Goal: Transaction & Acquisition: Purchase product/service

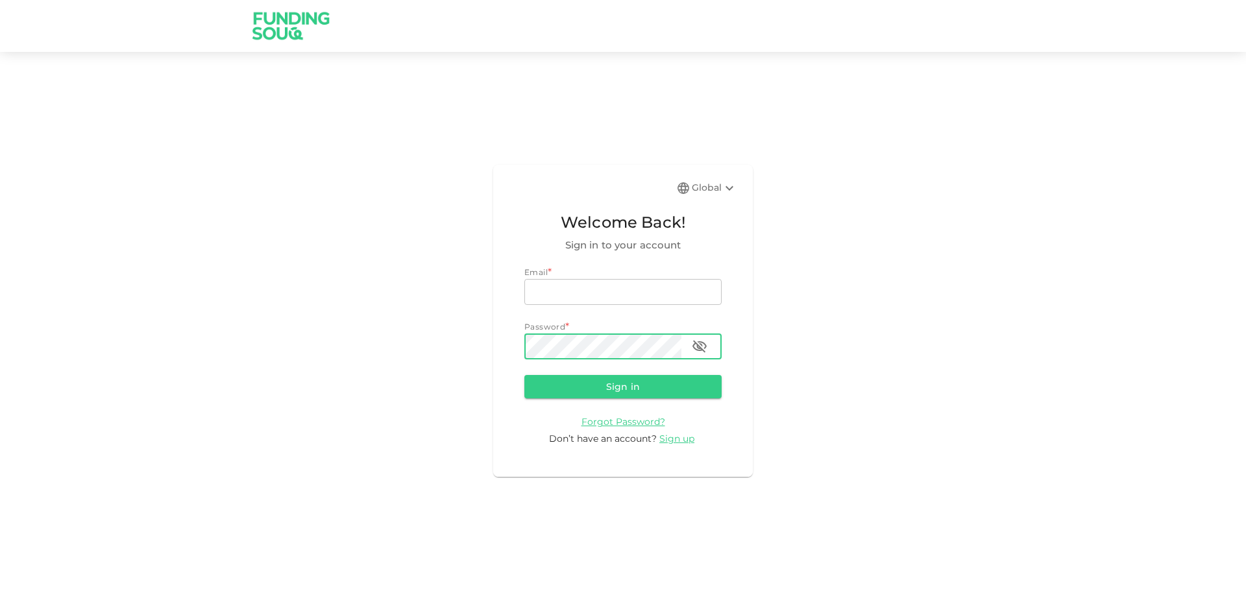
type input "[EMAIL_ADDRESS][DOMAIN_NAME]"
click at [707, 344] on icon "button" at bounding box center [700, 347] width 16 height 16
click at [599, 385] on button "Sign in" at bounding box center [622, 386] width 197 height 23
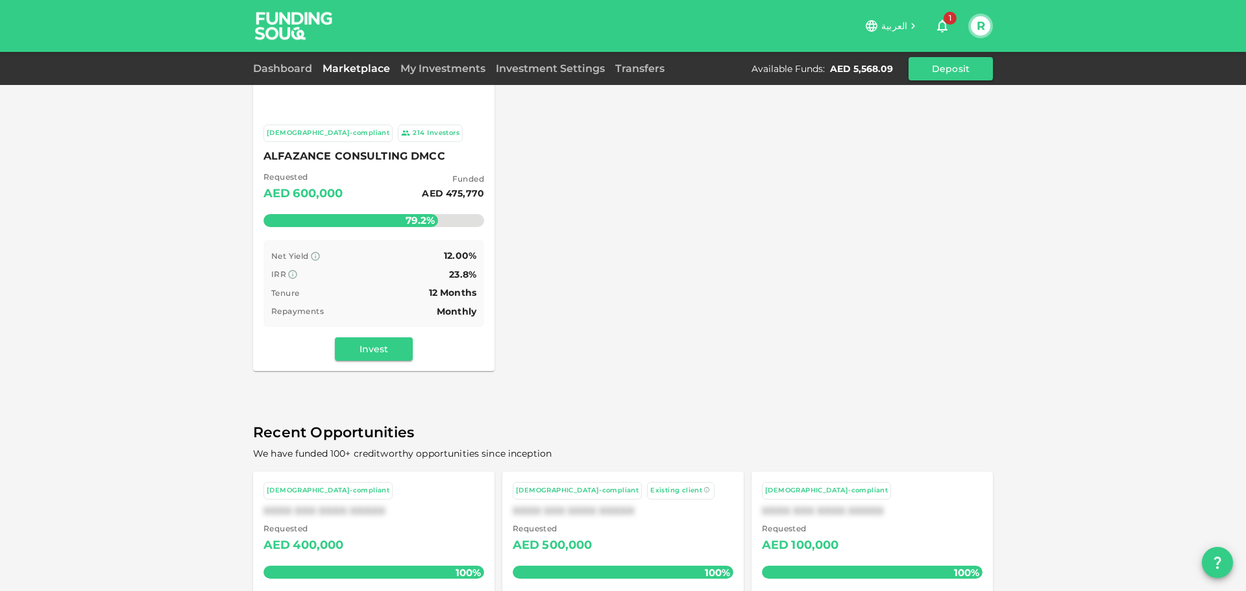
scroll to position [65, 0]
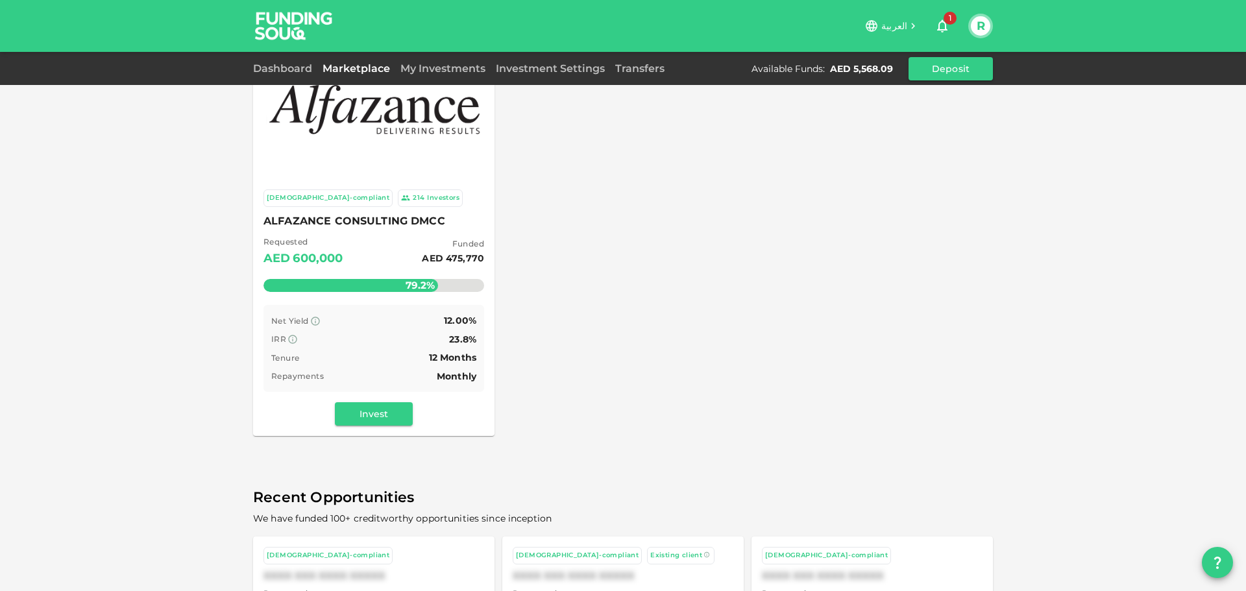
click at [384, 361] on div "Tenure 12 Months" at bounding box center [373, 358] width 205 height 16
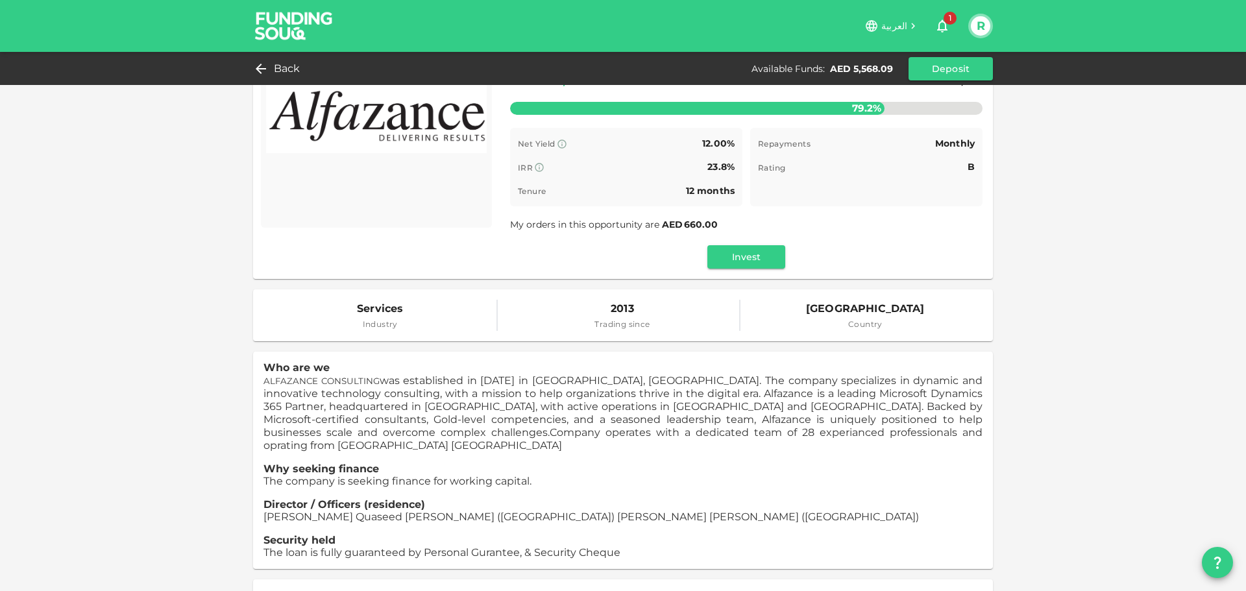
scroll to position [195, 0]
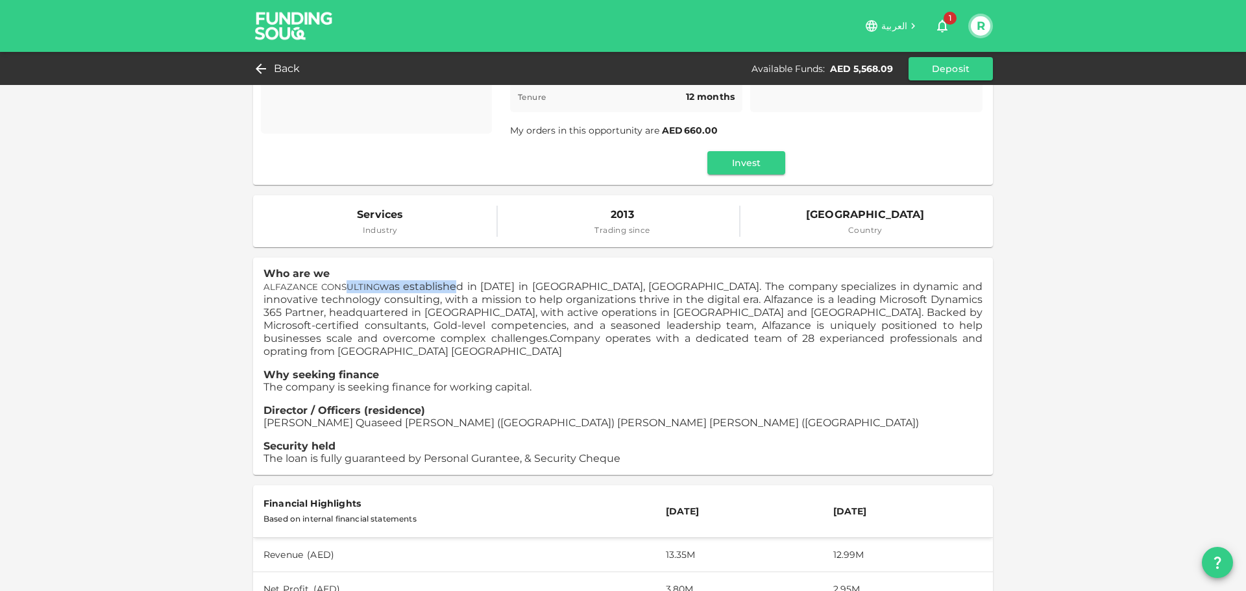
drag, startPoint x: 343, startPoint y: 287, endPoint x: 450, endPoint y: 285, distance: 107.7
click at [448, 285] on span "ALFAZANCE CONSULTING was established in 2013 in Dubai, UAE. The company special…" at bounding box center [622, 312] width 719 height 64
click at [473, 285] on span "ALFAZANCE CONSULTING was established in 2013 in Dubai, UAE. The company special…" at bounding box center [622, 312] width 719 height 64
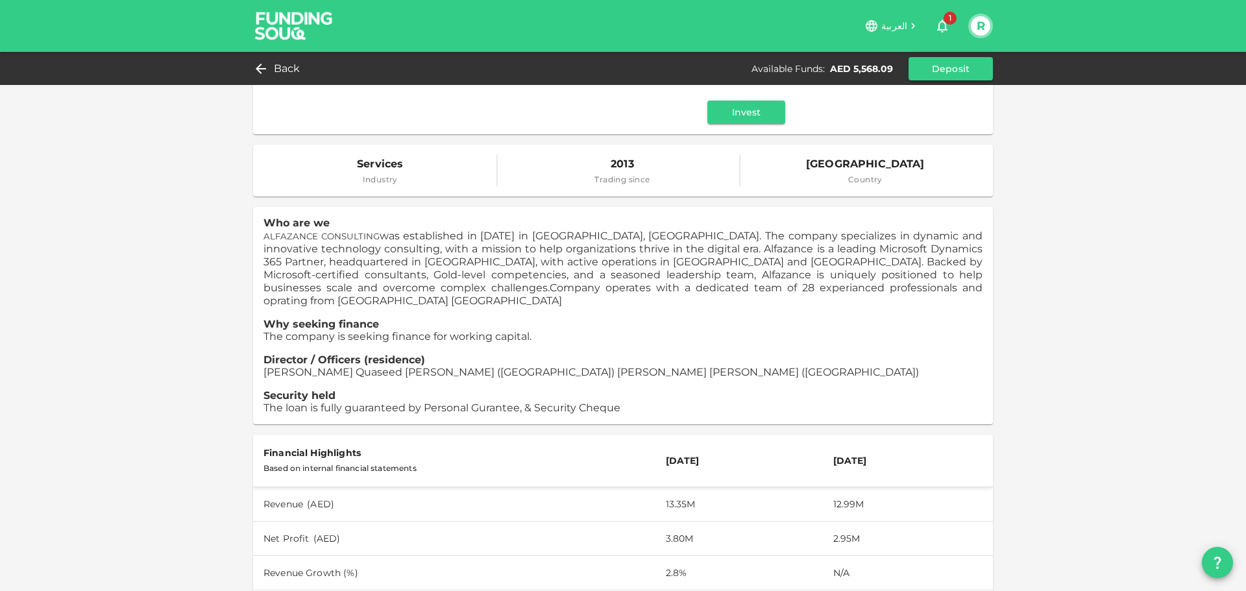
scroll to position [260, 0]
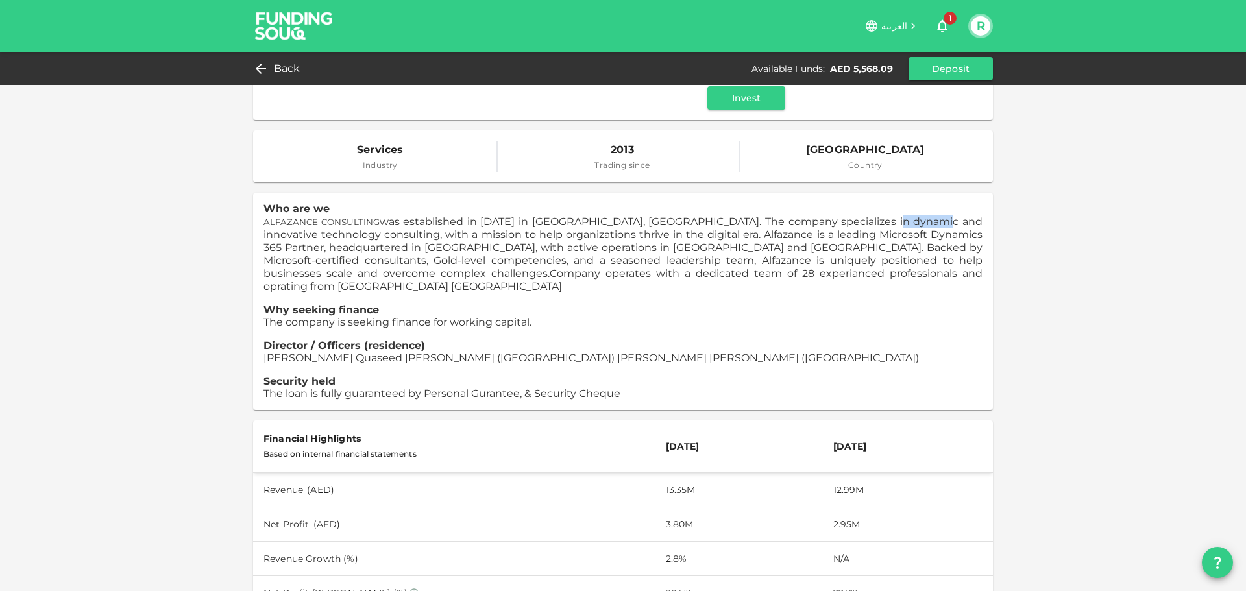
drag, startPoint x: 867, startPoint y: 221, endPoint x: 930, endPoint y: 221, distance: 62.9
click at [928, 221] on span "ALFAZANCE CONSULTING was established in 2013 in Dubai, UAE. The company special…" at bounding box center [622, 247] width 719 height 64
click at [943, 222] on span "ALFAZANCE CONSULTING was established in 2013 in Dubai, UAE. The company special…" at bounding box center [622, 247] width 719 height 64
drag, startPoint x: 263, startPoint y: 235, endPoint x: 584, endPoint y: 238, distance: 321.2
click at [584, 238] on span "ALFAZANCE CONSULTING was established in 2013 in Dubai, UAE. The company special…" at bounding box center [622, 247] width 719 height 64
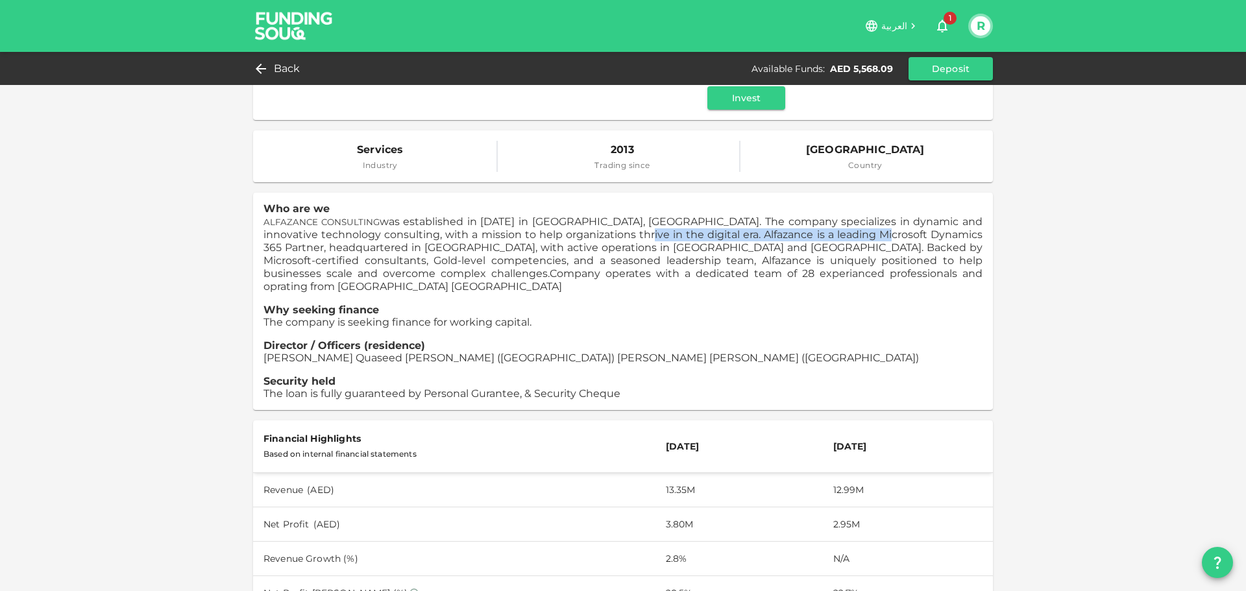
drag, startPoint x: 602, startPoint y: 234, endPoint x: 877, endPoint y: 236, distance: 274.5
click at [877, 236] on span "ALFAZANCE CONSULTING was established in 2013 in Dubai, UAE. The company special…" at bounding box center [622, 247] width 719 height 64
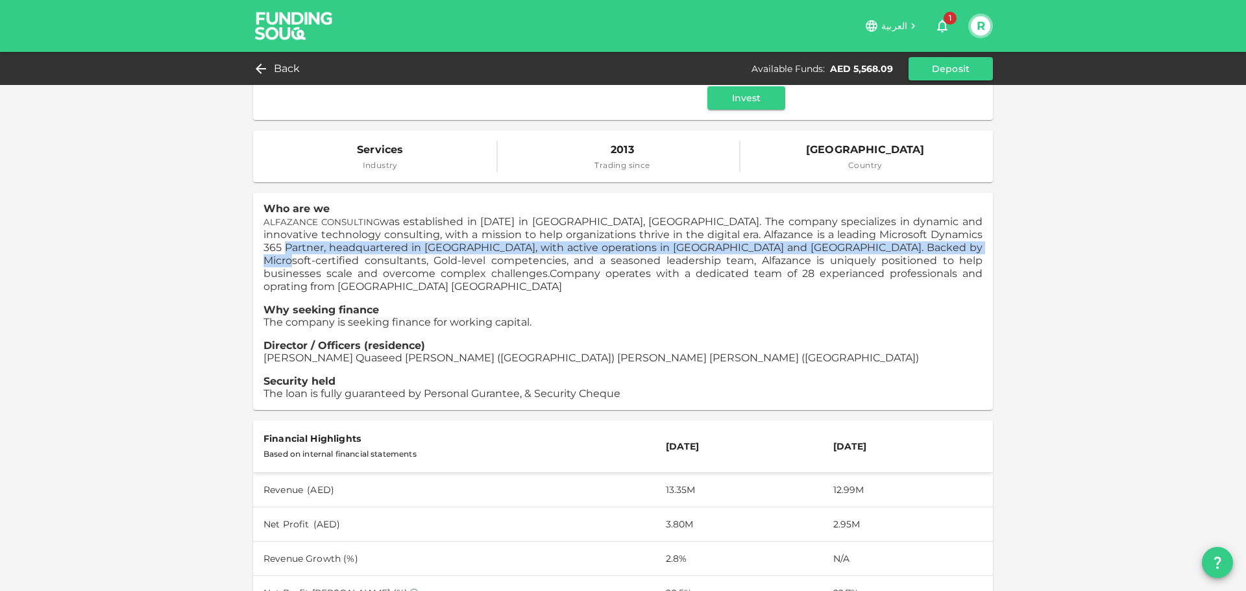
drag, startPoint x: 265, startPoint y: 245, endPoint x: 928, endPoint y: 247, distance: 662.4
click at [950, 245] on span "ALFAZANCE CONSULTING was established in 2013 in Dubai, UAE. The company special…" at bounding box center [622, 247] width 719 height 64
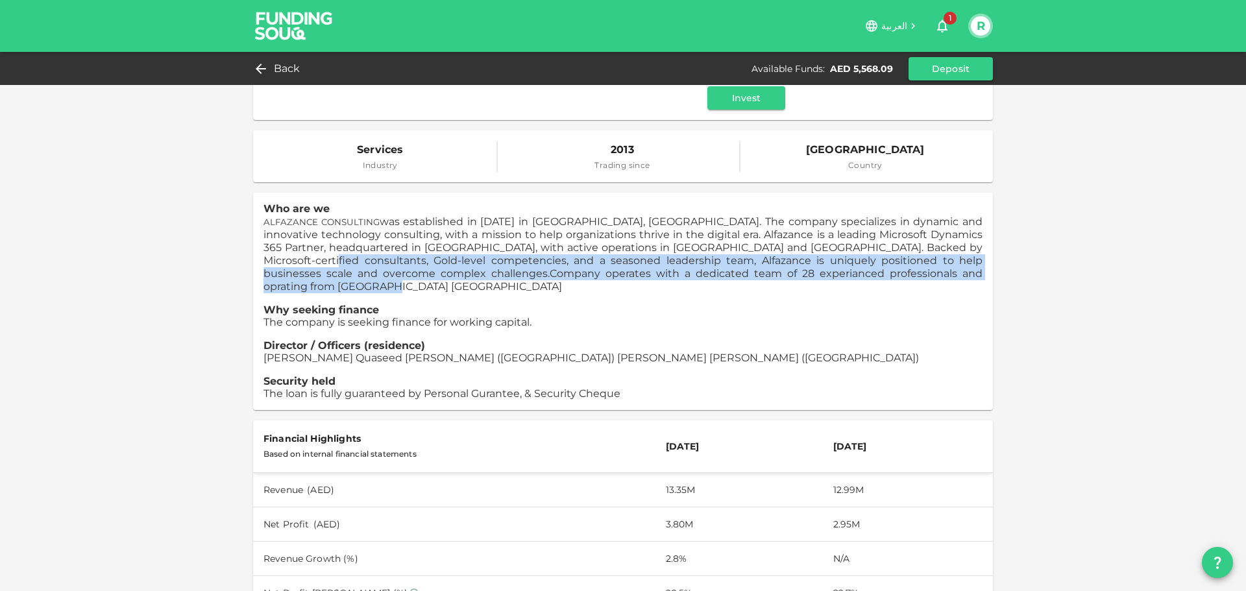
drag, startPoint x: 284, startPoint y: 256, endPoint x: 837, endPoint y: 271, distance: 553.0
click at [837, 271] on p "ALFAZANCE CONSULTING was established in 2013 in Dubai, UAE. The company special…" at bounding box center [622, 254] width 719 height 78
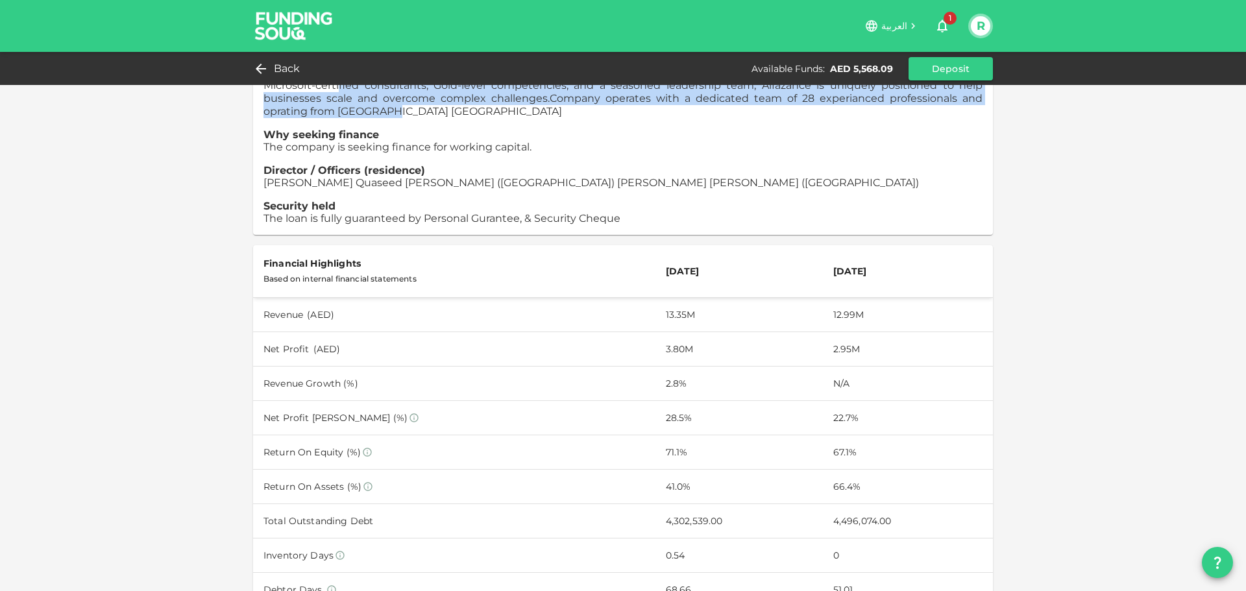
scroll to position [454, 0]
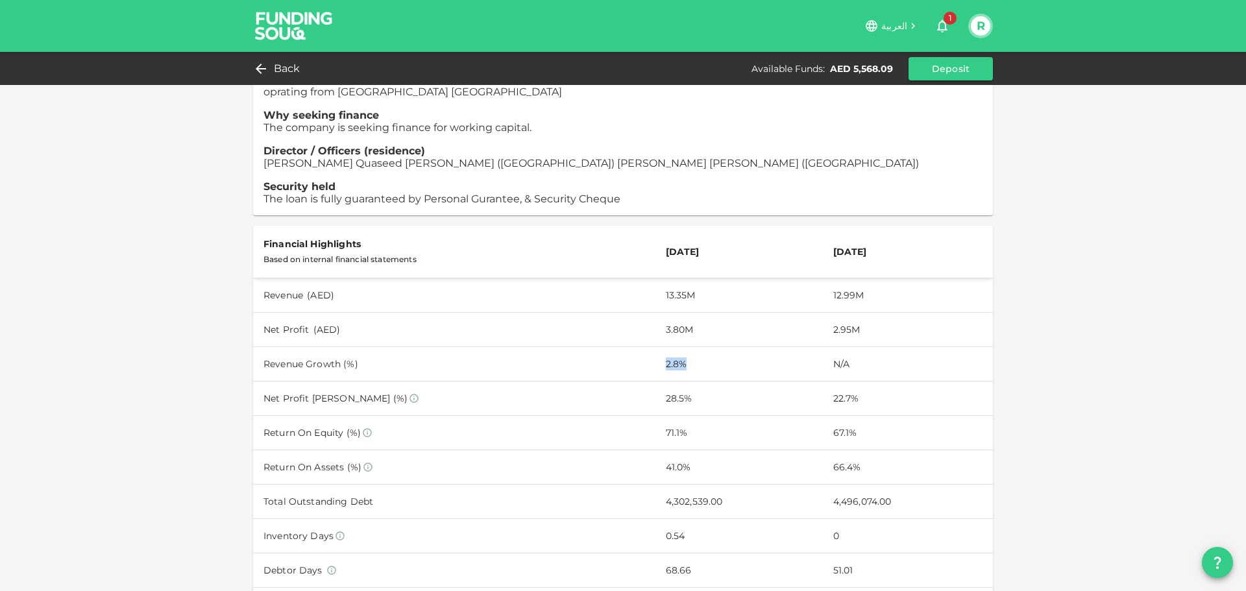
drag, startPoint x: 639, startPoint y: 351, endPoint x: 679, endPoint y: 352, distance: 39.6
click at [679, 352] on tr "Revenue Growth (%) 2.8% N/A" at bounding box center [623, 363] width 740 height 34
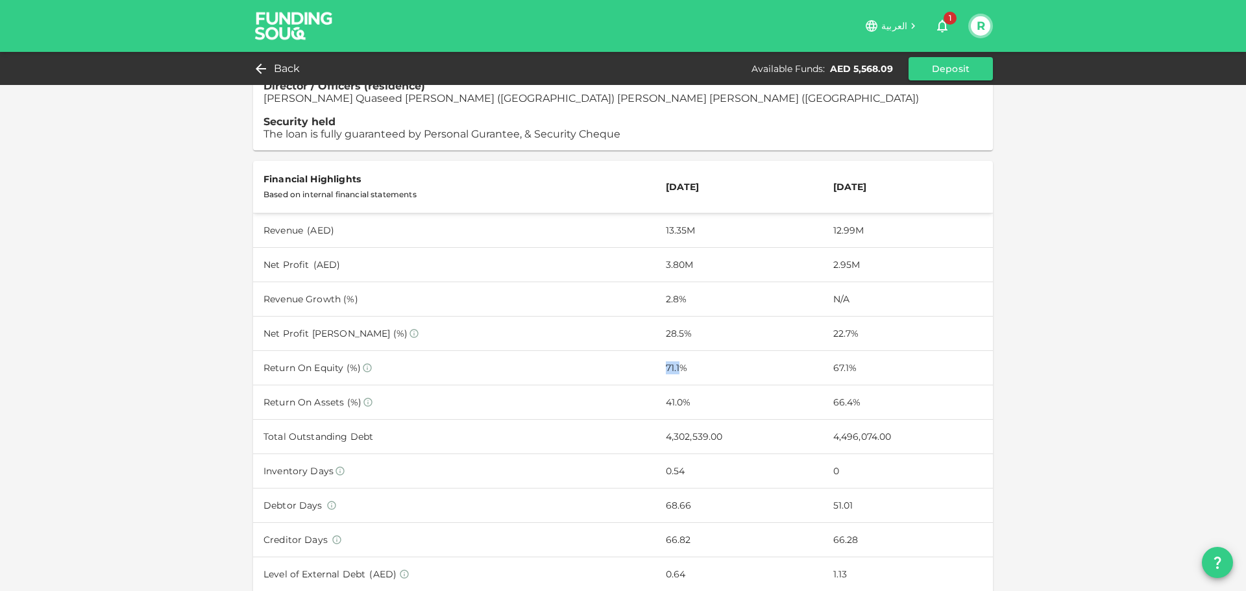
drag, startPoint x: 655, startPoint y: 358, endPoint x: 668, endPoint y: 357, distance: 12.3
click at [668, 357] on td "71.1%" at bounding box center [738, 368] width 167 height 34
click at [667, 396] on td "41.0%" at bounding box center [738, 402] width 167 height 34
drag, startPoint x: 658, startPoint y: 389, endPoint x: 683, endPoint y: 390, distance: 25.3
click at [683, 390] on td "41.0%" at bounding box center [738, 402] width 167 height 34
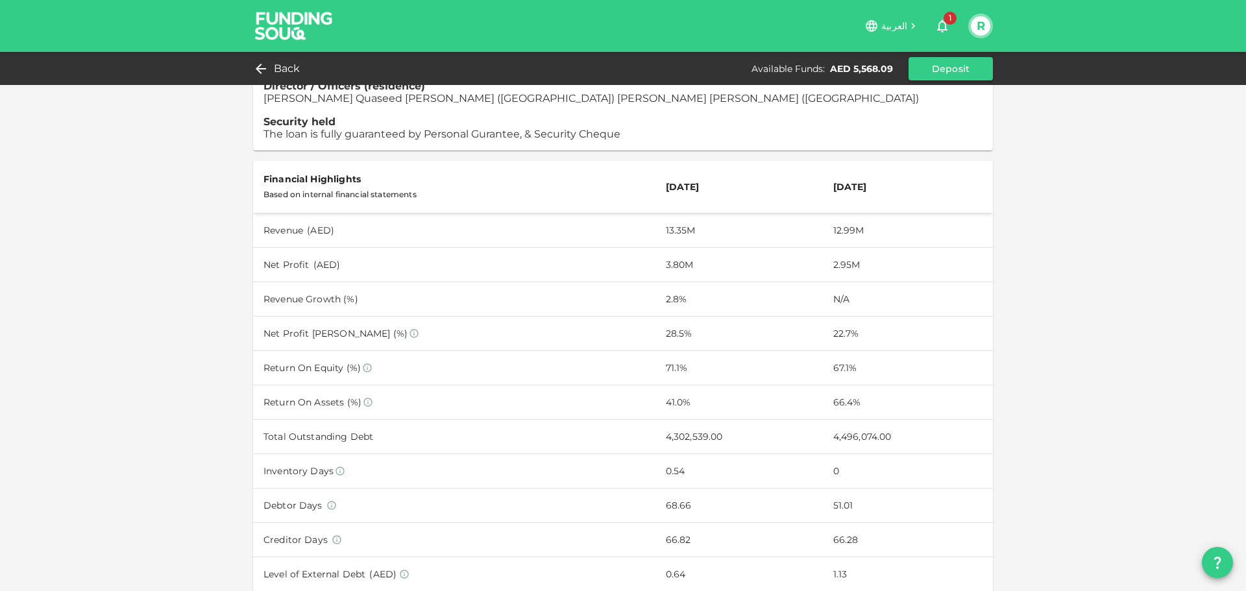
click at [668, 420] on td "4,302,539.00" at bounding box center [738, 437] width 167 height 34
drag, startPoint x: 659, startPoint y: 426, endPoint x: 674, endPoint y: 426, distance: 15.6
click at [674, 426] on td "4,302,539.00" at bounding box center [738, 437] width 167 height 34
click at [659, 426] on td "4,302,539.00" at bounding box center [738, 437] width 167 height 34
drag, startPoint x: 655, startPoint y: 423, endPoint x: 713, endPoint y: 424, distance: 58.4
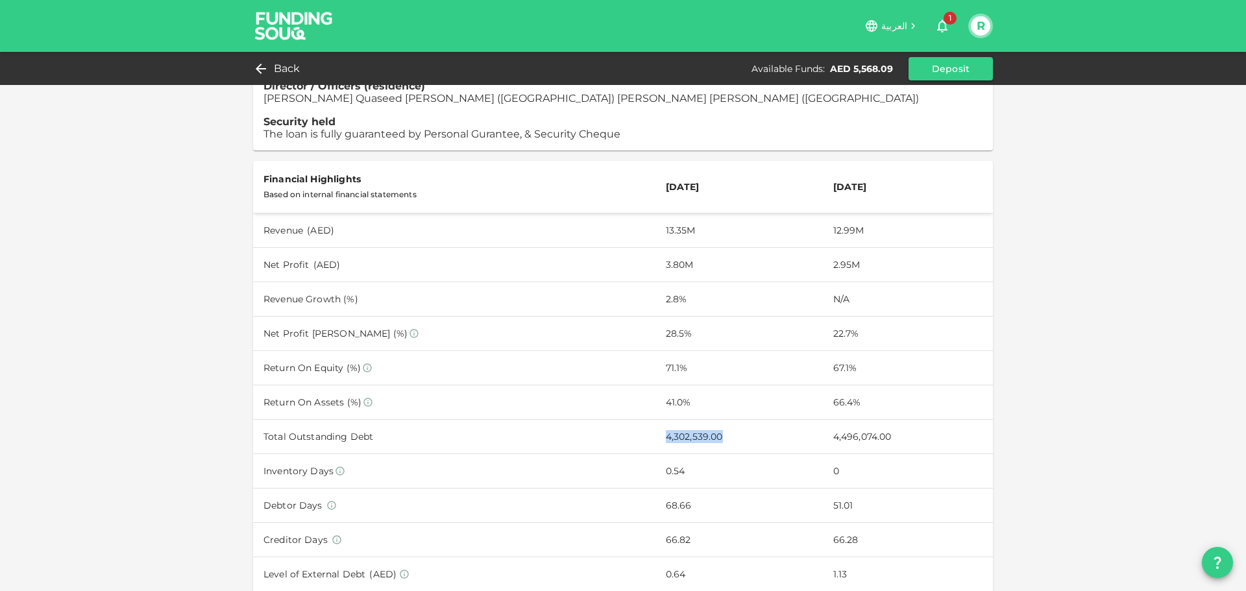
click at [713, 424] on td "4,302,539.00" at bounding box center [738, 437] width 167 height 34
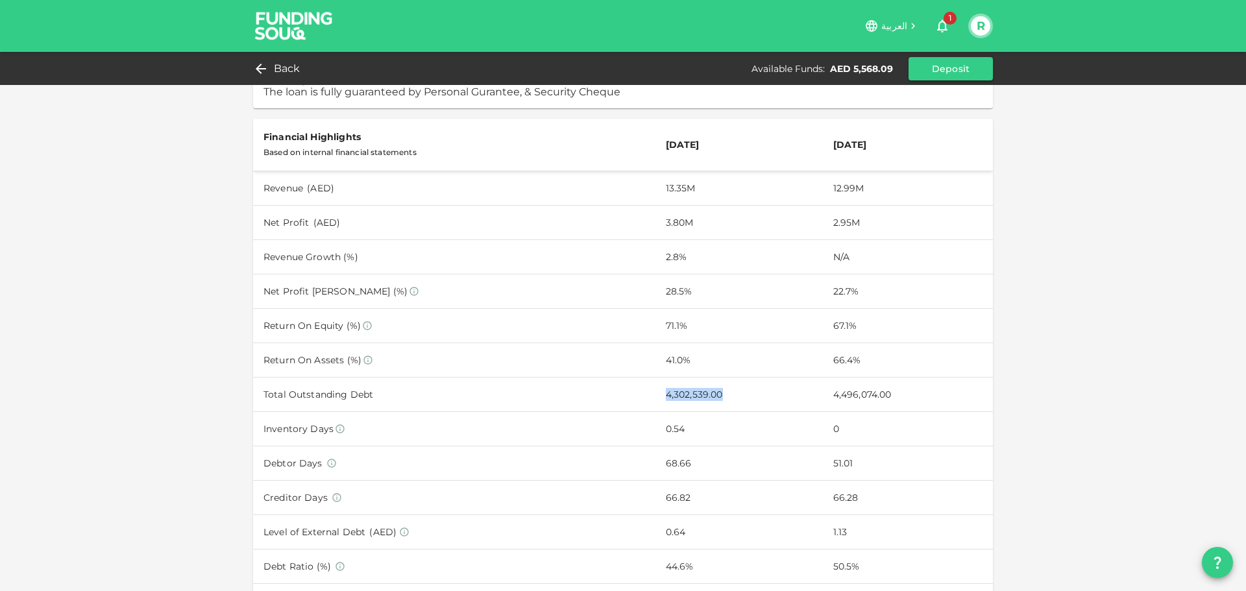
scroll to position [584, 0]
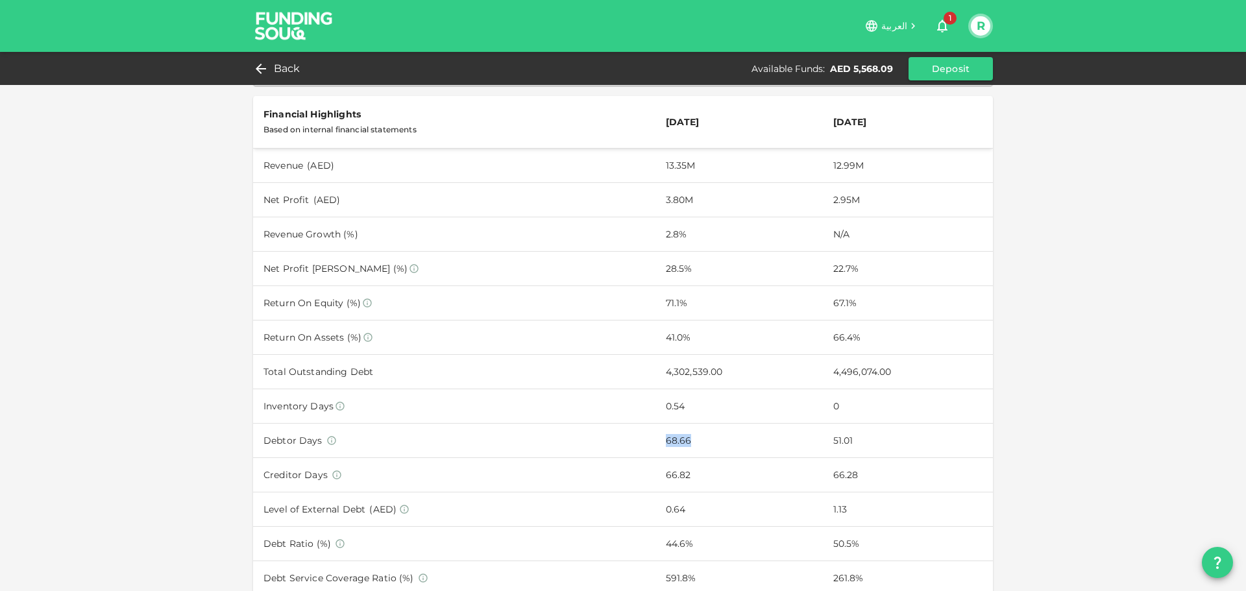
drag, startPoint x: 653, startPoint y: 428, endPoint x: 677, endPoint y: 426, distance: 24.1
click at [677, 426] on td "68.66" at bounding box center [738, 441] width 167 height 34
drag, startPoint x: 655, startPoint y: 463, endPoint x: 681, endPoint y: 461, distance: 26.6
click at [681, 461] on td "66.82" at bounding box center [738, 475] width 167 height 34
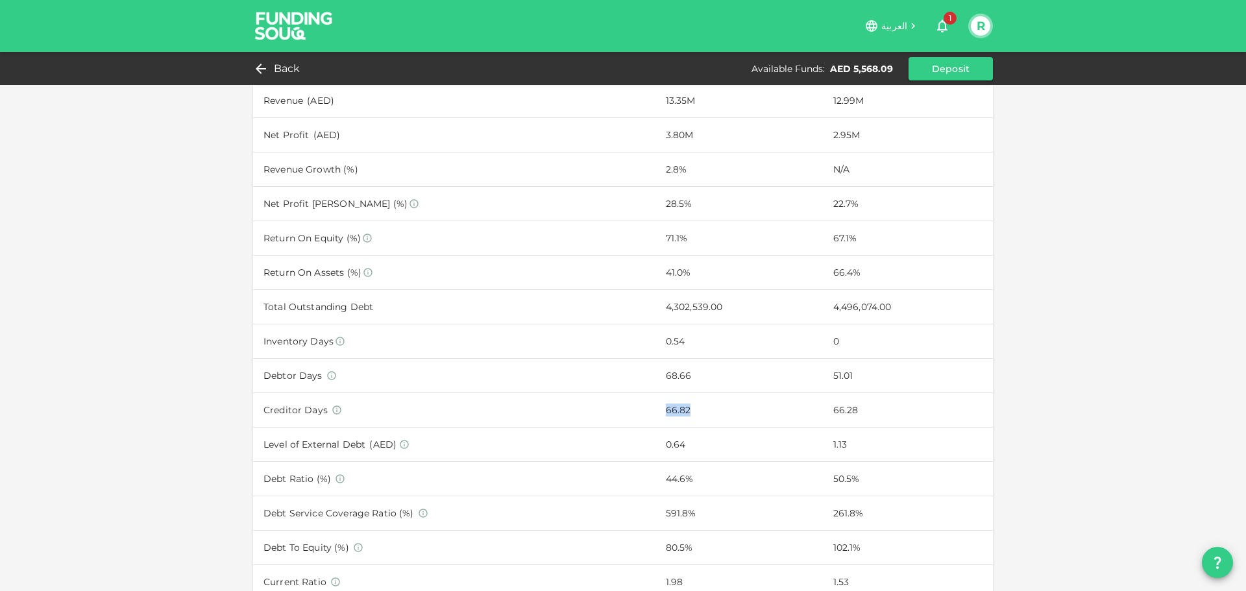
scroll to position [714, 0]
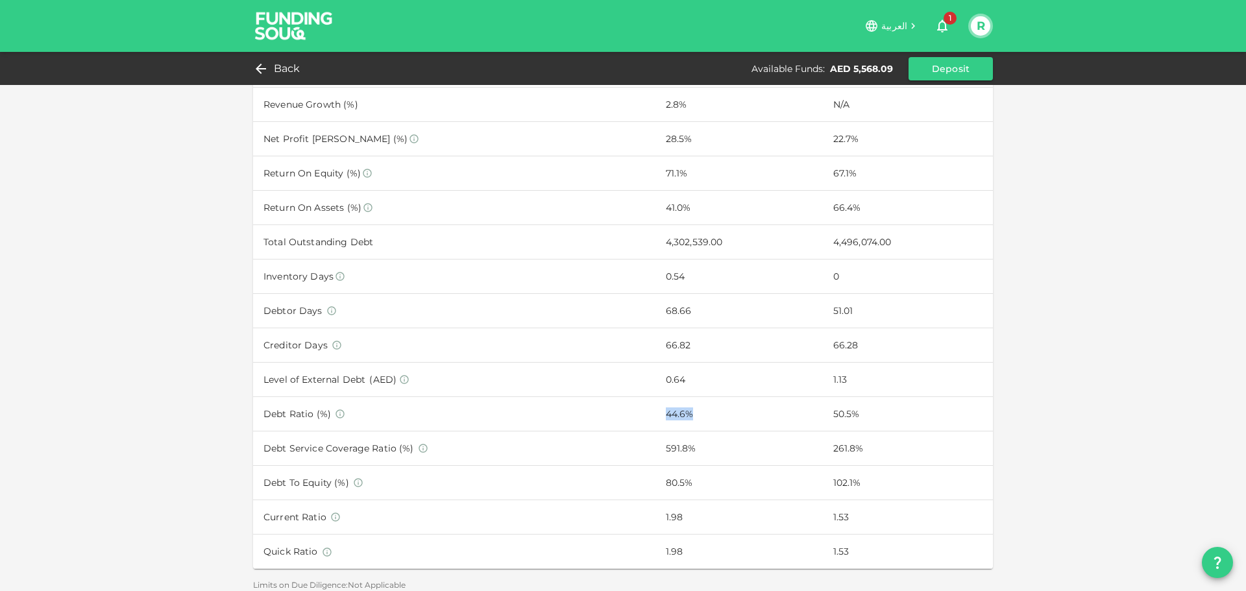
drag, startPoint x: 656, startPoint y: 399, endPoint x: 681, endPoint y: 398, distance: 25.3
click at [681, 398] on td "44.6%" at bounding box center [738, 414] width 167 height 34
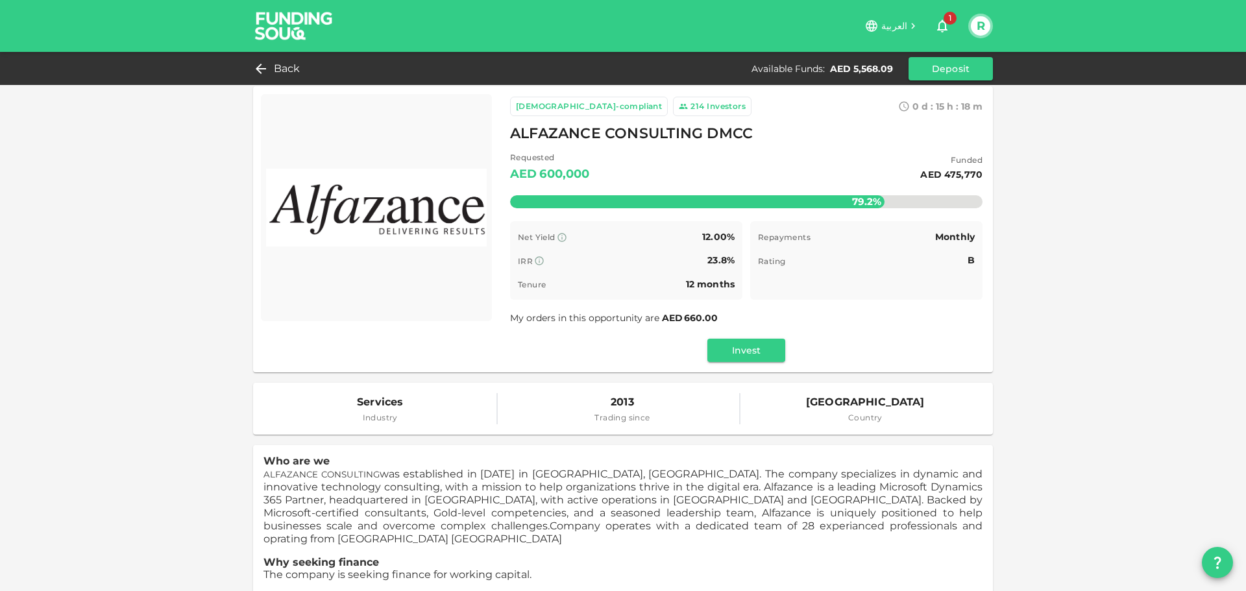
scroll to position [0, 0]
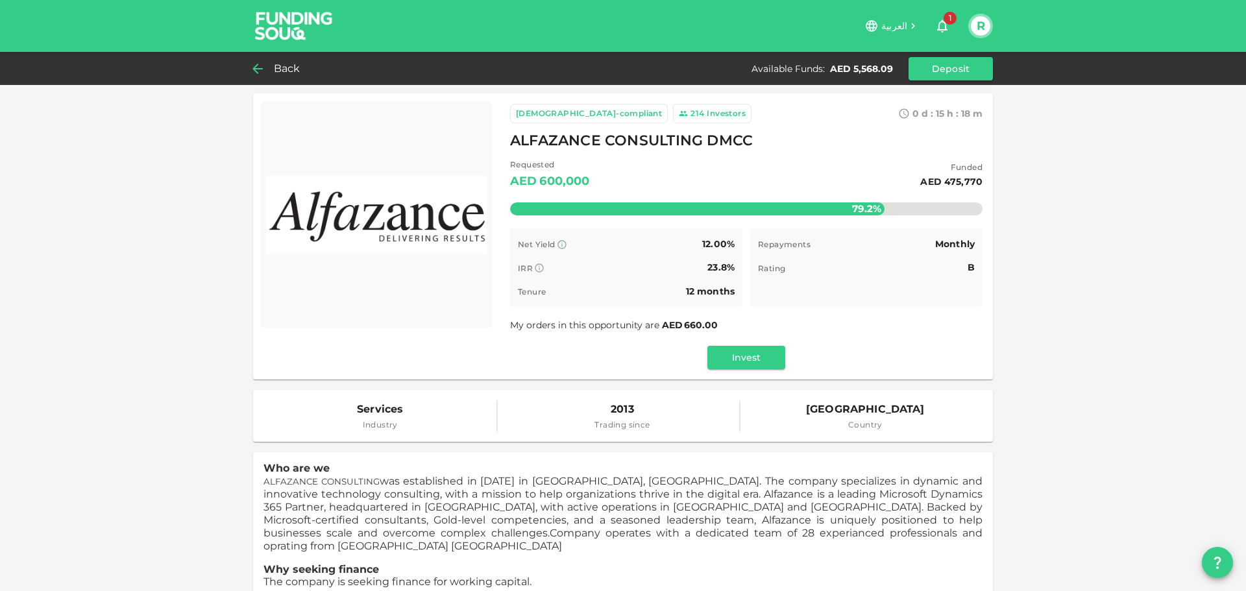
click at [270, 67] on div "Back" at bounding box center [279, 69] width 53 height 18
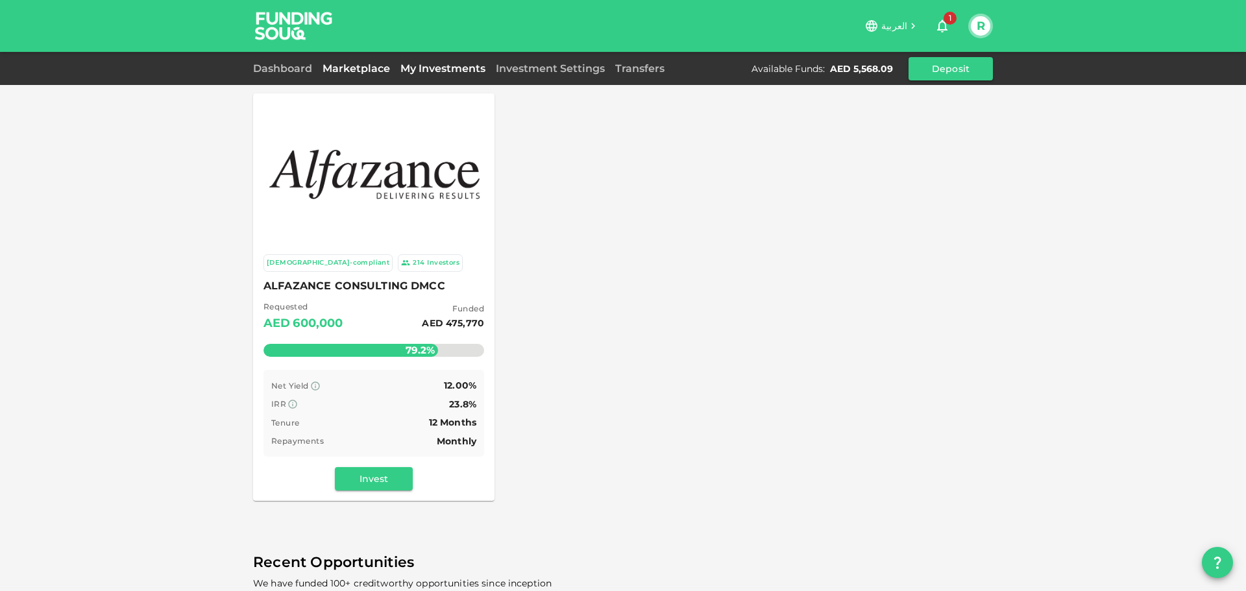
click at [433, 66] on link "My Investments" at bounding box center [442, 68] width 95 height 12
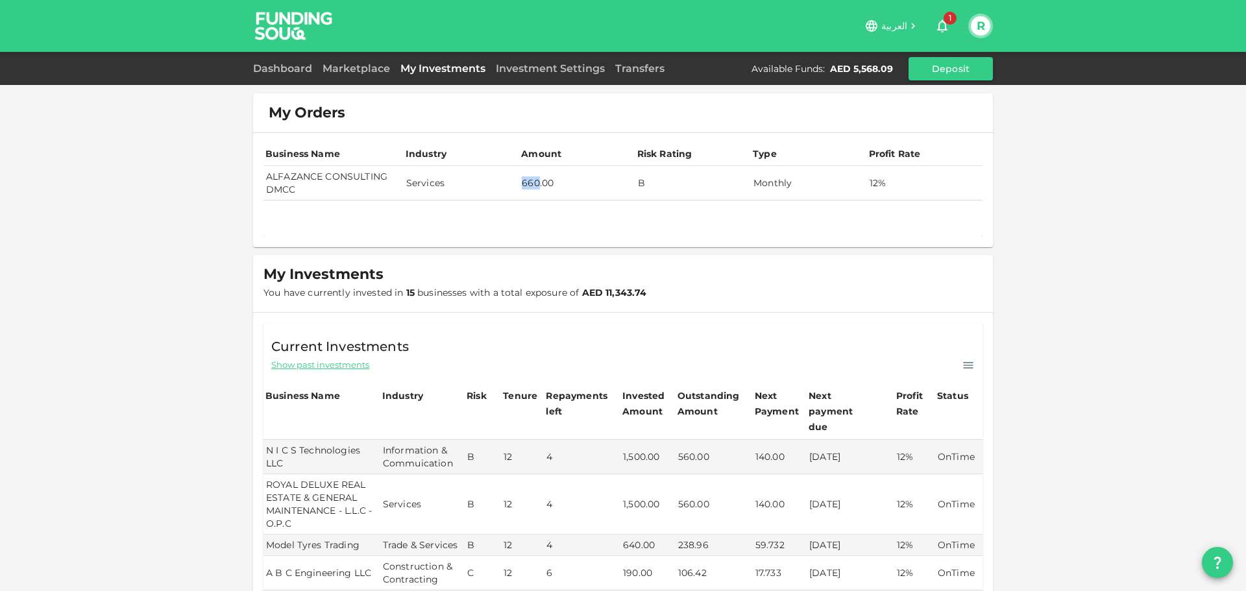
drag, startPoint x: 516, startPoint y: 184, endPoint x: 533, endPoint y: 184, distance: 16.2
click at [533, 184] on td "660.00" at bounding box center [576, 183] width 115 height 34
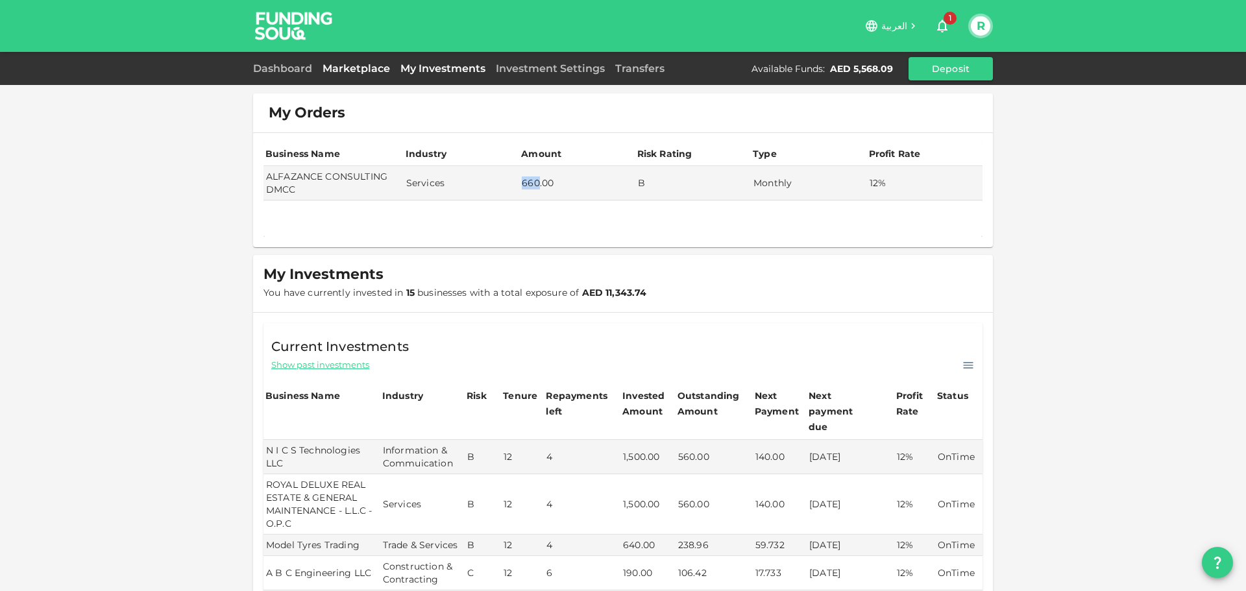
click at [346, 69] on link "Marketplace" at bounding box center [356, 68] width 78 height 12
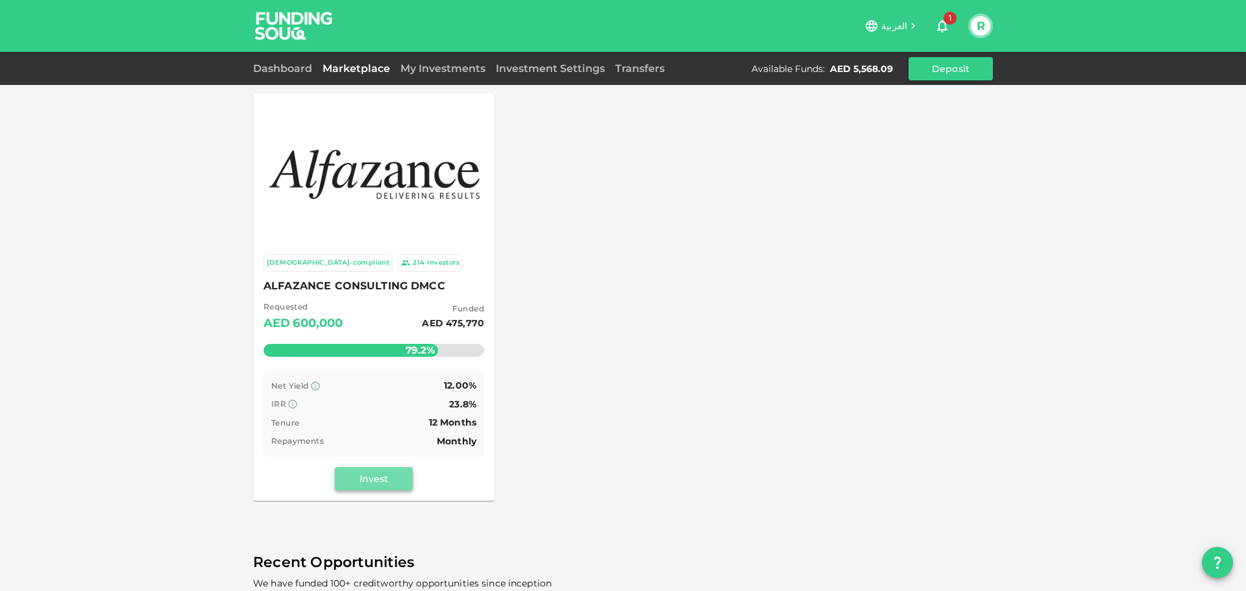
click at [370, 486] on button "Invest" at bounding box center [374, 478] width 78 height 23
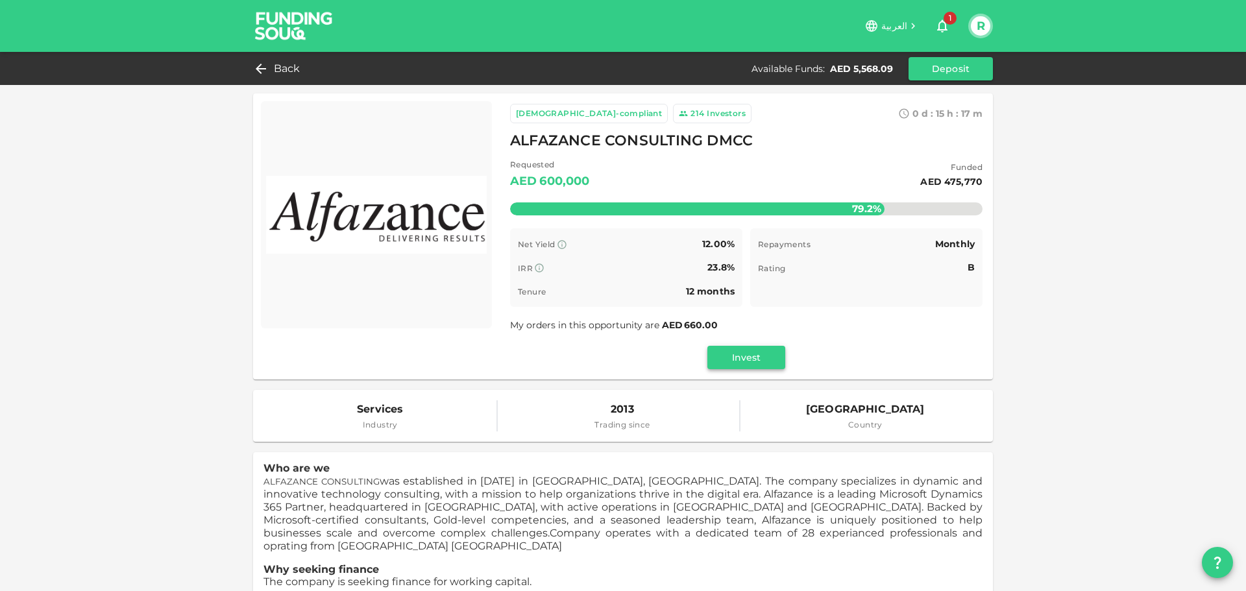
click at [749, 358] on button "Invest" at bounding box center [746, 357] width 78 height 23
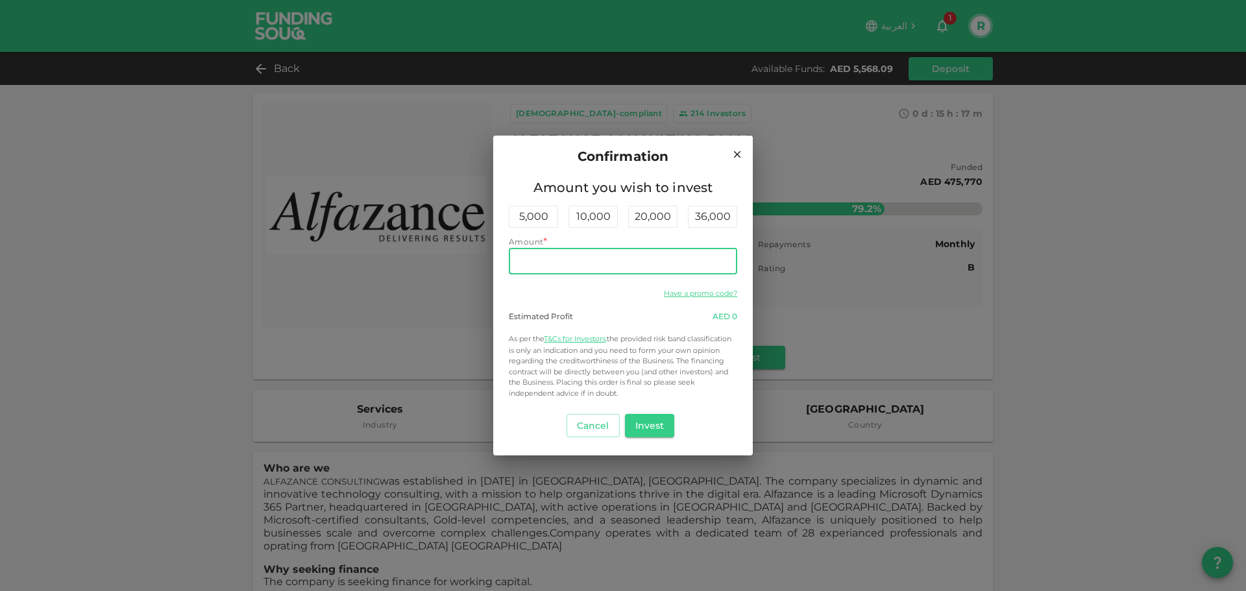
click at [546, 261] on input "Amount" at bounding box center [623, 261] width 228 height 26
type input "2,340"
click at [651, 430] on button "Invest" at bounding box center [650, 425] width 50 height 23
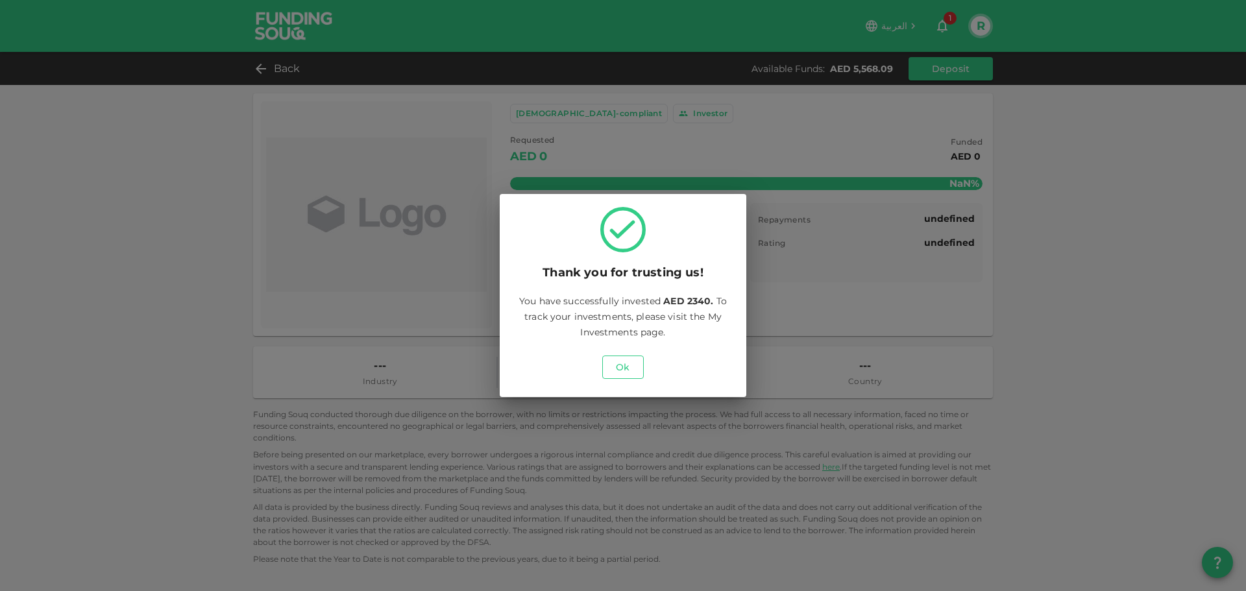
click at [625, 364] on button "Ok" at bounding box center [623, 367] width 42 height 23
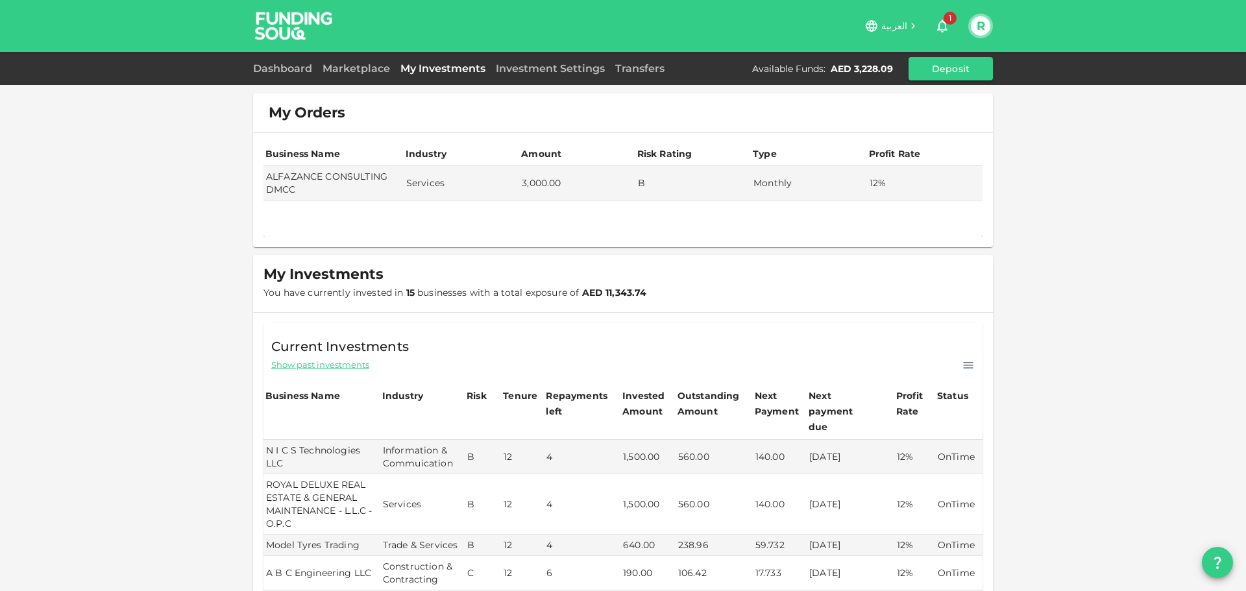
click at [1065, 291] on div "My Orders Business Name Industry Amount Risk Rating Type Profit Rate ALFAZANCE …" at bounding box center [623, 575] width 1246 height 1150
click at [337, 69] on link "Marketplace" at bounding box center [356, 68] width 78 height 12
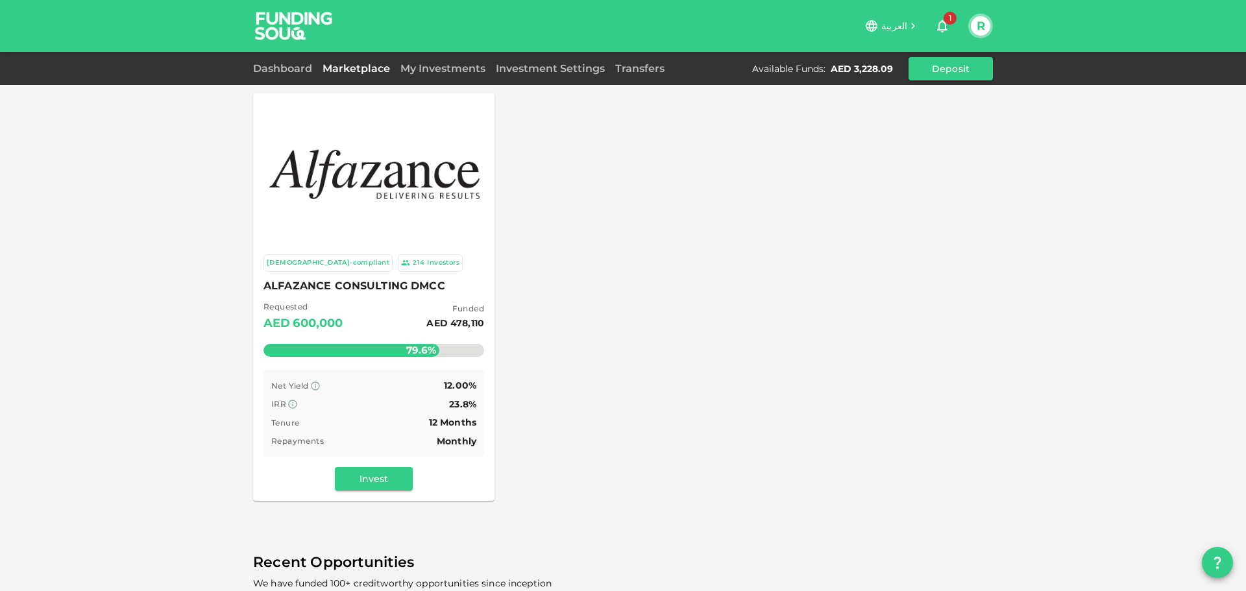
click at [347, 287] on span "ALFAZANCE CONSULTING DMCC" at bounding box center [373, 286] width 221 height 18
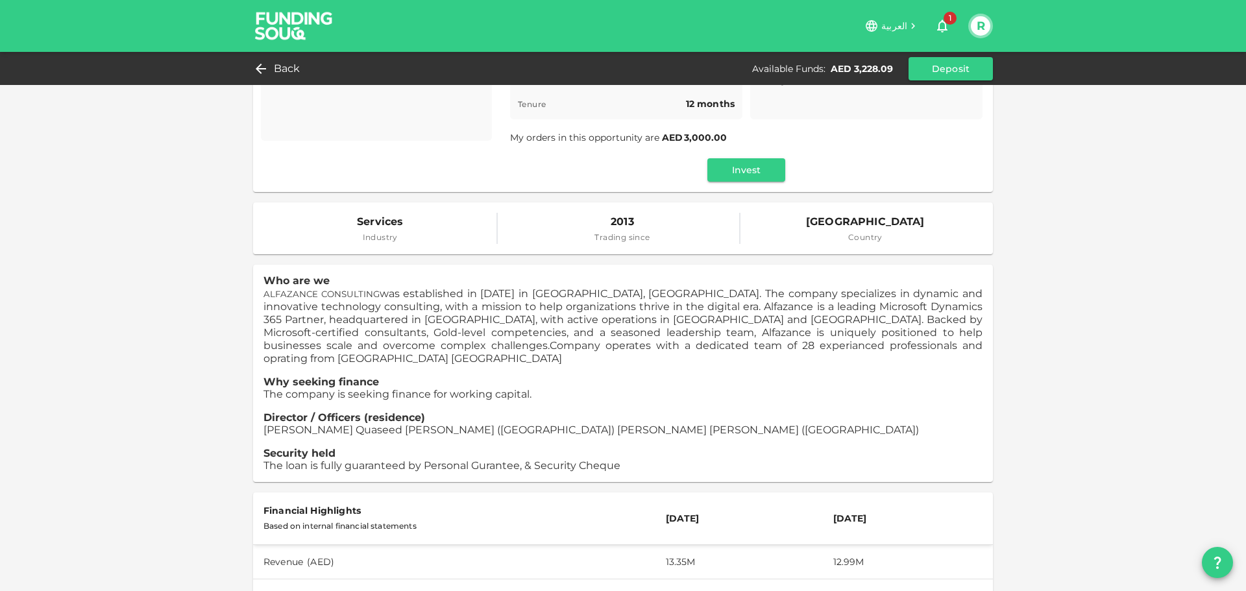
scroll to position [195, 0]
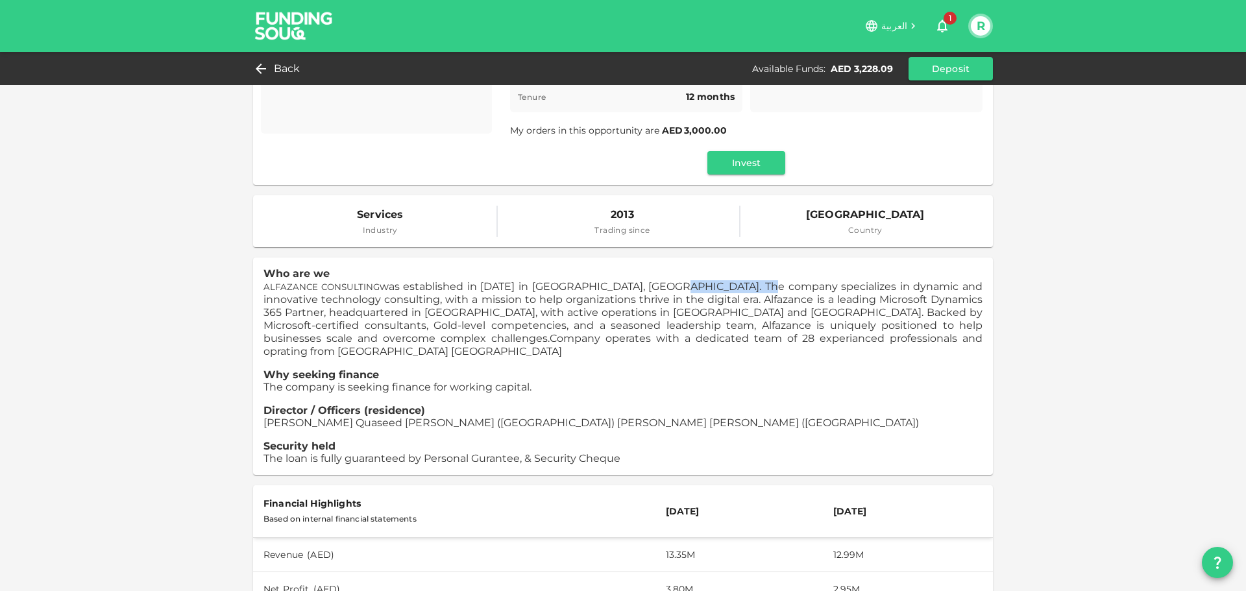
drag, startPoint x: 668, startPoint y: 286, endPoint x: 749, endPoint y: 284, distance: 81.8
click at [748, 284] on span "ALFAZANCE CONSULTING was established in 2013 in Dubai, UAE. The company special…" at bounding box center [622, 312] width 719 height 64
click at [784, 284] on span "ALFAZANCE CONSULTING was established in 2013 in Dubai, UAE. The company special…" at bounding box center [622, 312] width 719 height 64
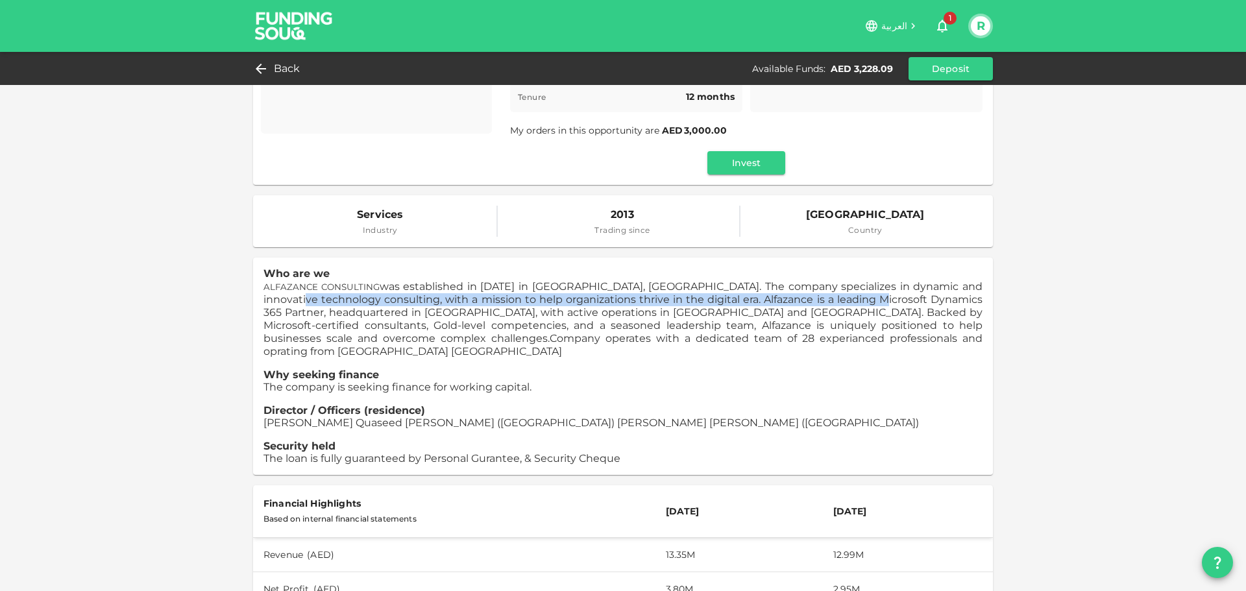
drag, startPoint x: 267, startPoint y: 297, endPoint x: 866, endPoint y: 299, distance: 599.5
click at [866, 299] on span "ALFAZANCE CONSULTING was established in 2013 in Dubai, UAE. The company special…" at bounding box center [622, 312] width 719 height 64
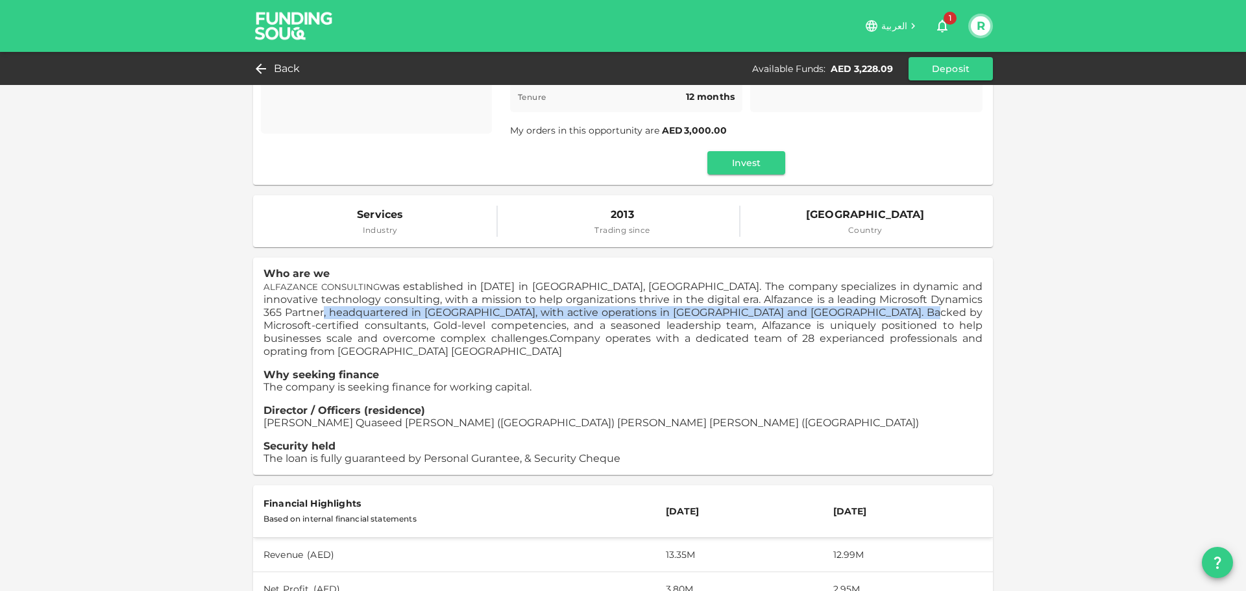
drag, startPoint x: 304, startPoint y: 310, endPoint x: 880, endPoint y: 312, distance: 576.8
click at [880, 312] on span "ALFAZANCE CONSULTING was established in 2013 in Dubai, UAE. The company special…" at bounding box center [622, 312] width 719 height 64
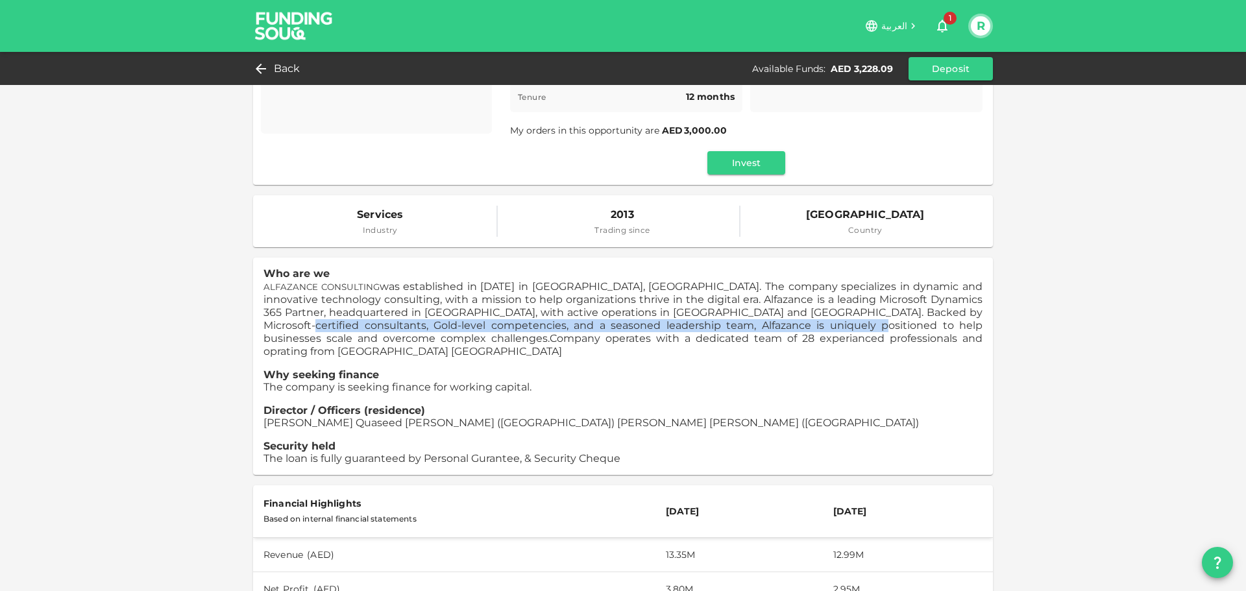
drag, startPoint x: 258, startPoint y: 324, endPoint x: 817, endPoint y: 324, distance: 559.3
click at [817, 324] on div "Who are we ALFAZANCE CONSULTING was established in 2013 in Dubai, UAE. The comp…" at bounding box center [623, 366] width 740 height 217
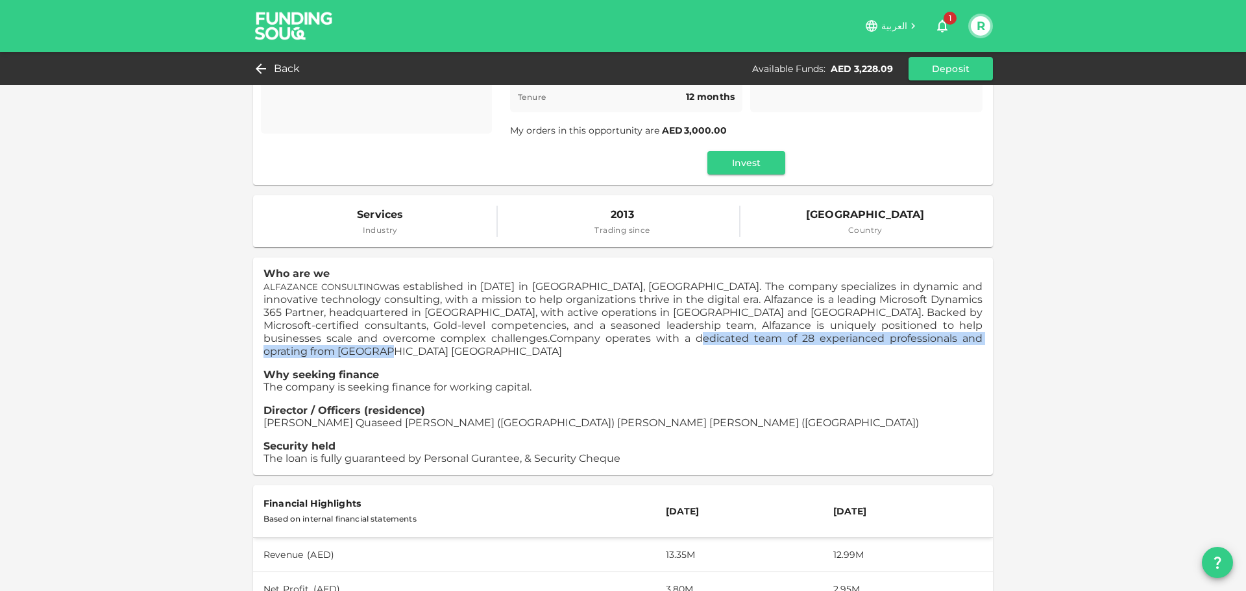
drag, startPoint x: 267, startPoint y: 338, endPoint x: 655, endPoint y: 336, distance: 388.6
click at [655, 336] on span "Company operates with a dedicated team of 28 experianced professionals and opra…" at bounding box center [622, 344] width 719 height 25
click at [441, 358] on p at bounding box center [622, 363] width 719 height 10
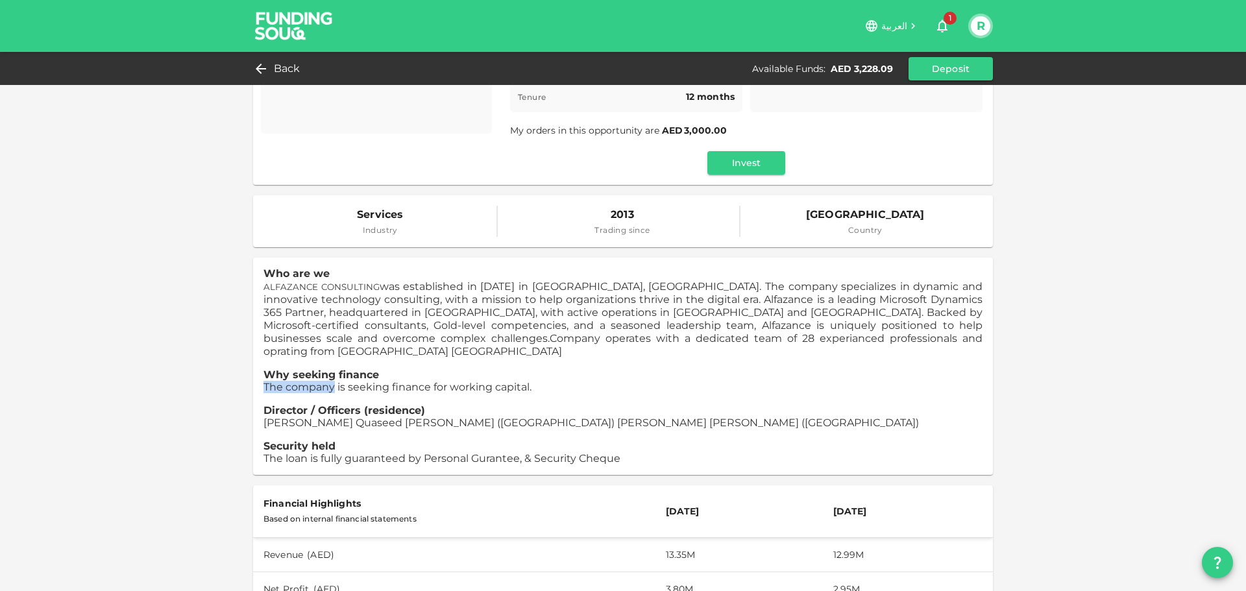
drag, startPoint x: 259, startPoint y: 372, endPoint x: 329, endPoint y: 376, distance: 70.1
click at [329, 381] on span "The company is seeking finance for working capital." at bounding box center [397, 387] width 268 height 12
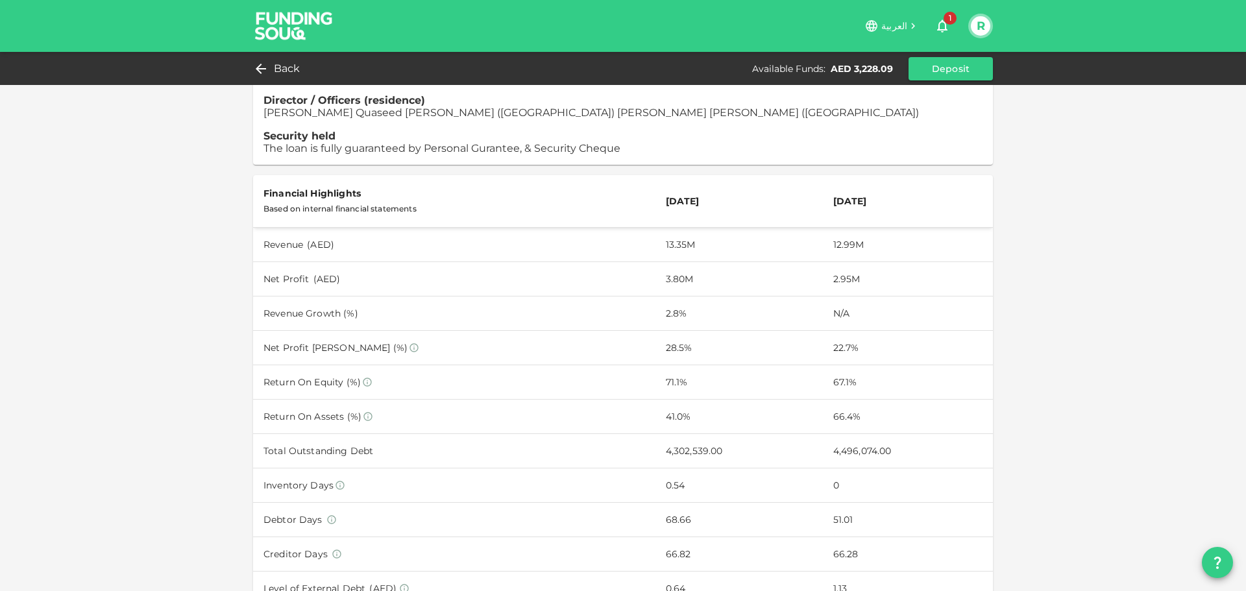
scroll to position [519, 0]
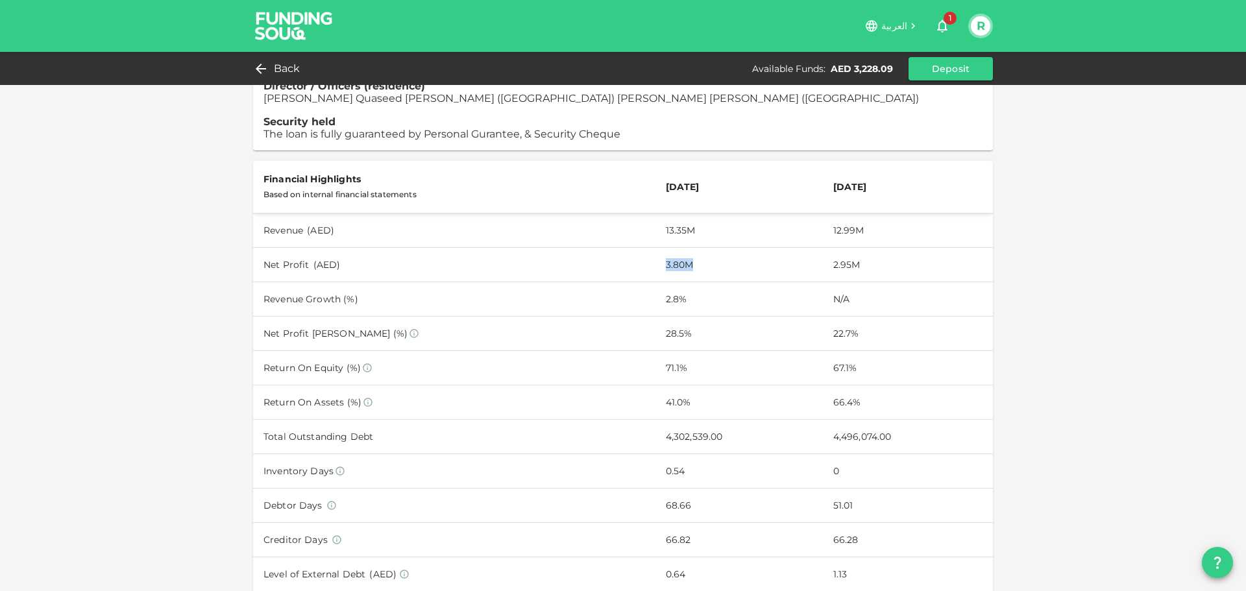
drag, startPoint x: 655, startPoint y: 250, endPoint x: 679, endPoint y: 250, distance: 23.4
click at [679, 250] on td "3.80M" at bounding box center [738, 264] width 167 height 34
click at [660, 224] on td "13.35M" at bounding box center [738, 230] width 167 height 34
drag, startPoint x: 654, startPoint y: 215, endPoint x: 682, endPoint y: 217, distance: 28.0
click at [682, 217] on td "13.35M" at bounding box center [738, 230] width 167 height 34
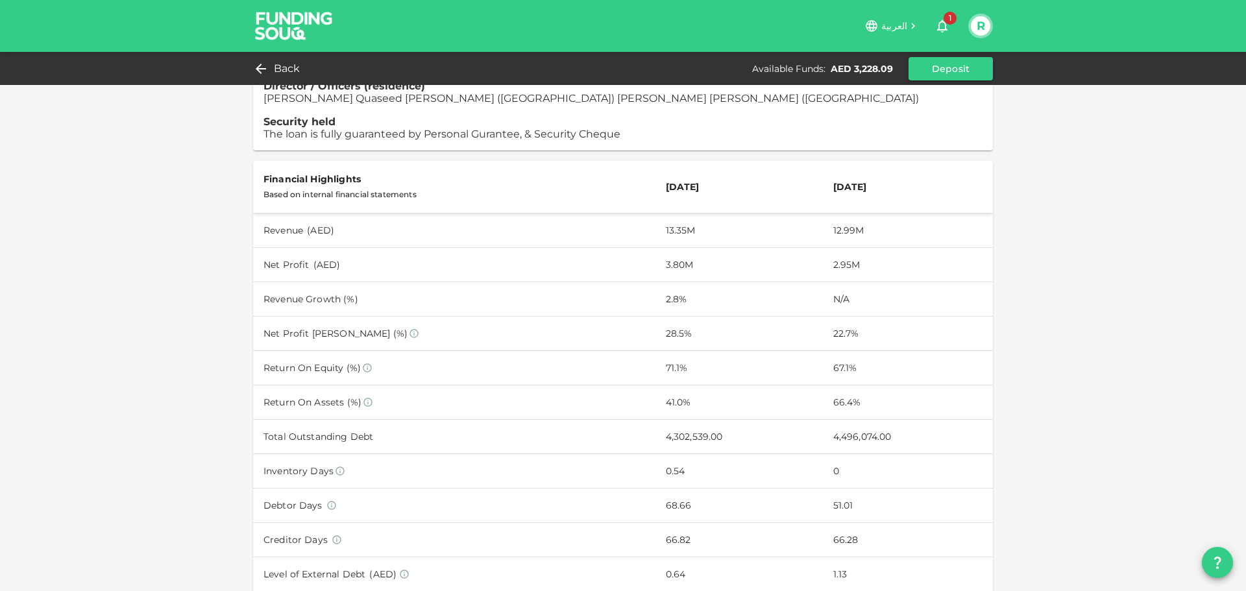
click at [675, 251] on td "3.80M" at bounding box center [738, 264] width 167 height 34
drag, startPoint x: 655, startPoint y: 252, endPoint x: 680, endPoint y: 251, distance: 24.7
click at [680, 251] on td "3.80M" at bounding box center [738, 264] width 167 height 34
click at [663, 223] on td "13.35M" at bounding box center [738, 230] width 167 height 34
drag, startPoint x: 657, startPoint y: 250, endPoint x: 670, endPoint y: 250, distance: 13.0
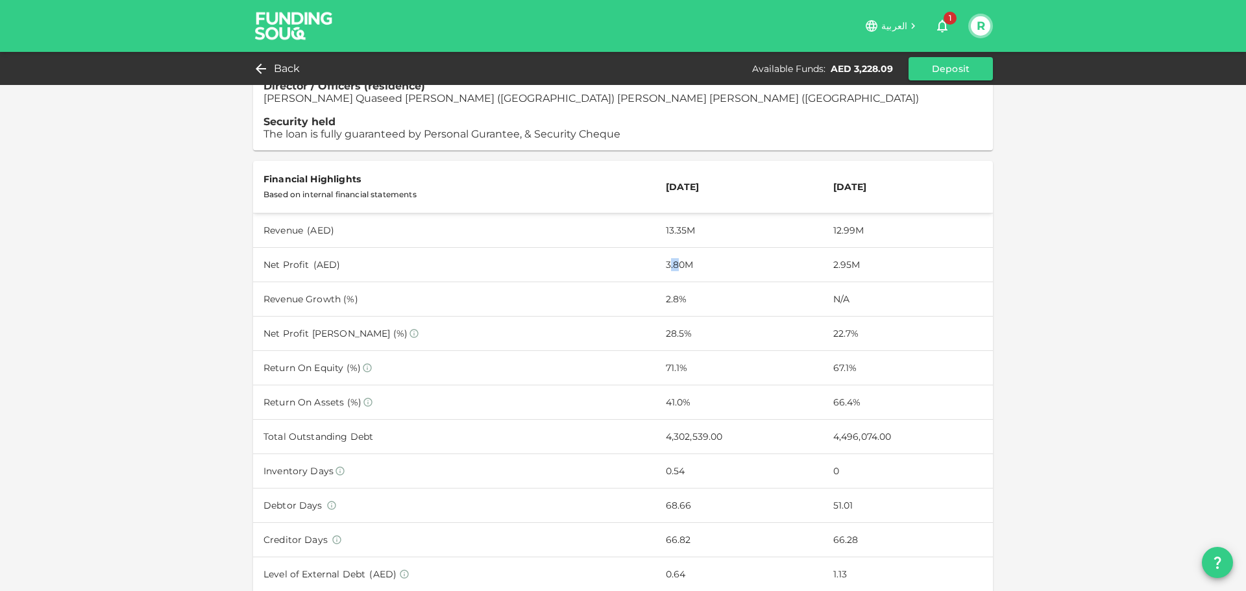
click at [670, 250] on td "3.80M" at bounding box center [738, 264] width 167 height 34
click at [685, 250] on td "3.80M" at bounding box center [738, 264] width 167 height 34
drag, startPoint x: 653, startPoint y: 250, endPoint x: 688, endPoint y: 252, distance: 35.1
click at [688, 252] on td "3.80M" at bounding box center [738, 264] width 167 height 34
click at [662, 282] on td "2.8%" at bounding box center [738, 299] width 167 height 34
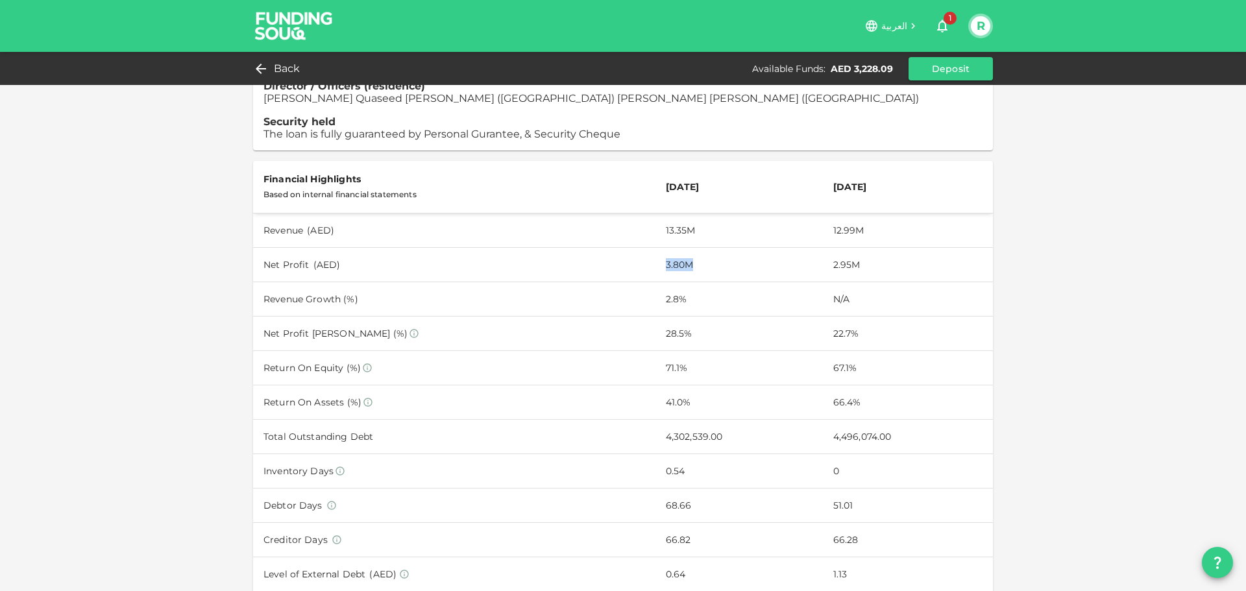
drag, startPoint x: 654, startPoint y: 251, endPoint x: 685, endPoint y: 253, distance: 31.2
click at [685, 253] on td "3.80M" at bounding box center [738, 264] width 167 height 34
drag, startPoint x: 657, startPoint y: 319, endPoint x: 670, endPoint y: 321, distance: 13.1
click at [670, 321] on td "28.5%" at bounding box center [738, 333] width 167 height 34
click at [673, 321] on td "28.5%" at bounding box center [738, 333] width 167 height 34
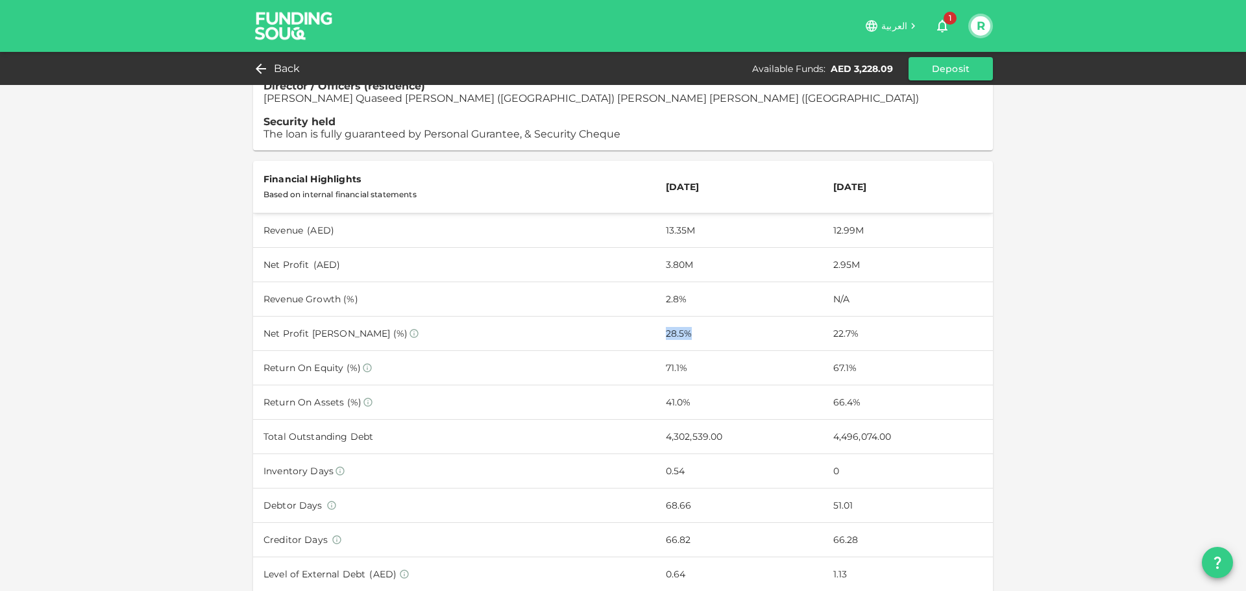
drag, startPoint x: 653, startPoint y: 320, endPoint x: 677, endPoint y: 321, distance: 24.0
click at [677, 321] on td "28.5%" at bounding box center [738, 333] width 167 height 34
drag, startPoint x: 653, startPoint y: 494, endPoint x: 694, endPoint y: 492, distance: 40.9
click at [694, 492] on td "68.66" at bounding box center [738, 506] width 167 height 34
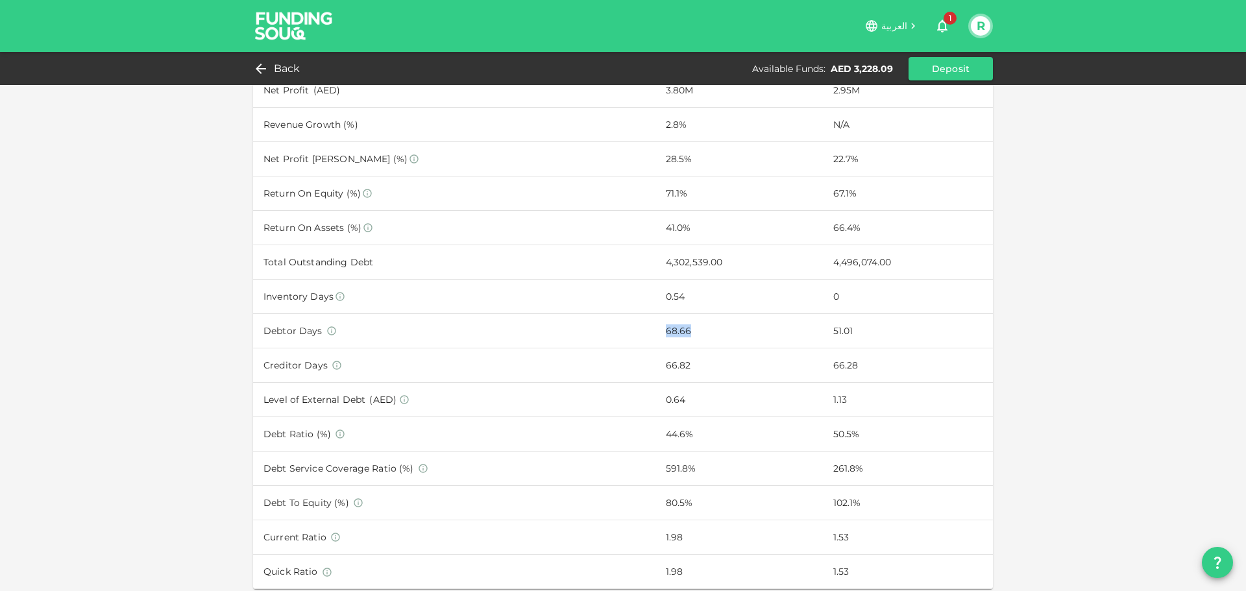
scroll to position [714, 0]
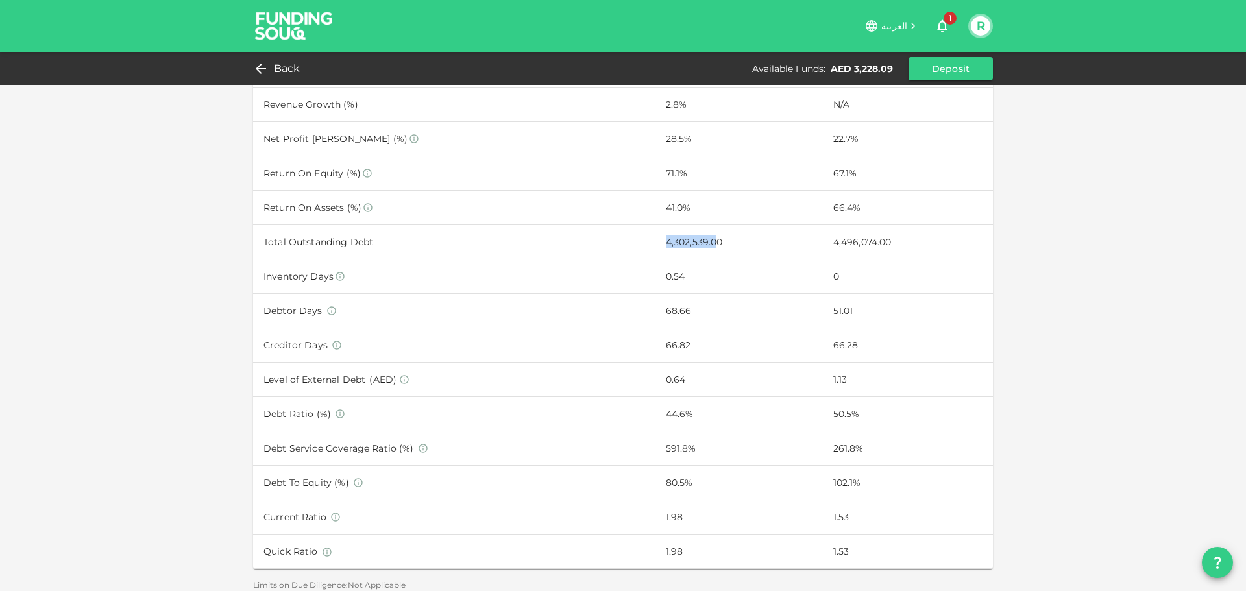
drag, startPoint x: 655, startPoint y: 230, endPoint x: 707, endPoint y: 225, distance: 52.1
click at [707, 225] on td "4,302,539.00" at bounding box center [738, 242] width 167 height 34
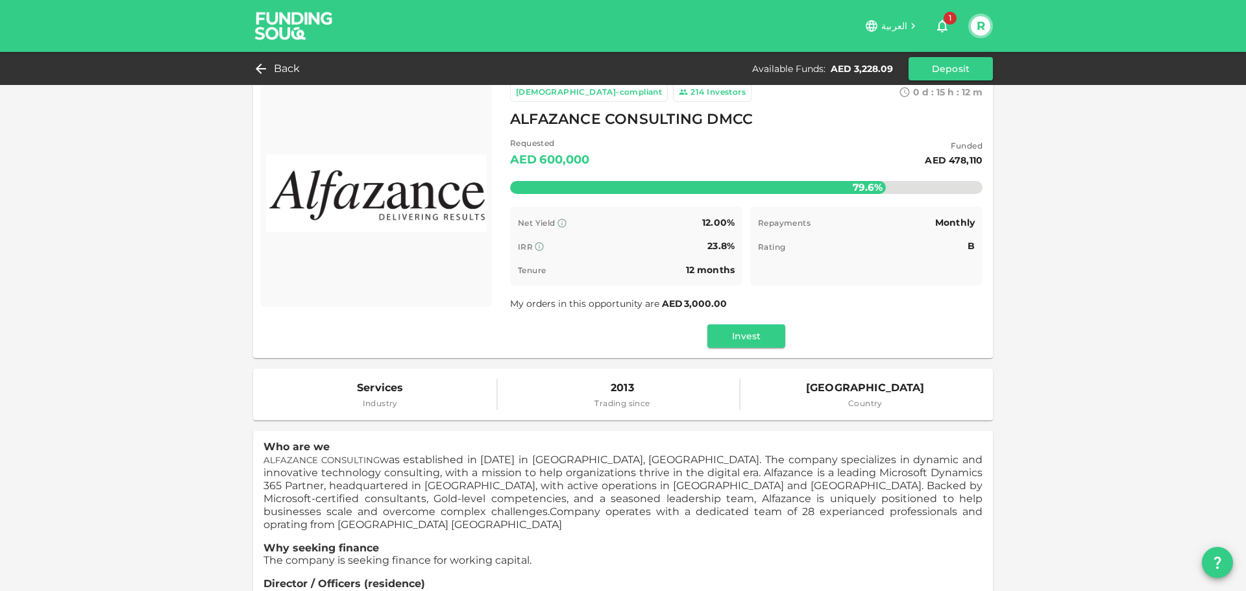
scroll to position [0, 0]
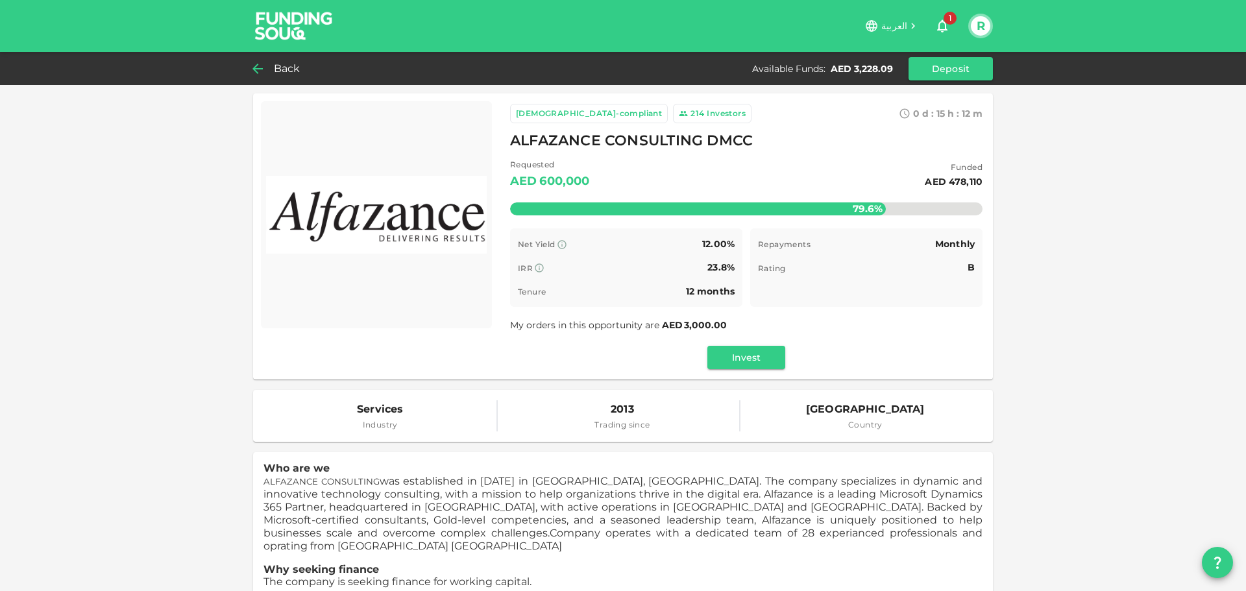
click at [284, 71] on span "Back" at bounding box center [287, 69] width 27 height 18
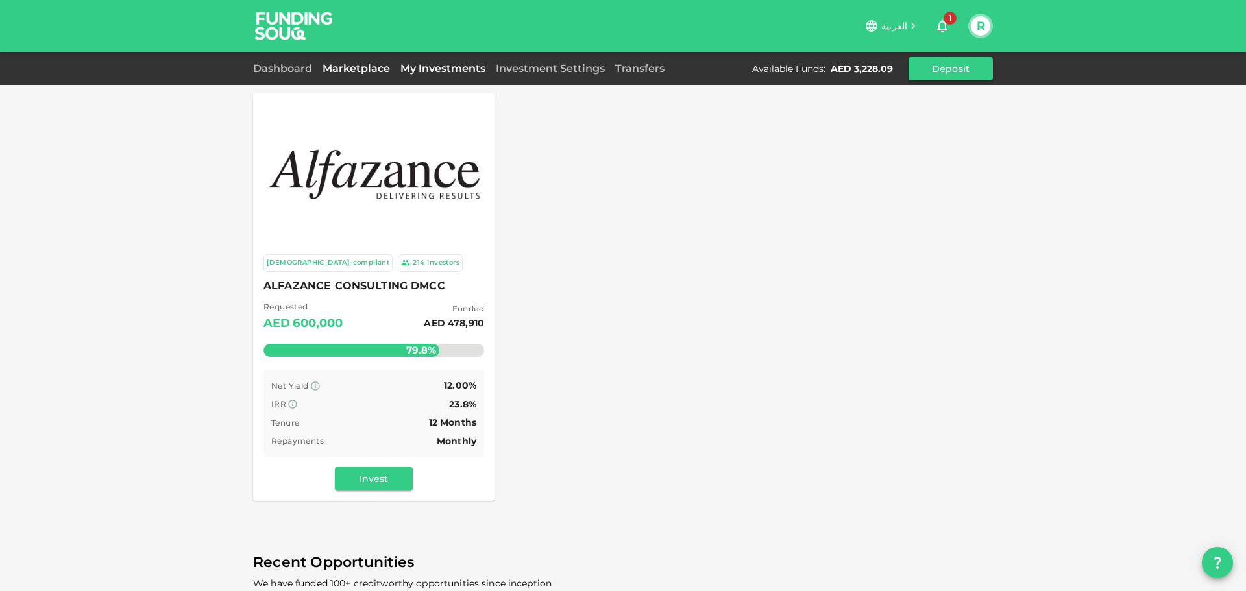
click at [431, 66] on link "My Investments" at bounding box center [442, 68] width 95 height 12
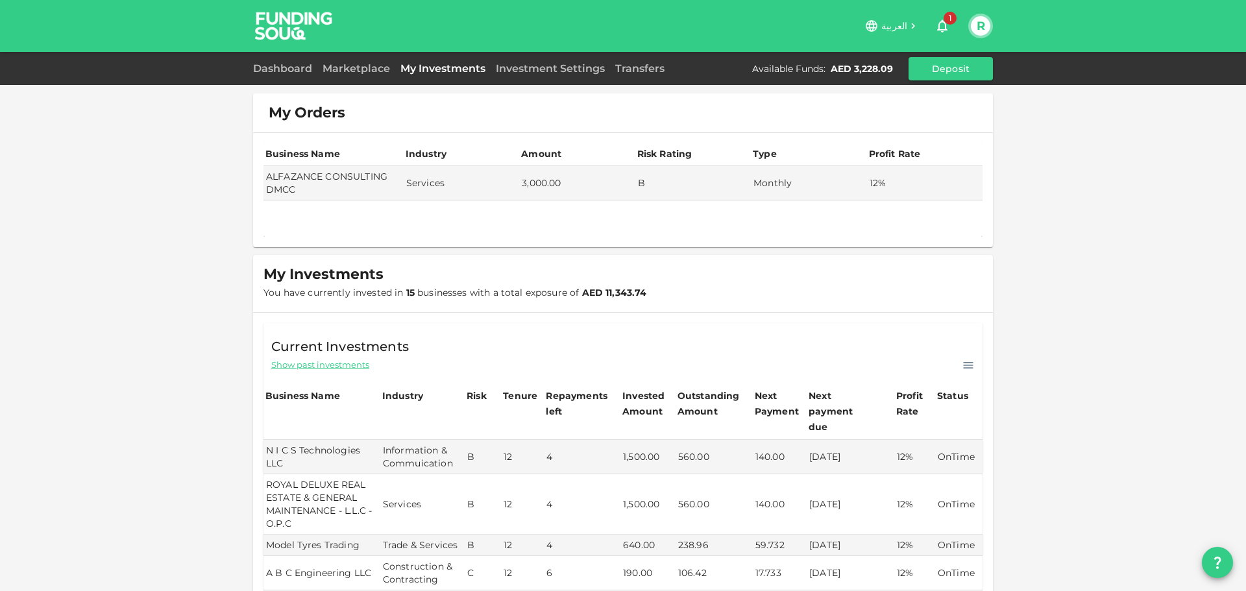
click at [1190, 359] on div "My Orders Business Name Industry Amount Risk Rating Type Profit Rate ALFAZANCE …" at bounding box center [623, 575] width 1246 height 1150
click at [370, 70] on link "Marketplace" at bounding box center [356, 68] width 78 height 12
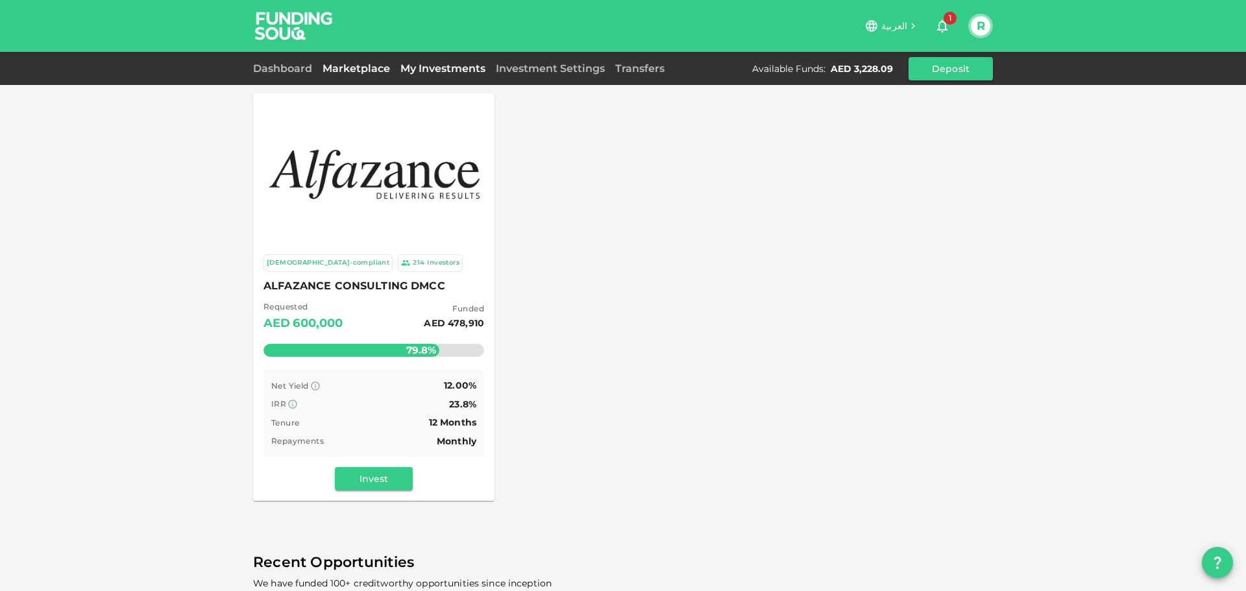
click at [423, 71] on link "My Investments" at bounding box center [442, 68] width 95 height 12
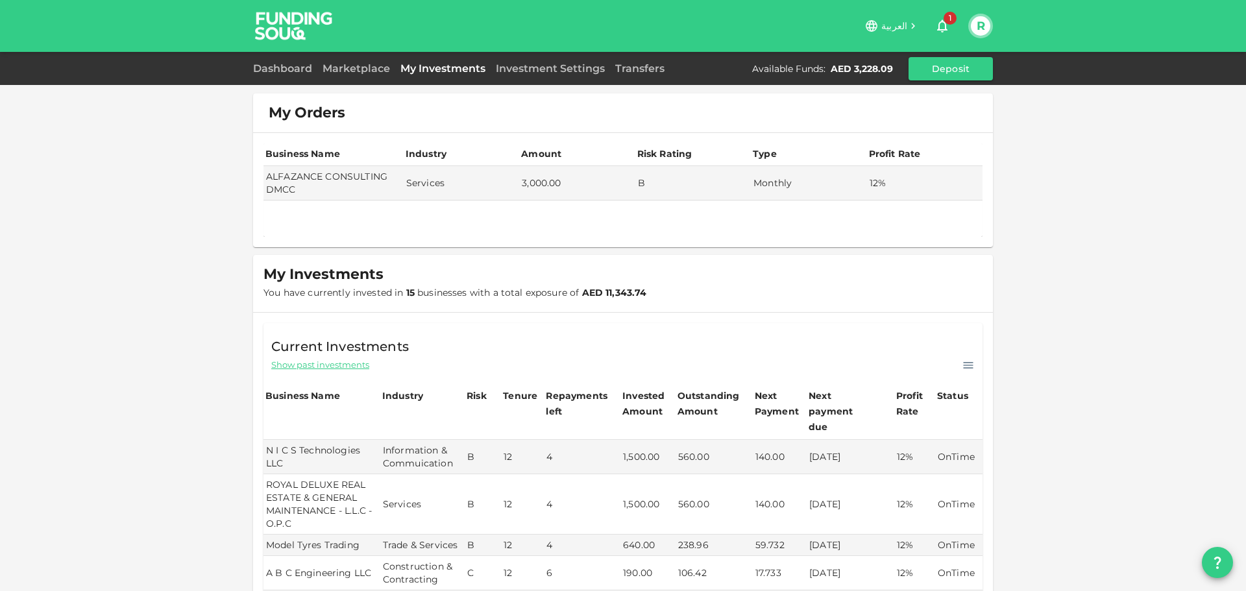
click at [1071, 338] on div "My Orders Business Name Industry Amount Risk Rating Type Profit Rate ALFAZANCE …" at bounding box center [623, 575] width 1246 height 1150
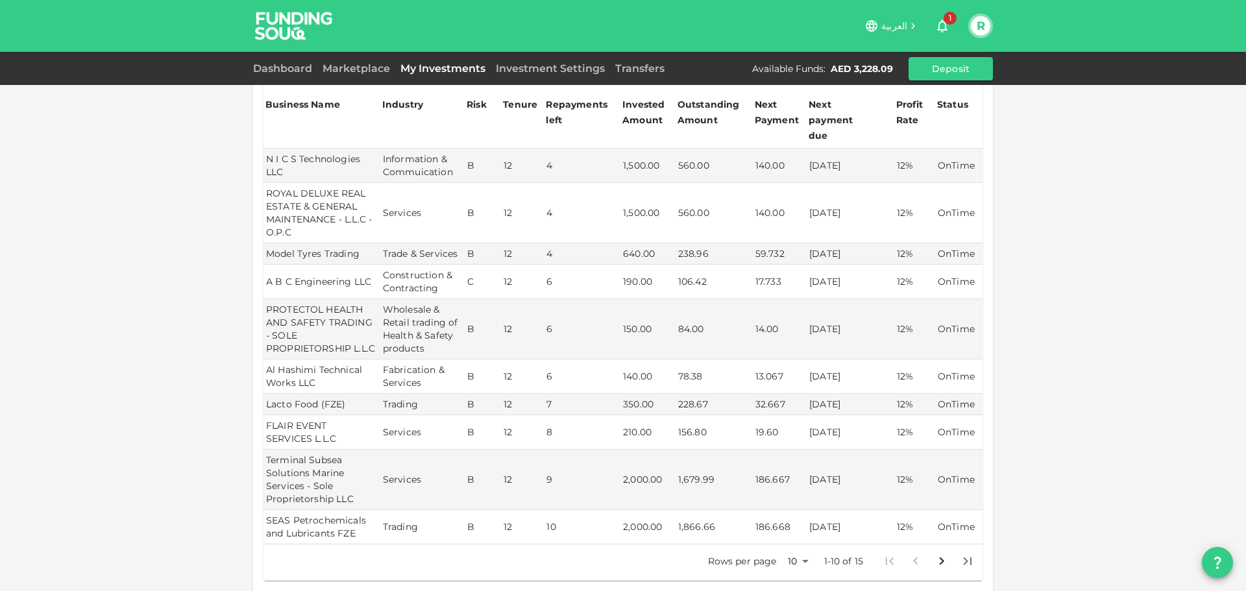
scroll to position [284, 0]
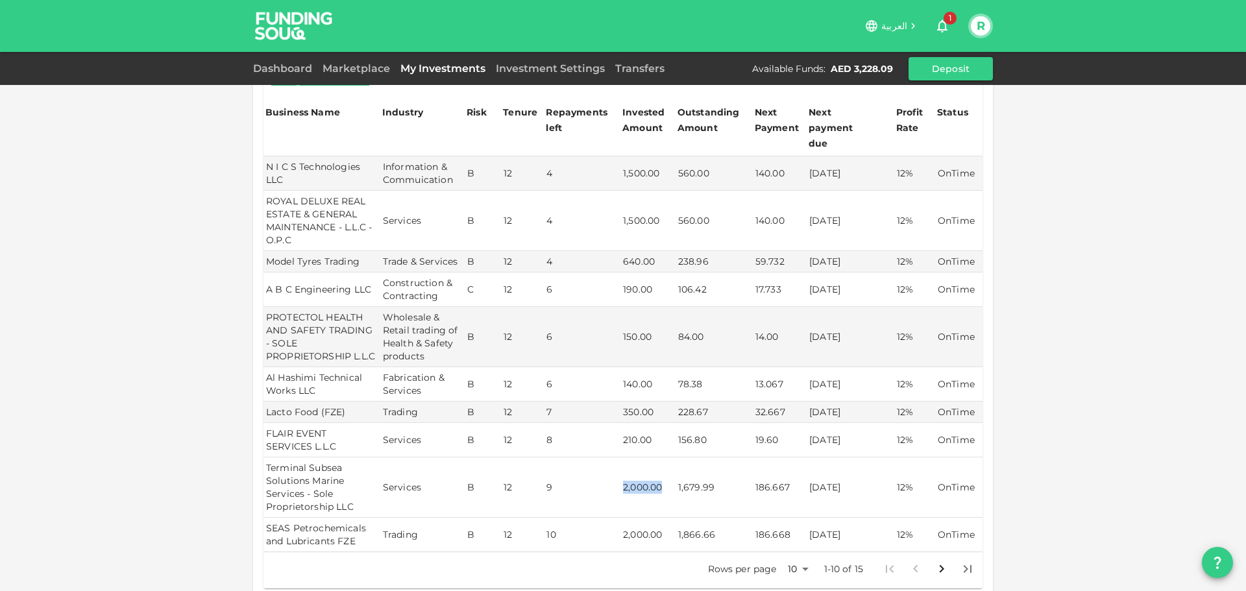
drag, startPoint x: 622, startPoint y: 474, endPoint x: 657, endPoint y: 474, distance: 35.7
click at [657, 474] on td "2,000.00" at bounding box center [647, 487] width 55 height 60
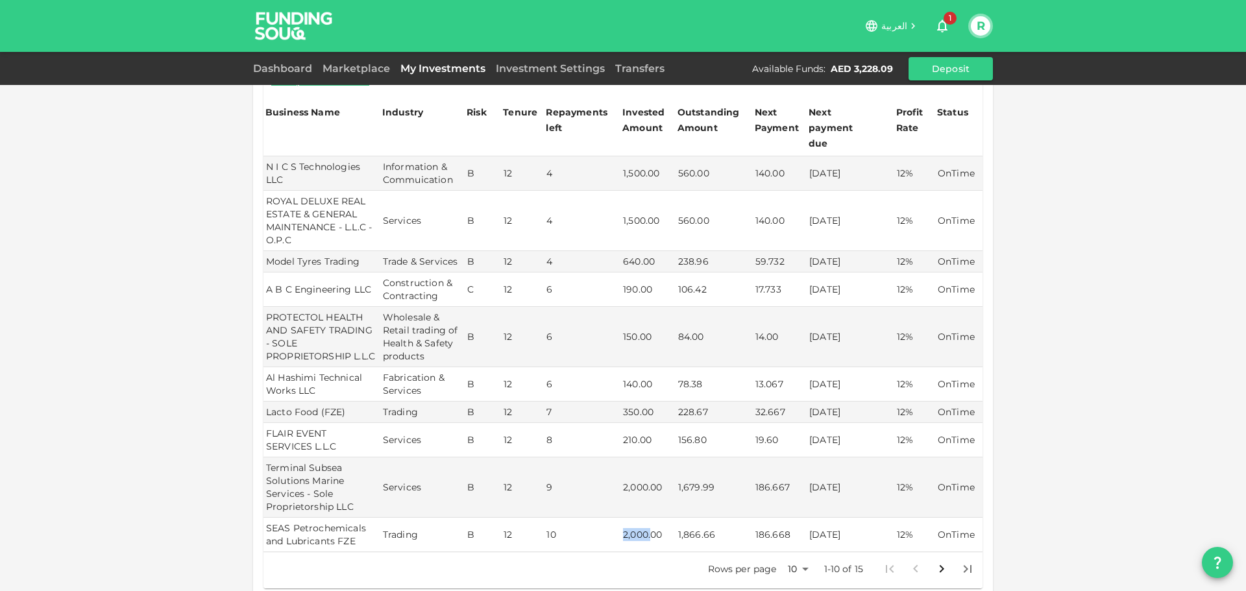
drag, startPoint x: 622, startPoint y: 518, endPoint x: 649, endPoint y: 516, distance: 27.9
click at [649, 518] on td "2,000.00" at bounding box center [647, 535] width 55 height 34
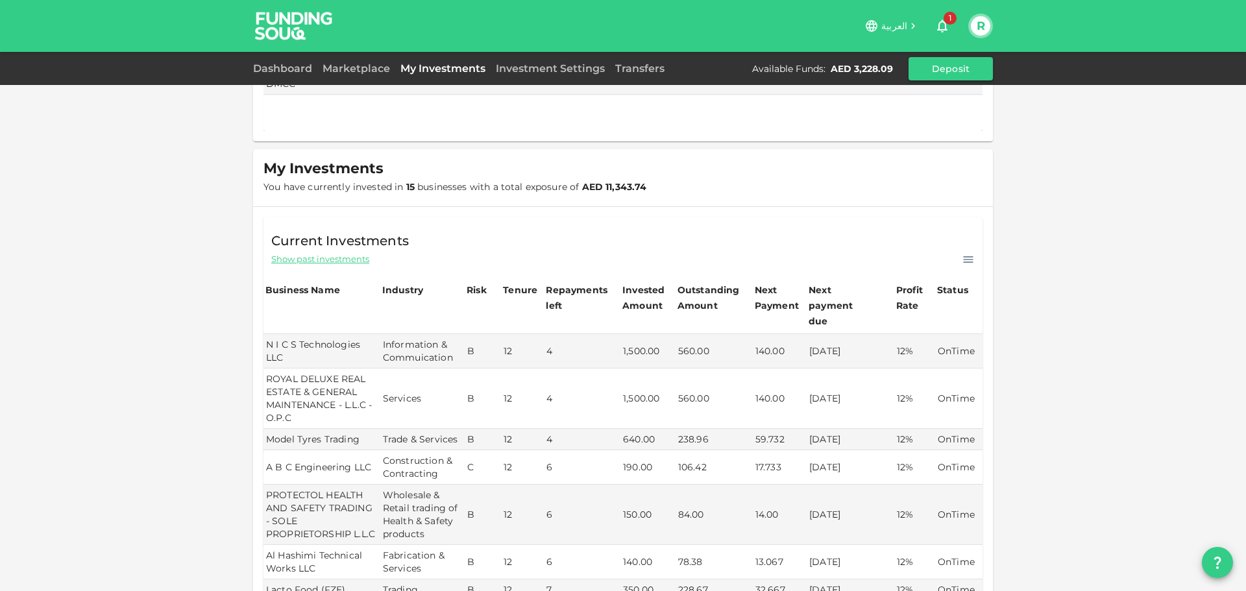
scroll to position [104, 0]
click at [1139, 262] on div "My Orders Business Name Industry Amount Risk Rating Type Profit Rate ALFAZANCE …" at bounding box center [623, 471] width 1246 height 1150
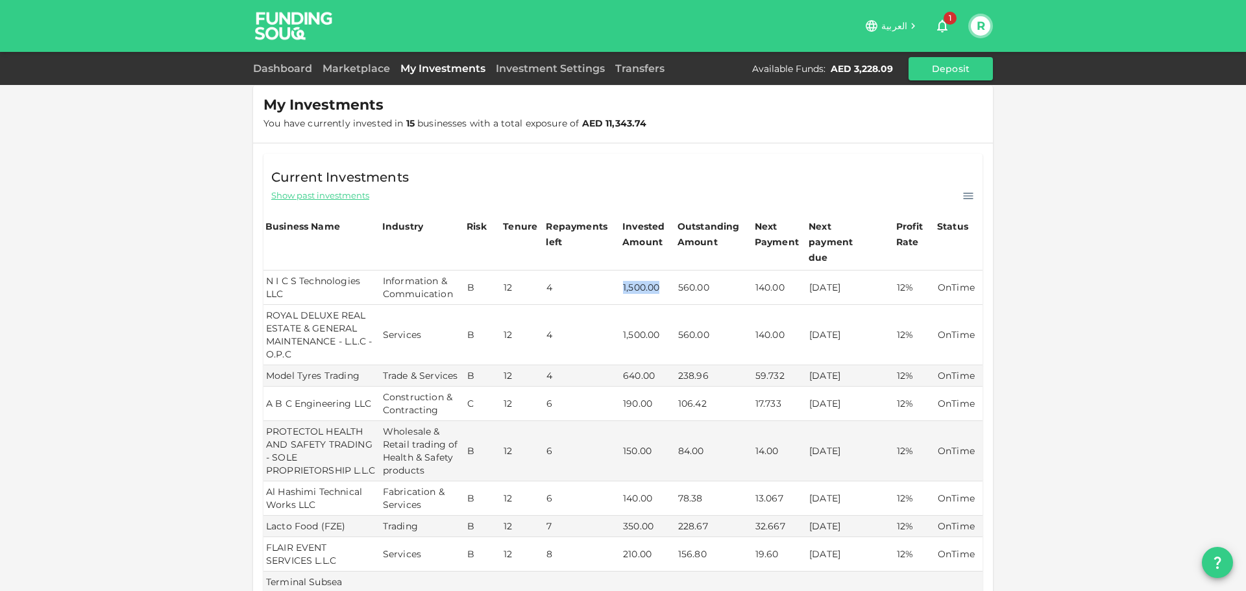
drag, startPoint x: 620, startPoint y: 271, endPoint x: 654, endPoint y: 272, distance: 33.8
click at [654, 272] on td "1,500.00" at bounding box center [647, 288] width 55 height 34
click at [641, 272] on td "1,500.00" at bounding box center [647, 288] width 55 height 34
drag, startPoint x: 655, startPoint y: 272, endPoint x: 620, endPoint y: 272, distance: 35.7
click at [620, 272] on td "1,500.00" at bounding box center [647, 288] width 55 height 34
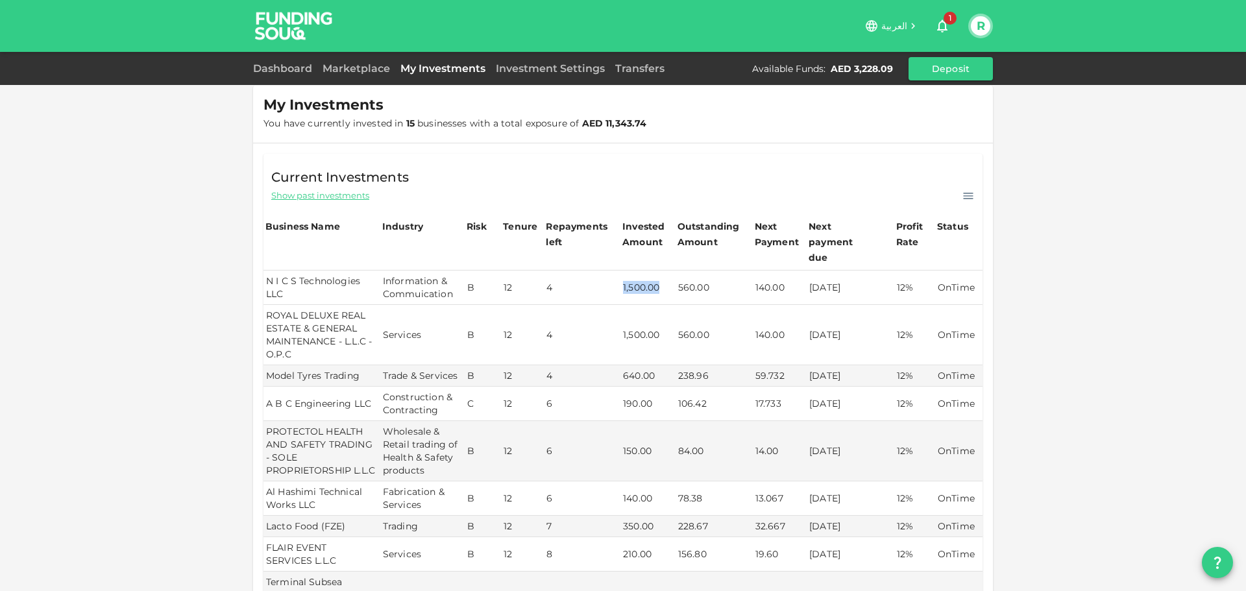
click at [633, 274] on td "1,500.00" at bounding box center [647, 288] width 55 height 34
drag, startPoint x: 618, startPoint y: 271, endPoint x: 653, endPoint y: 271, distance: 34.4
click at [653, 271] on td "1,500.00" at bounding box center [647, 288] width 55 height 34
click at [656, 273] on td "1,500.00" at bounding box center [647, 288] width 55 height 34
drag, startPoint x: 640, startPoint y: 271, endPoint x: 617, endPoint y: 271, distance: 22.7
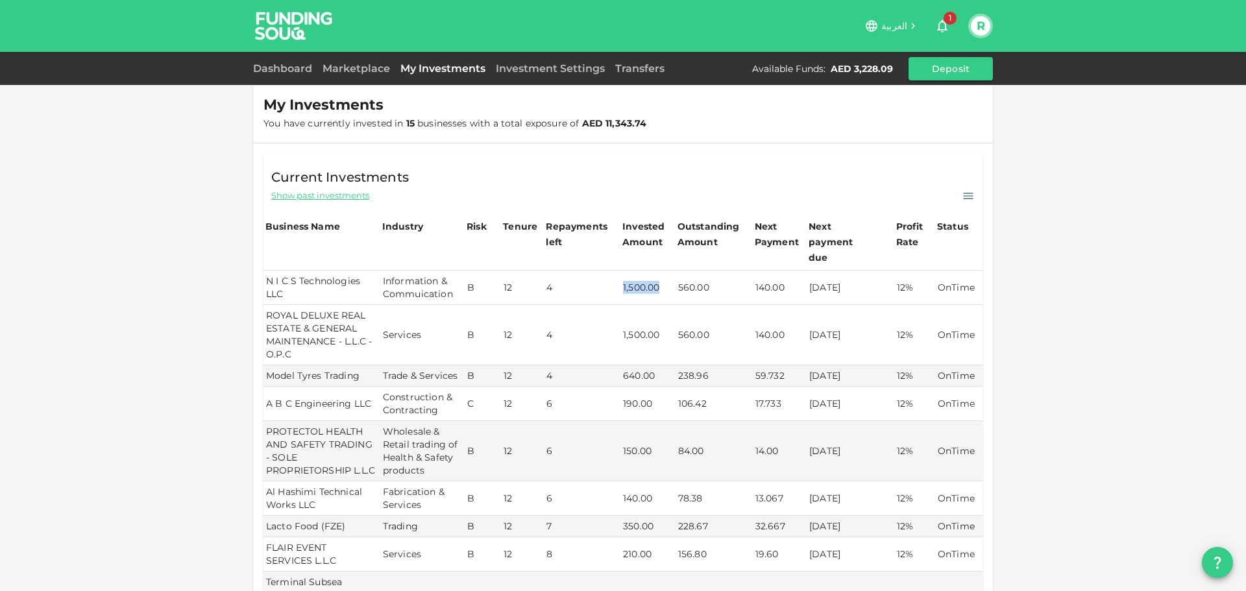
click at [620, 271] on td "1,500.00" at bounding box center [647, 288] width 55 height 34
click at [630, 273] on td "1,500.00" at bounding box center [647, 288] width 55 height 34
drag, startPoint x: 616, startPoint y: 273, endPoint x: 658, endPoint y: 271, distance: 42.2
click at [658, 271] on tr "N I C S Technologies LLC Information & Commuication B 12 4 1,500.00 560.00 140.…" at bounding box center [622, 288] width 719 height 34
click at [620, 275] on td "1,500.00" at bounding box center [647, 288] width 55 height 34
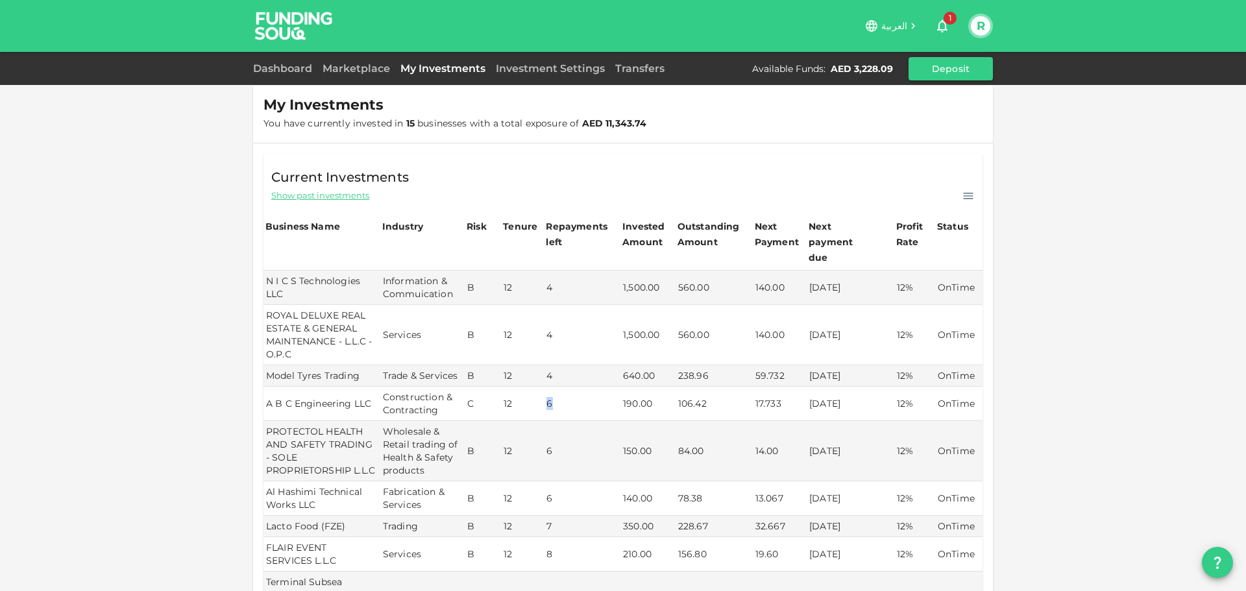
drag, startPoint x: 540, startPoint y: 387, endPoint x: 562, endPoint y: 389, distance: 22.1
click at [562, 389] on td "6" at bounding box center [582, 404] width 77 height 34
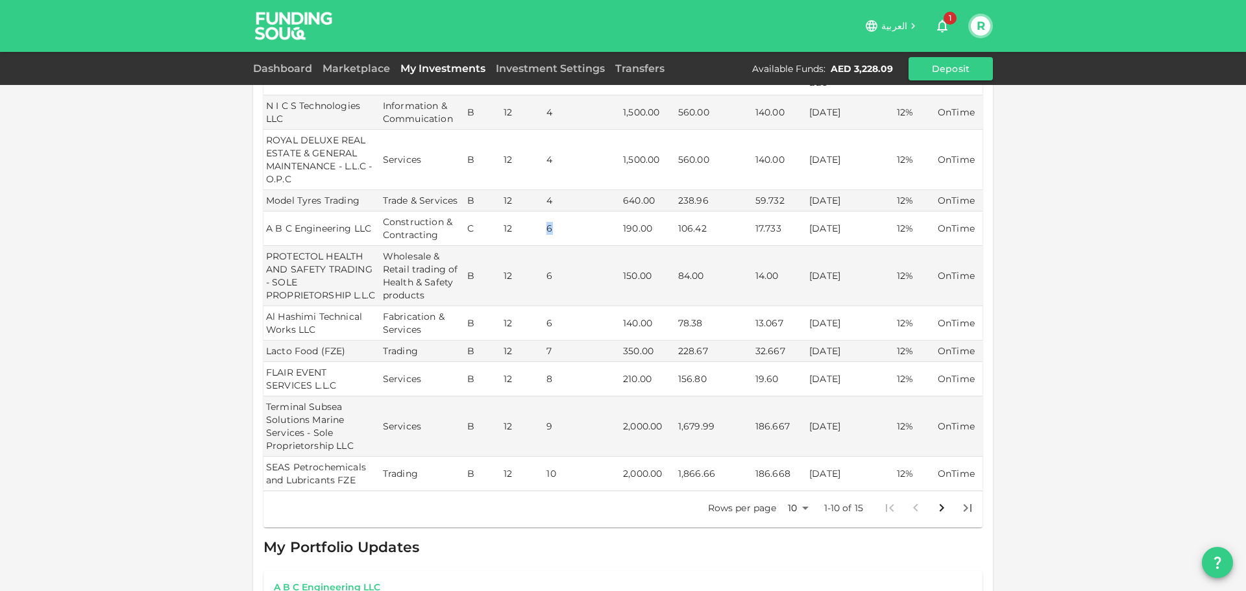
scroll to position [519, 0]
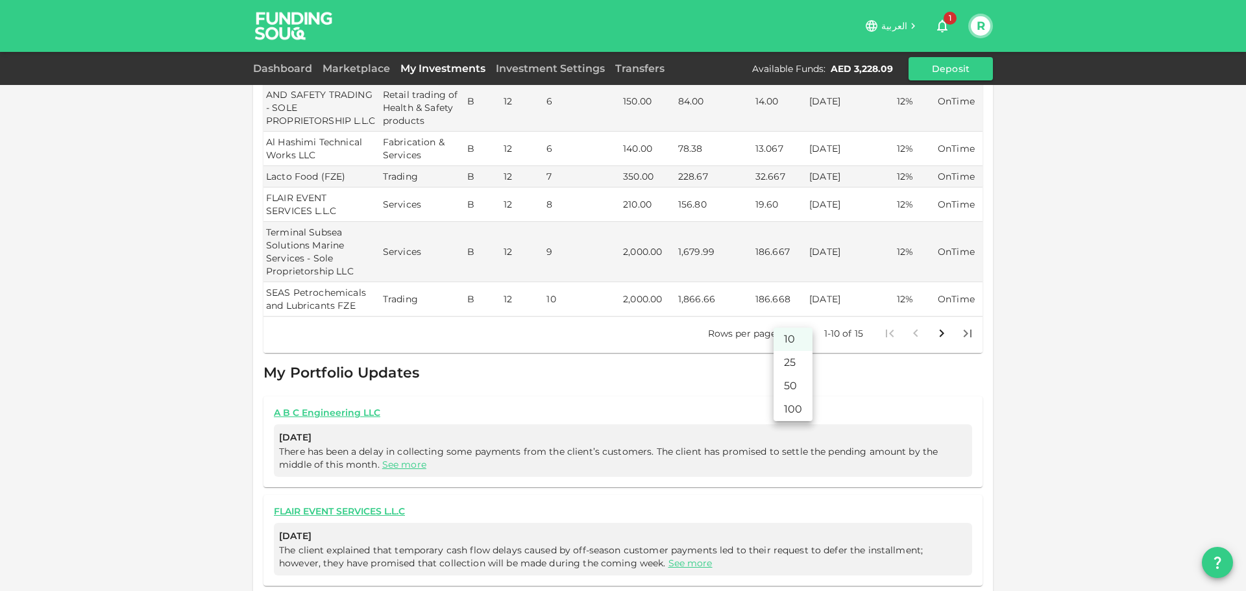
click at [799, 321] on body "العربية 1 R Dashboard Marketplace My Investments Investment Settings Transfers …" at bounding box center [623, 295] width 1246 height 591
click at [790, 367] on li "25" at bounding box center [792, 362] width 39 height 23
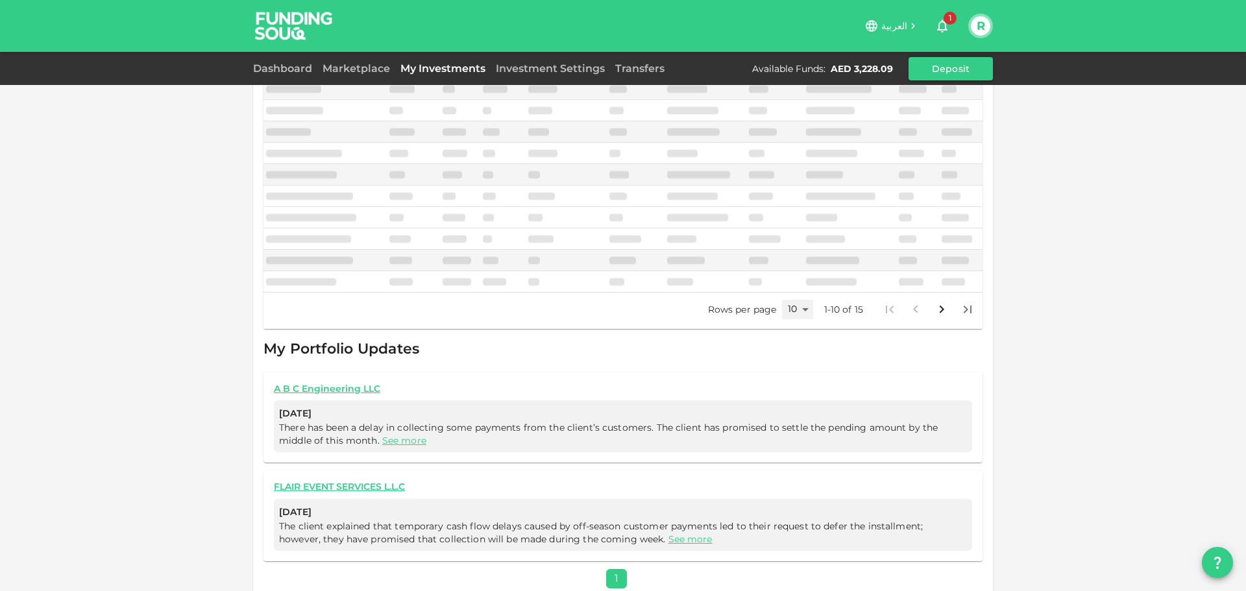
type input "25"
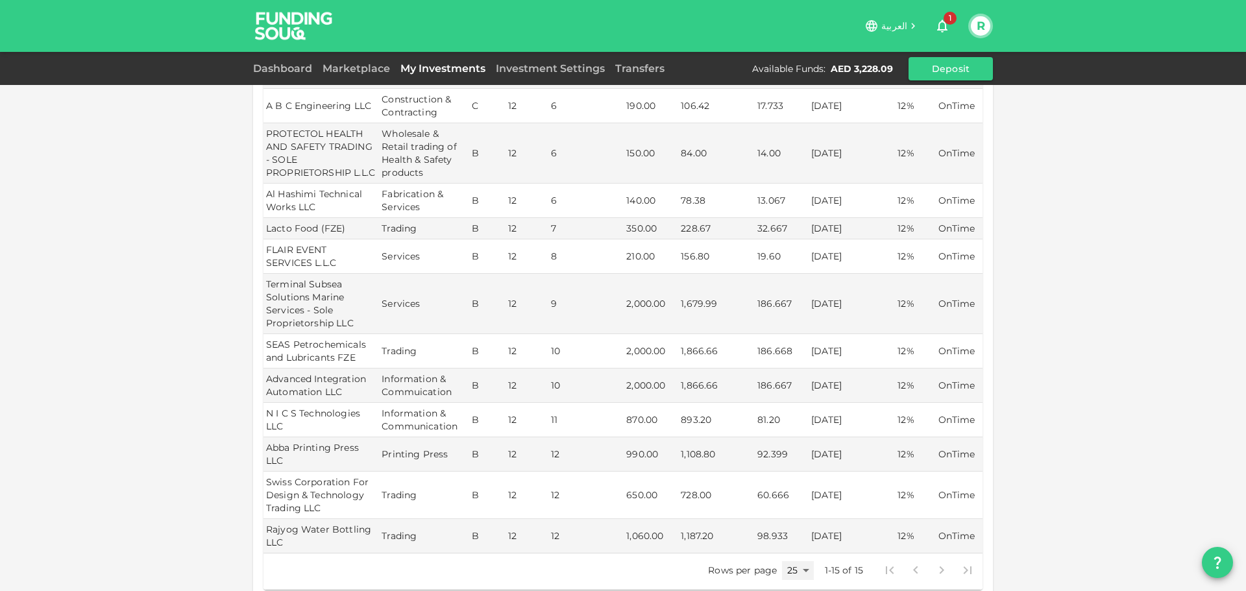
scroll to position [490, 0]
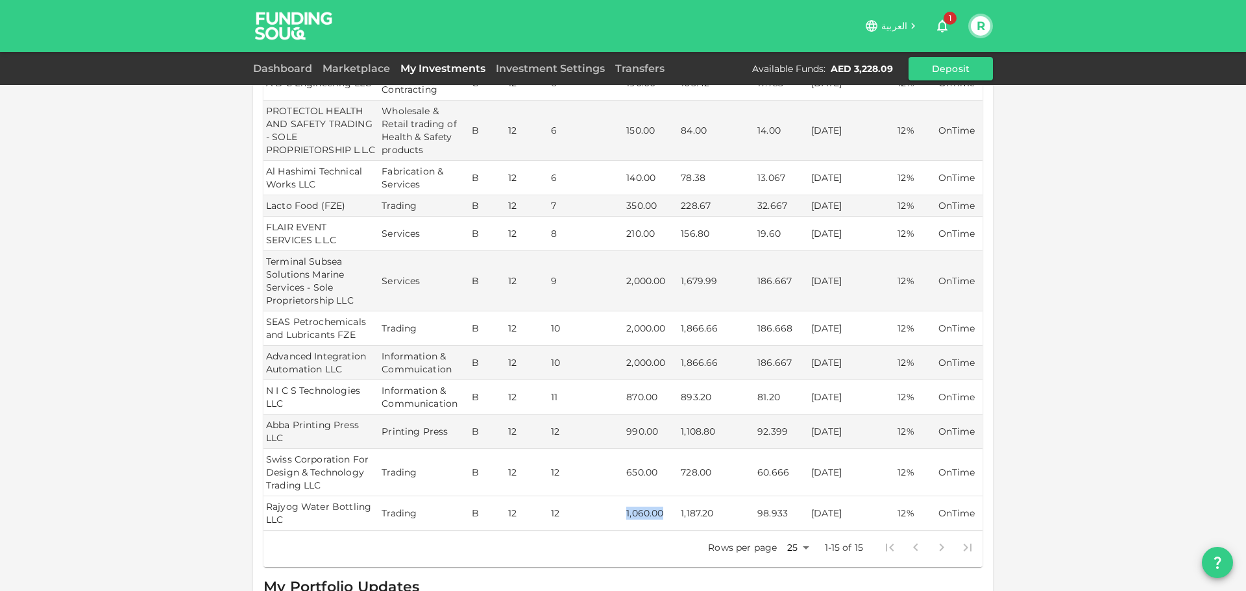
drag, startPoint x: 624, startPoint y: 509, endPoint x: 660, endPoint y: 509, distance: 37.0
click at [660, 509] on td "1,060.00" at bounding box center [651, 513] width 55 height 34
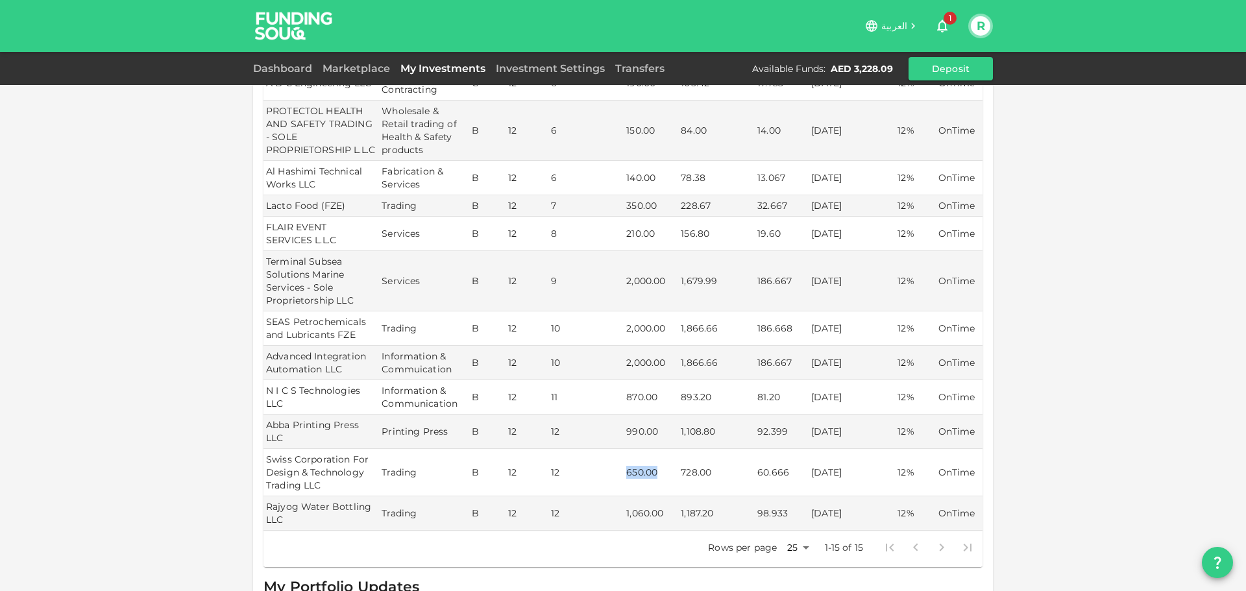
drag, startPoint x: 621, startPoint y: 471, endPoint x: 653, endPoint y: 473, distance: 32.5
click at [653, 473] on td "650.00" at bounding box center [651, 472] width 55 height 47
drag, startPoint x: 622, startPoint y: 428, endPoint x: 662, endPoint y: 431, distance: 39.7
click at [662, 431] on td "990.00" at bounding box center [651, 432] width 55 height 34
click at [642, 430] on td "990.00" at bounding box center [651, 432] width 55 height 34
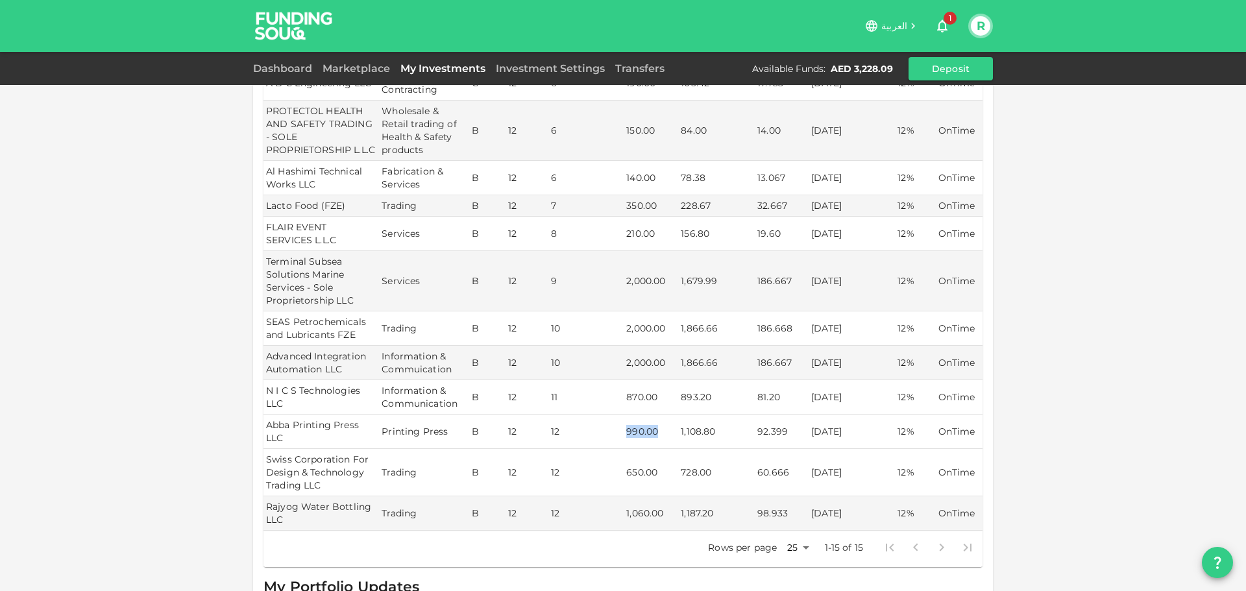
drag, startPoint x: 620, startPoint y: 428, endPoint x: 655, endPoint y: 428, distance: 35.0
click at [655, 428] on td "990.00" at bounding box center [651, 432] width 55 height 34
drag, startPoint x: 624, startPoint y: 470, endPoint x: 650, endPoint y: 468, distance: 26.0
click at [650, 468] on td "650.00" at bounding box center [651, 472] width 55 height 47
drag, startPoint x: 621, startPoint y: 393, endPoint x: 657, endPoint y: 395, distance: 35.7
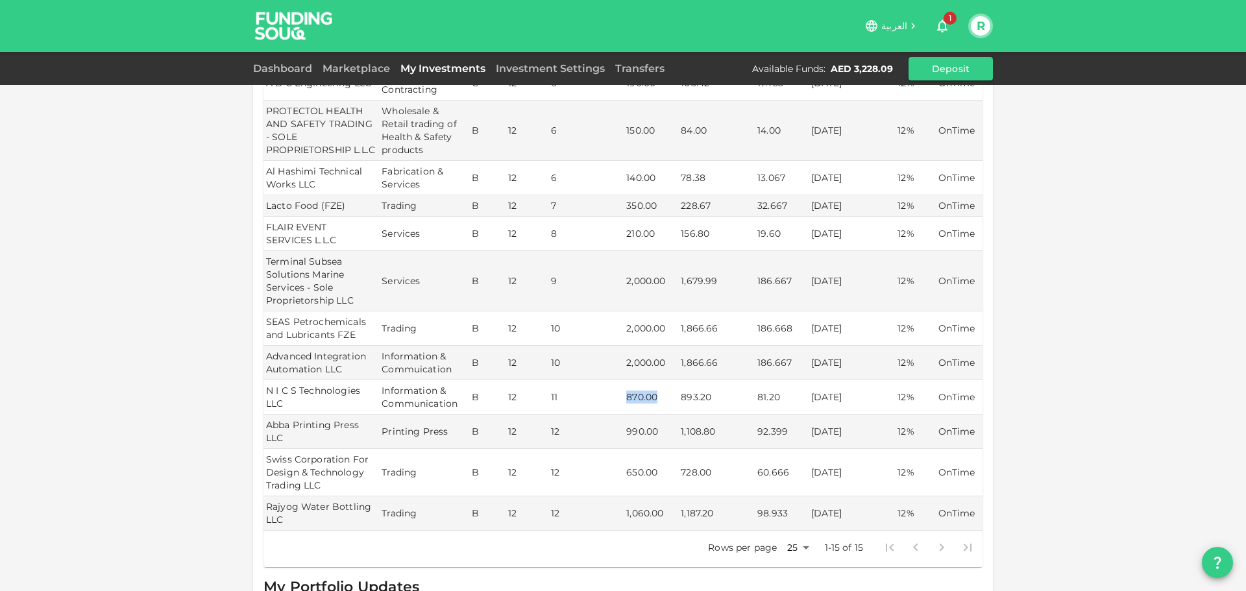
click at [657, 395] on td "870.00" at bounding box center [651, 397] width 55 height 34
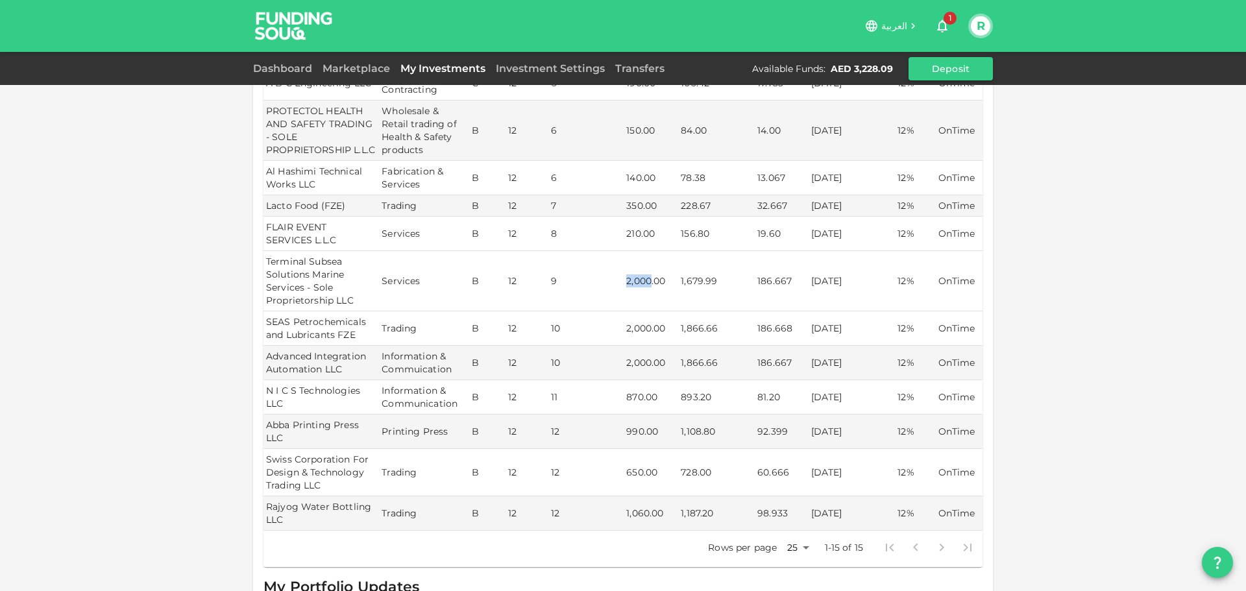
drag, startPoint x: 622, startPoint y: 275, endPoint x: 649, endPoint y: 279, distance: 26.9
click at [649, 279] on td "2,000.00" at bounding box center [651, 281] width 55 height 60
click at [629, 277] on td "2,000.00" at bounding box center [651, 281] width 55 height 60
drag, startPoint x: 622, startPoint y: 278, endPoint x: 646, endPoint y: 279, distance: 24.0
click at [646, 279] on td "2,000.00" at bounding box center [651, 281] width 55 height 60
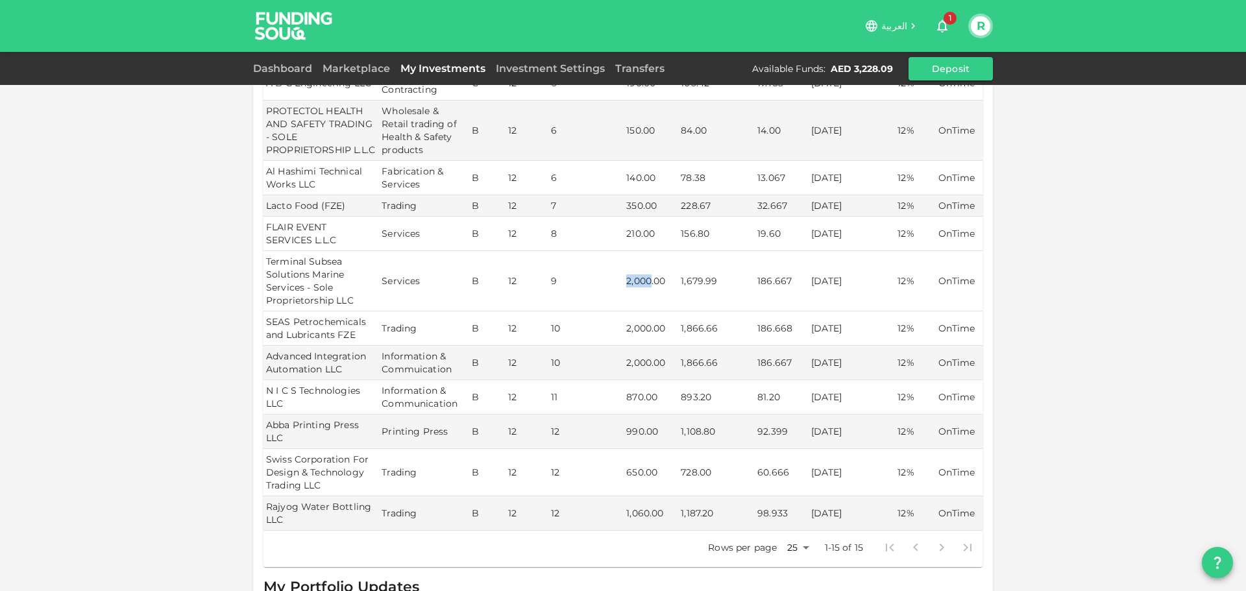
click at [645, 276] on td "2,000.00" at bounding box center [651, 281] width 55 height 60
drag, startPoint x: 614, startPoint y: 277, endPoint x: 648, endPoint y: 275, distance: 33.8
click at [648, 275] on tr "Terminal Subsea Solutions Marine Services - Sole Proprietorship LLC Services B …" at bounding box center [622, 281] width 719 height 60
click at [648, 275] on td "2,000.00" at bounding box center [651, 281] width 55 height 60
drag, startPoint x: 624, startPoint y: 276, endPoint x: 647, endPoint y: 276, distance: 22.7
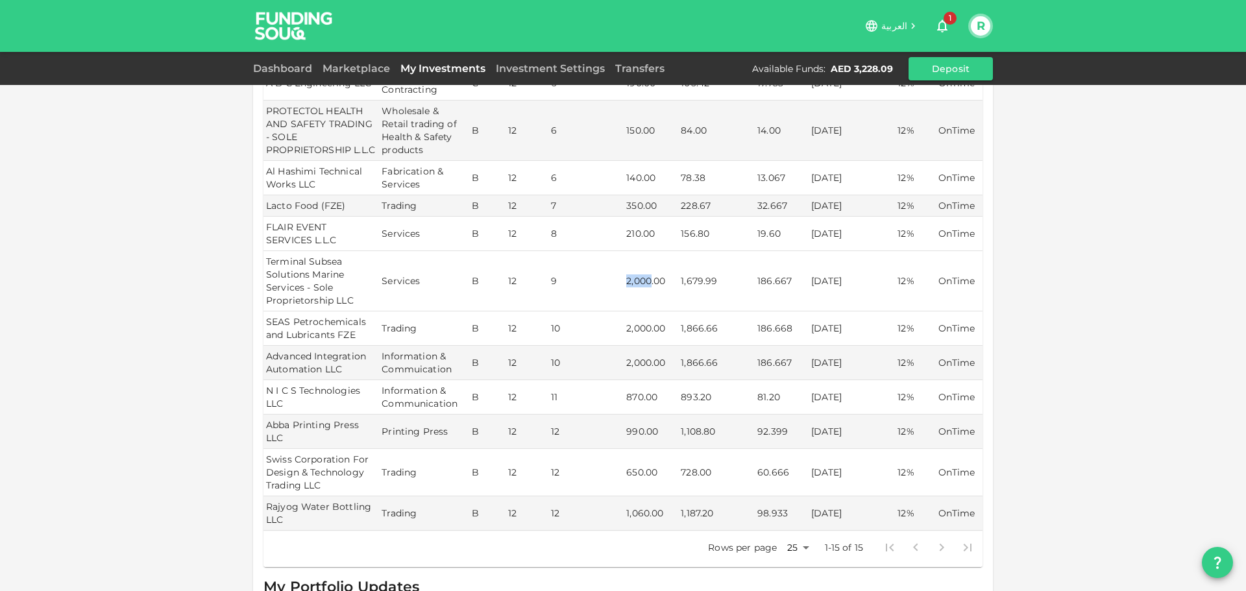
click at [647, 276] on td "2,000.00" at bounding box center [651, 281] width 55 height 60
click at [635, 276] on td "2,000.00" at bounding box center [651, 281] width 55 height 60
drag, startPoint x: 624, startPoint y: 276, endPoint x: 646, endPoint y: 278, distance: 22.1
click at [646, 278] on td "2,000.00" at bounding box center [651, 281] width 55 height 60
click at [635, 278] on td "2,000.00" at bounding box center [651, 281] width 55 height 60
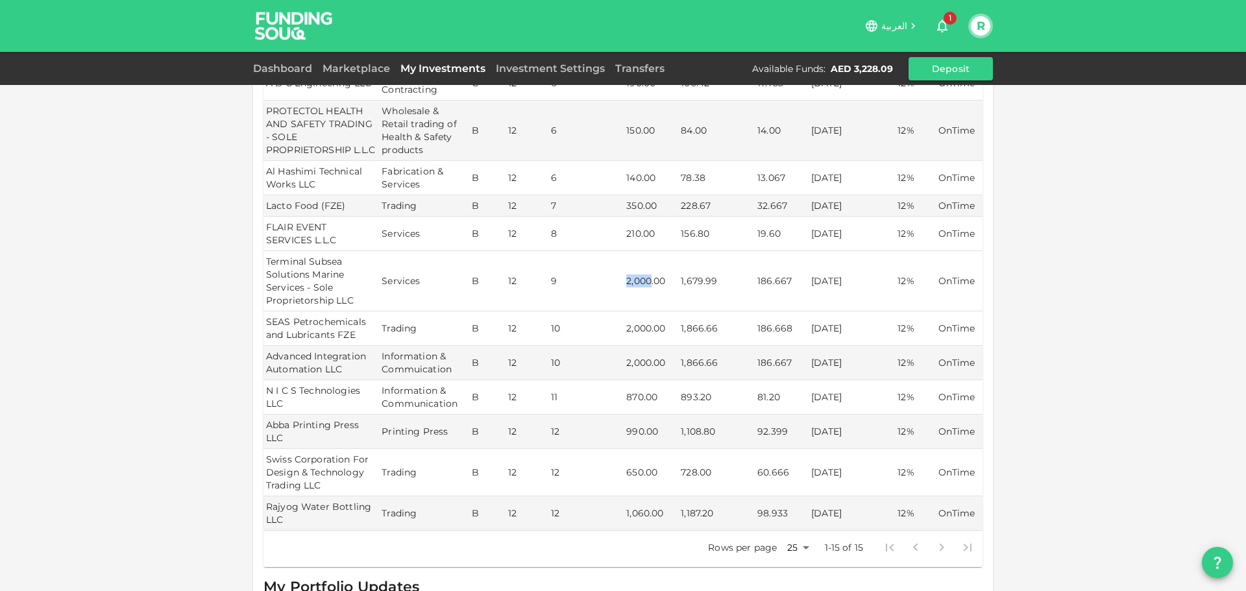
drag, startPoint x: 624, startPoint y: 278, endPoint x: 647, endPoint y: 278, distance: 23.4
click at [647, 278] on td "2,000.00" at bounding box center [651, 281] width 55 height 60
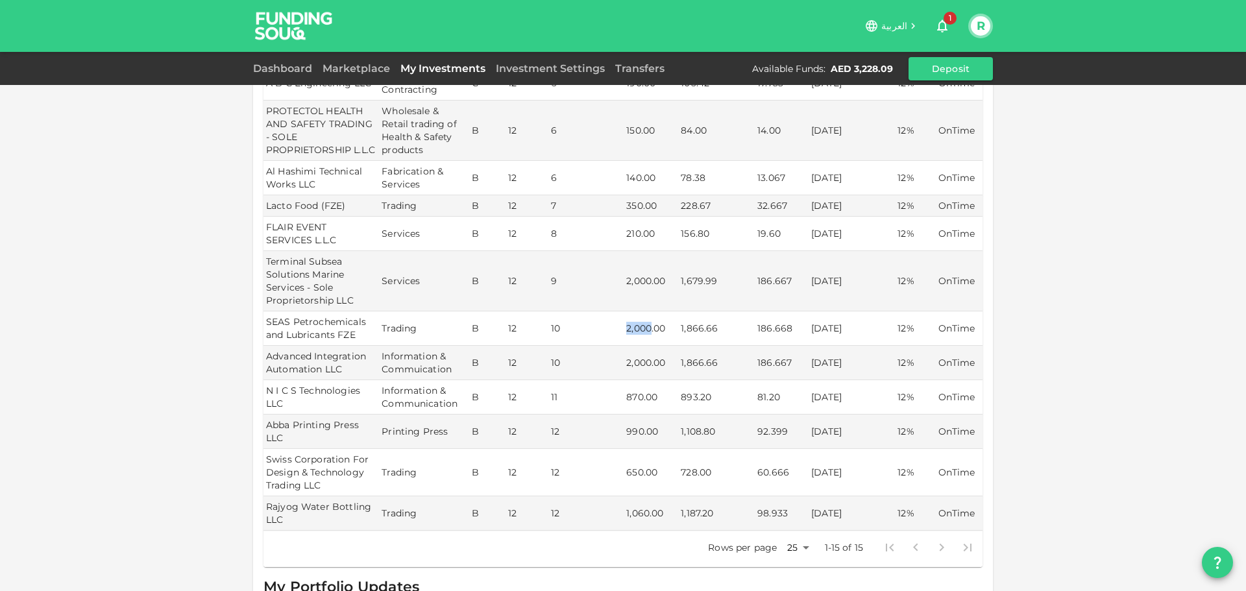
drag, startPoint x: 624, startPoint y: 326, endPoint x: 649, endPoint y: 323, distance: 25.4
click at [649, 323] on td "2,000.00" at bounding box center [651, 328] width 55 height 34
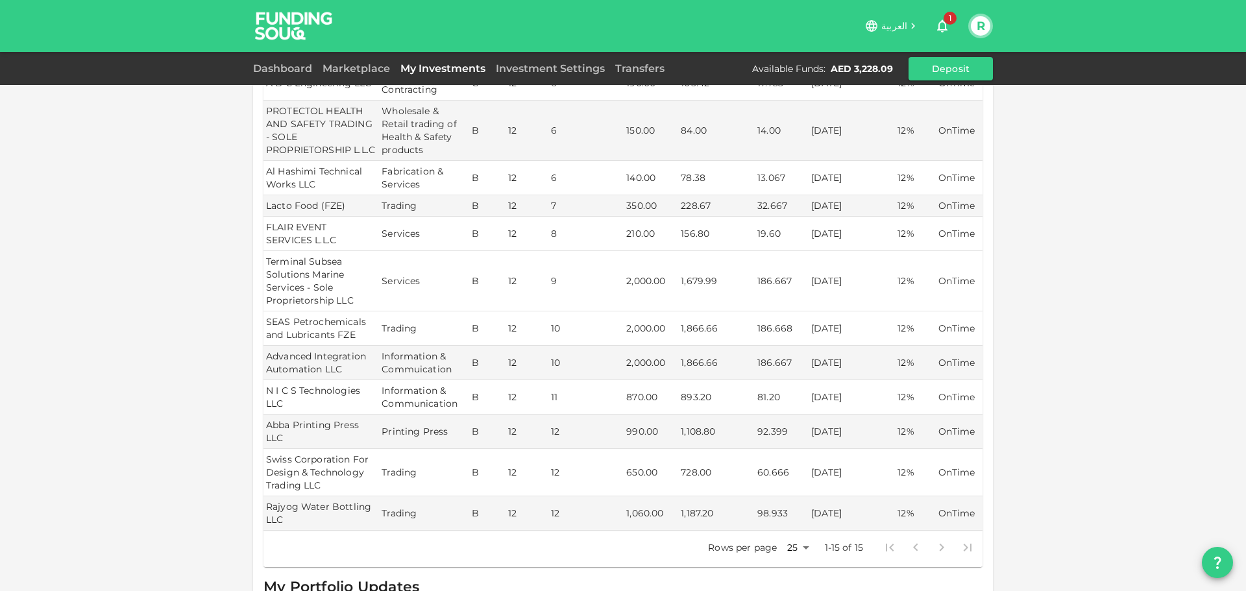
click at [633, 277] on td "2,000.00" at bounding box center [651, 281] width 55 height 60
drag, startPoint x: 620, startPoint y: 280, endPoint x: 646, endPoint y: 279, distance: 26.0
click at [646, 279] on td "2,000.00" at bounding box center [651, 281] width 55 height 60
click at [638, 280] on td "2,000.00" at bounding box center [651, 281] width 55 height 60
drag, startPoint x: 619, startPoint y: 278, endPoint x: 648, endPoint y: 276, distance: 28.6
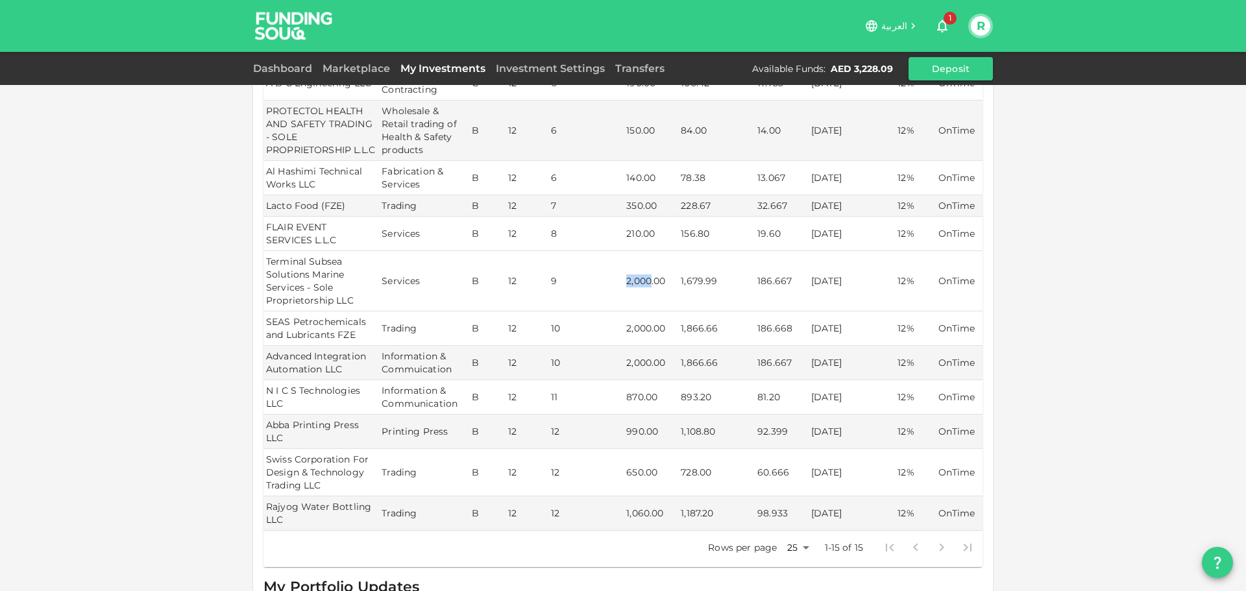
click at [648, 276] on tr "Terminal Subsea Solutions Marine Services - Sole Proprietorship LLC Services B …" at bounding box center [622, 281] width 719 height 60
click at [636, 281] on td "2,000.00" at bounding box center [651, 281] width 55 height 60
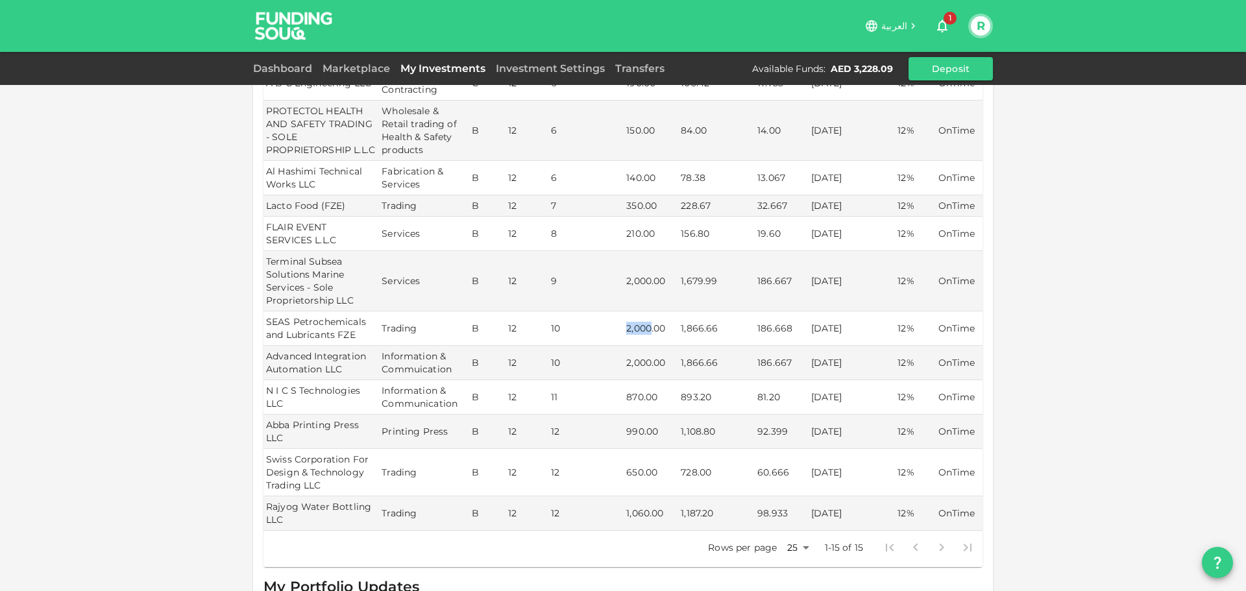
drag, startPoint x: 621, startPoint y: 328, endPoint x: 648, endPoint y: 322, distance: 27.2
click at [648, 322] on td "2,000.00" at bounding box center [651, 328] width 55 height 34
click at [637, 322] on td "2,000.00" at bounding box center [651, 328] width 55 height 34
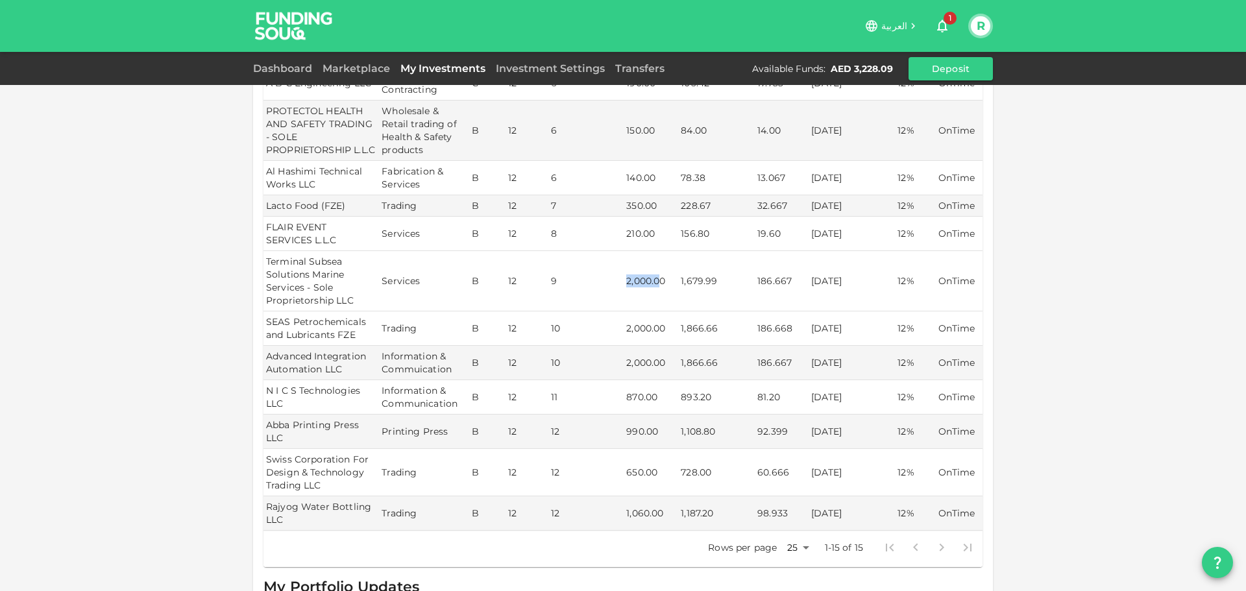
drag, startPoint x: 621, startPoint y: 274, endPoint x: 655, endPoint y: 278, distance: 34.5
click at [655, 278] on td "2,000.00" at bounding box center [651, 281] width 55 height 60
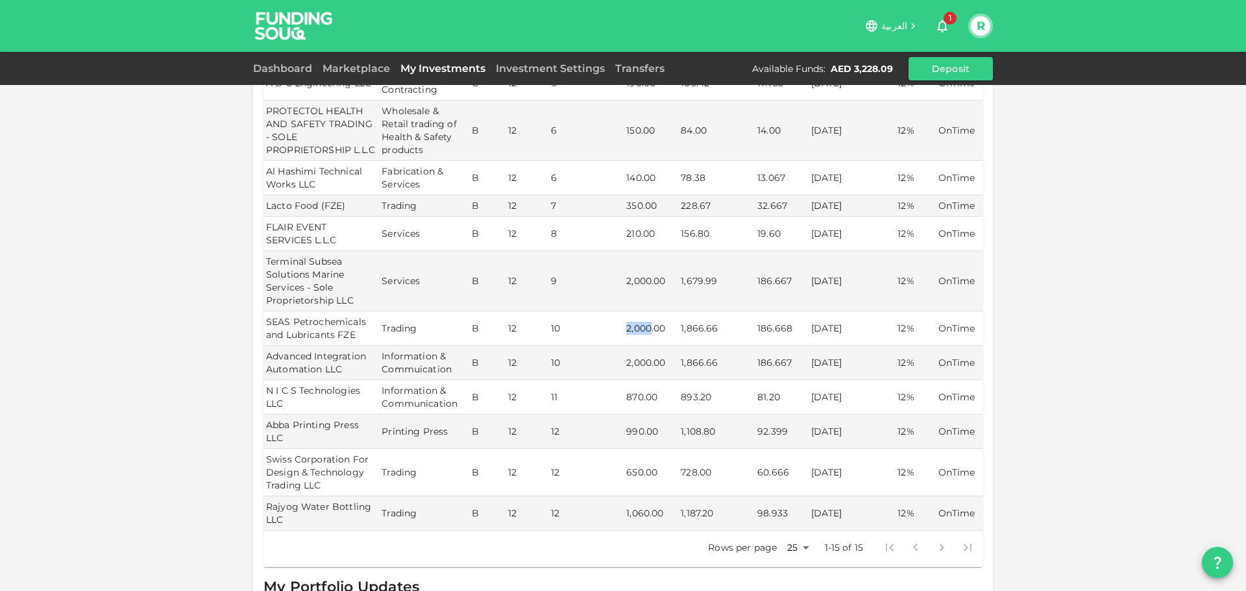
drag, startPoint x: 620, startPoint y: 325, endPoint x: 646, endPoint y: 325, distance: 26.0
click at [646, 325] on td "2,000.00" at bounding box center [651, 328] width 55 height 34
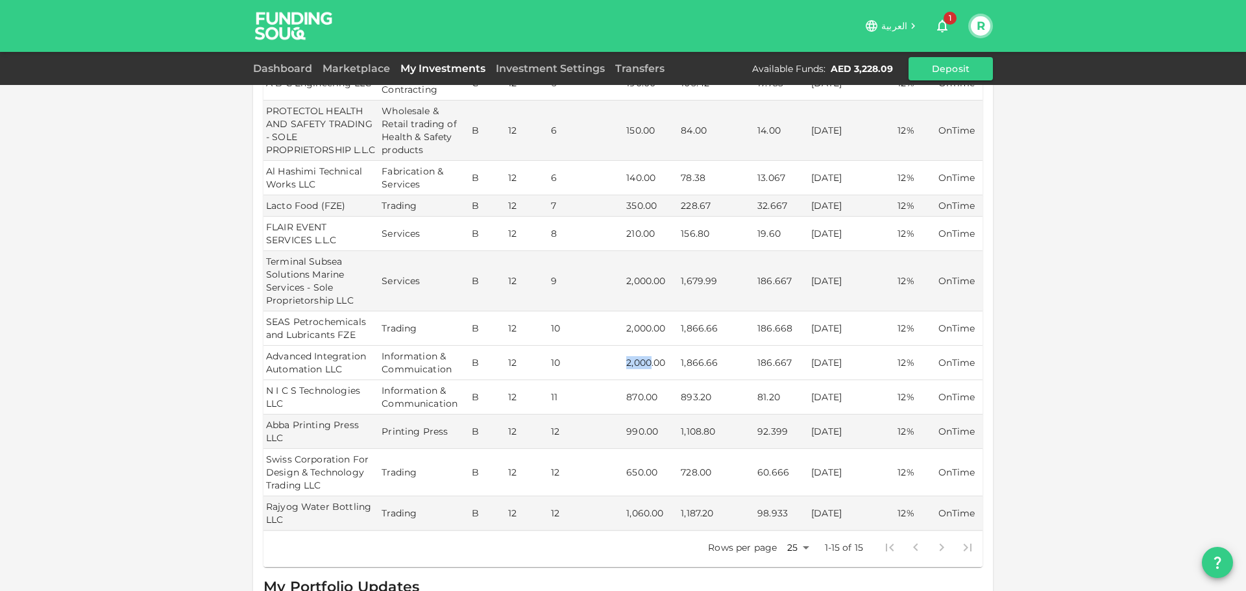
drag, startPoint x: 622, startPoint y: 360, endPoint x: 648, endPoint y: 359, distance: 26.0
click at [648, 359] on td "2,000.00" at bounding box center [651, 363] width 55 height 34
click at [646, 353] on td "2,000.00" at bounding box center [651, 363] width 55 height 34
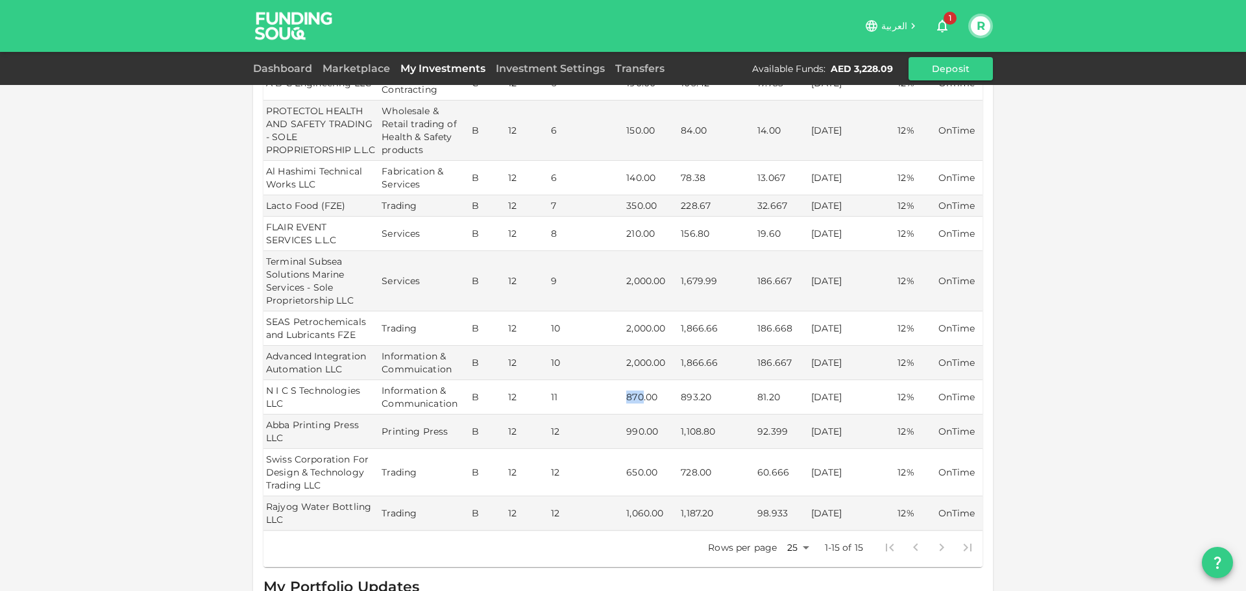
drag, startPoint x: 622, startPoint y: 394, endPoint x: 639, endPoint y: 394, distance: 17.5
click at [639, 394] on td "870.00" at bounding box center [651, 397] width 55 height 34
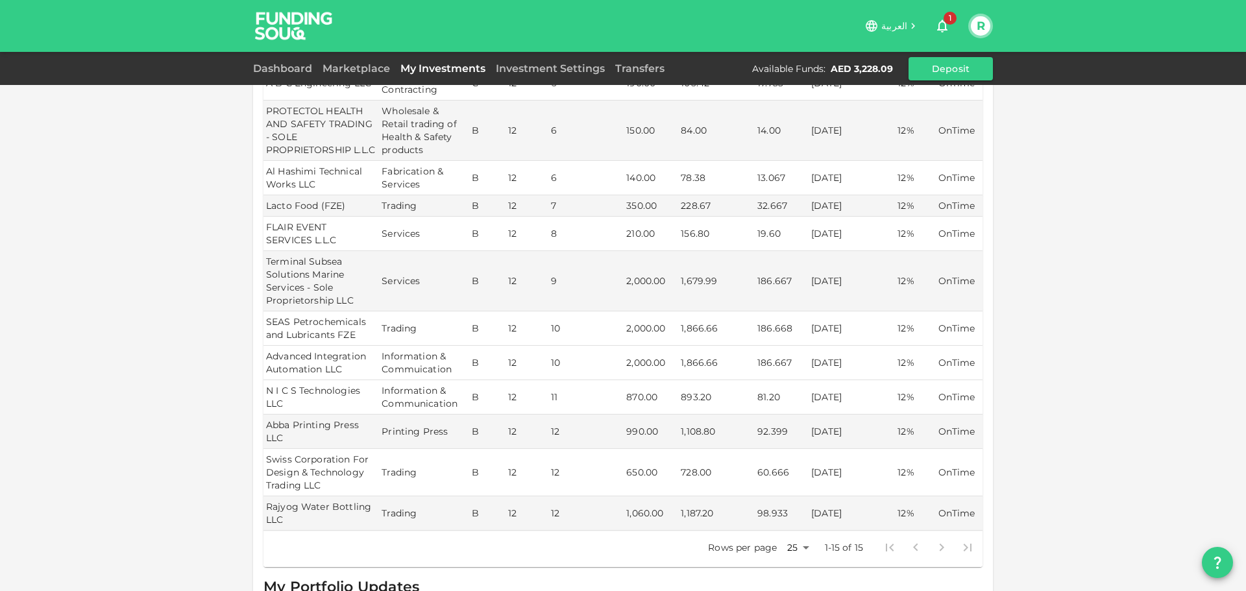
click at [636, 367] on td "2,000.00" at bounding box center [651, 363] width 55 height 34
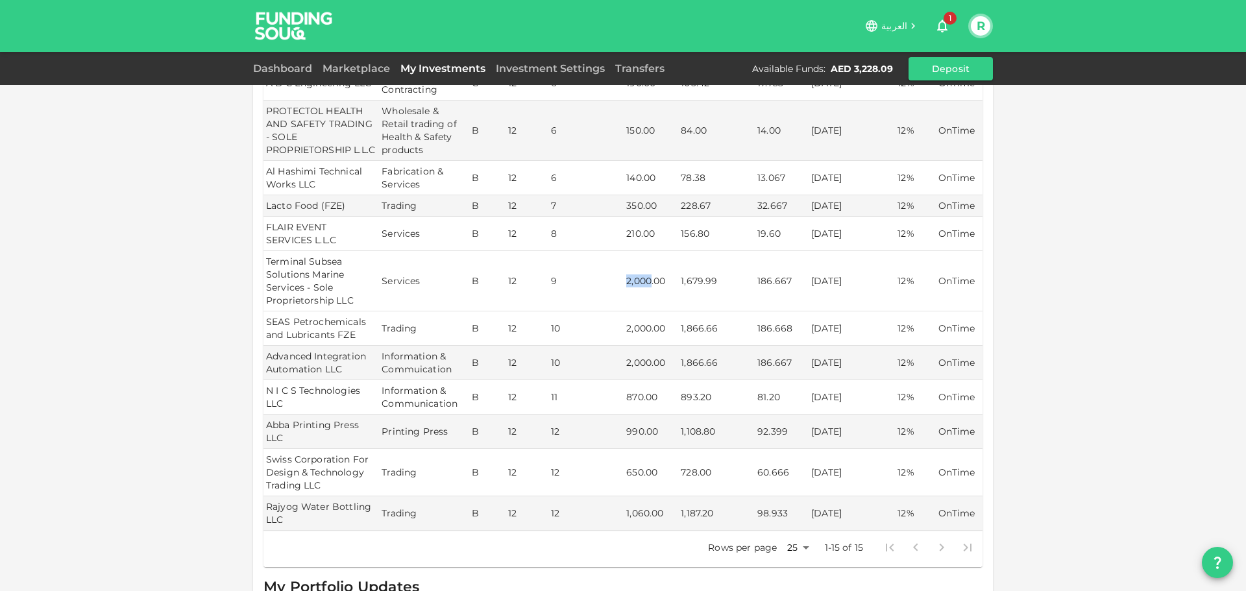
drag, startPoint x: 621, startPoint y: 276, endPoint x: 649, endPoint y: 277, distance: 27.9
click at [649, 277] on td "2,000.00" at bounding box center [651, 281] width 55 height 60
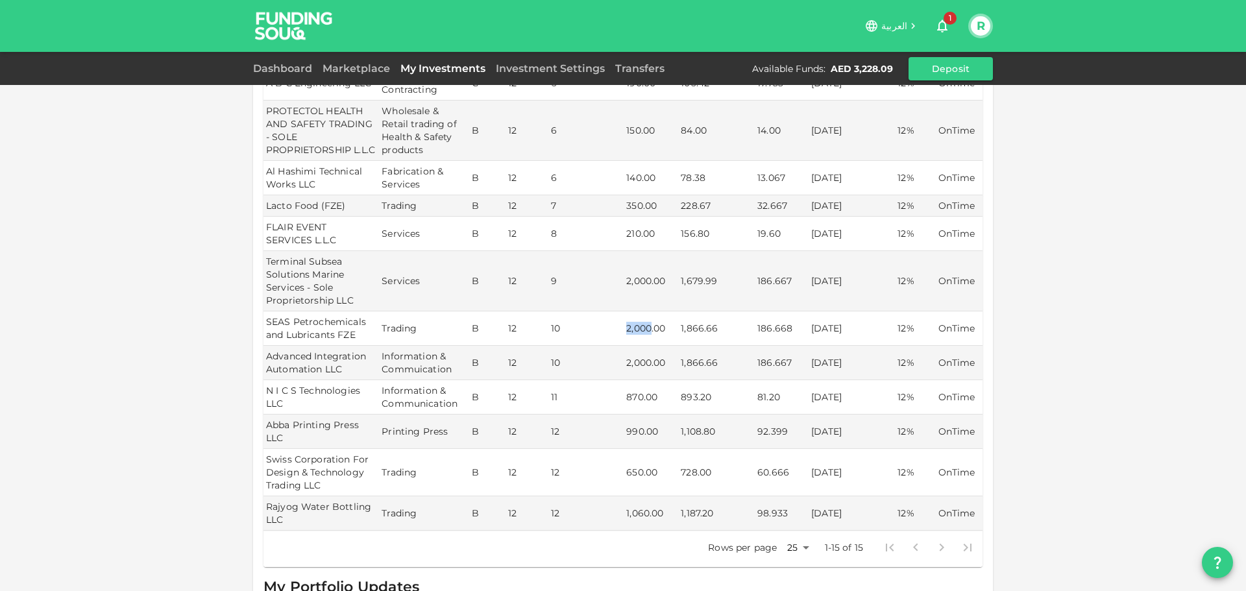
drag, startPoint x: 621, startPoint y: 324, endPoint x: 647, endPoint y: 324, distance: 26.0
click at [647, 324] on td "2,000.00" at bounding box center [651, 328] width 55 height 34
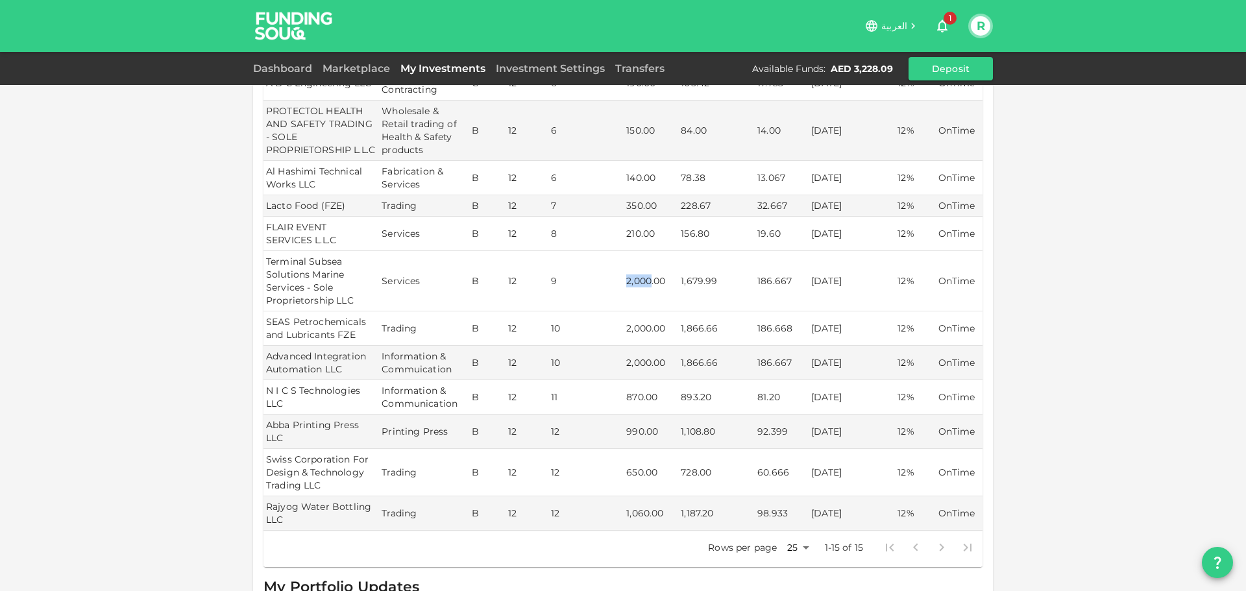
drag, startPoint x: 623, startPoint y: 277, endPoint x: 648, endPoint y: 277, distance: 24.7
click at [648, 277] on td "2,000.00" at bounding box center [651, 281] width 55 height 60
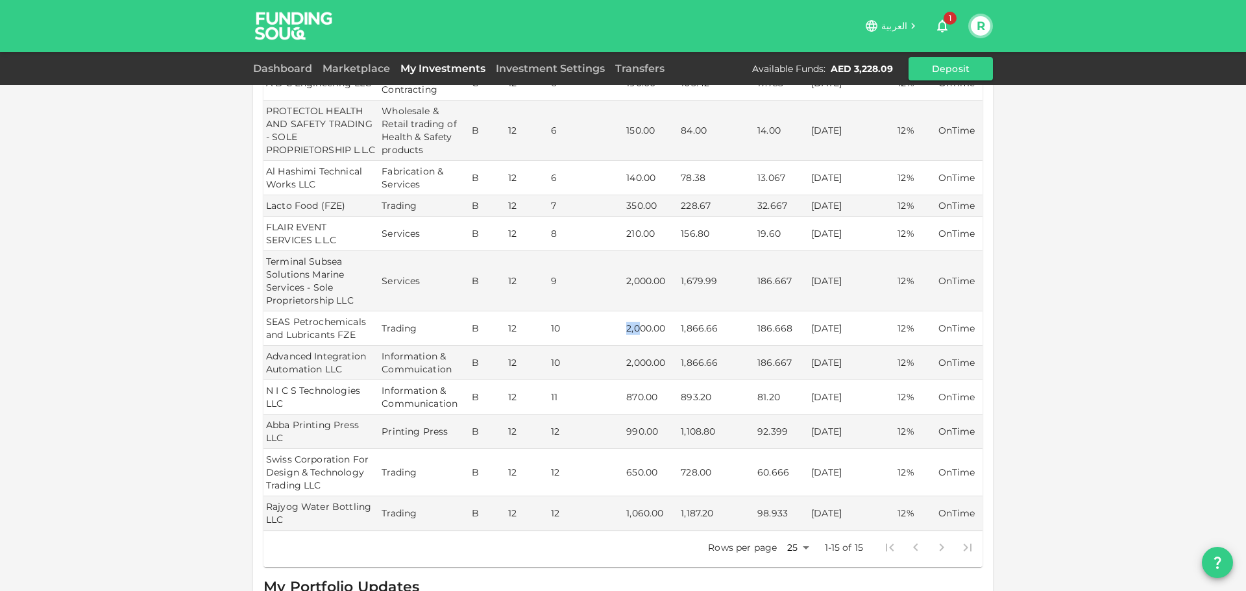
drag, startPoint x: 620, startPoint y: 327, endPoint x: 638, endPoint y: 326, distance: 18.2
click at [638, 326] on td "2,000.00" at bounding box center [651, 328] width 55 height 34
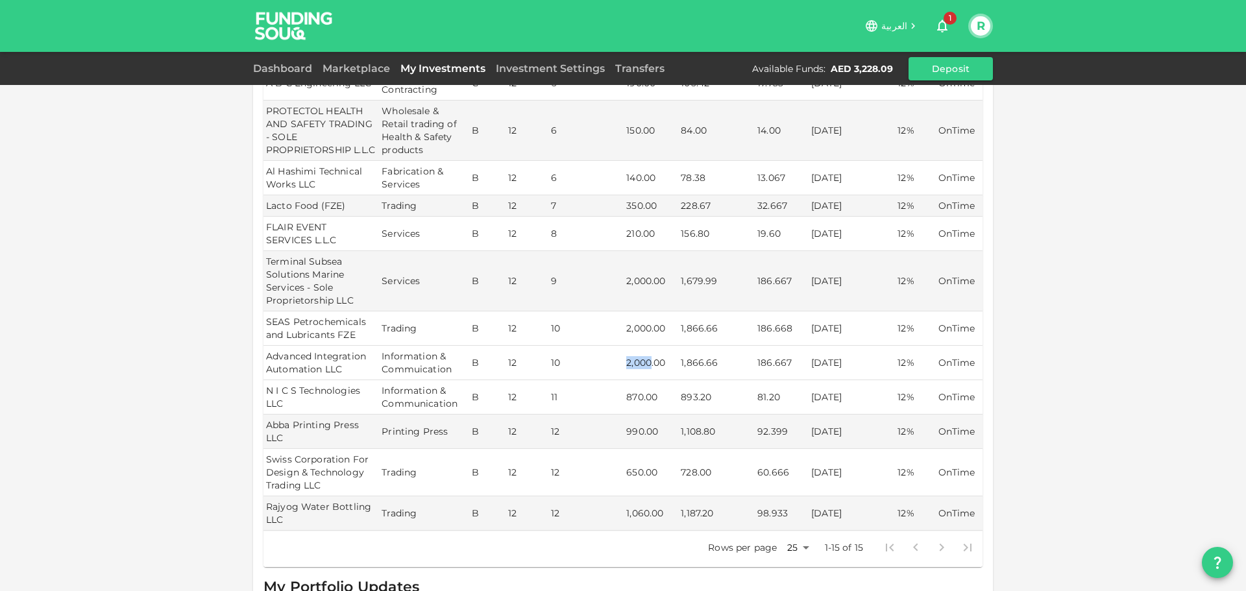
drag, startPoint x: 623, startPoint y: 359, endPoint x: 648, endPoint y: 356, distance: 24.9
click at [648, 356] on td "2,000.00" at bounding box center [651, 363] width 55 height 34
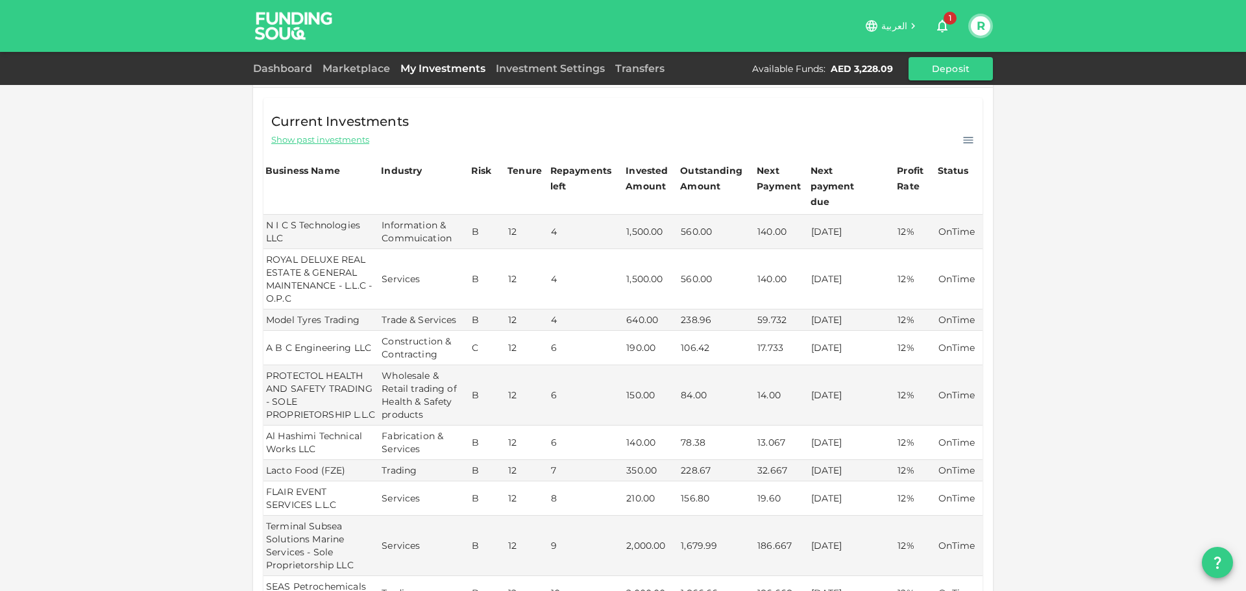
scroll to position [219, 0]
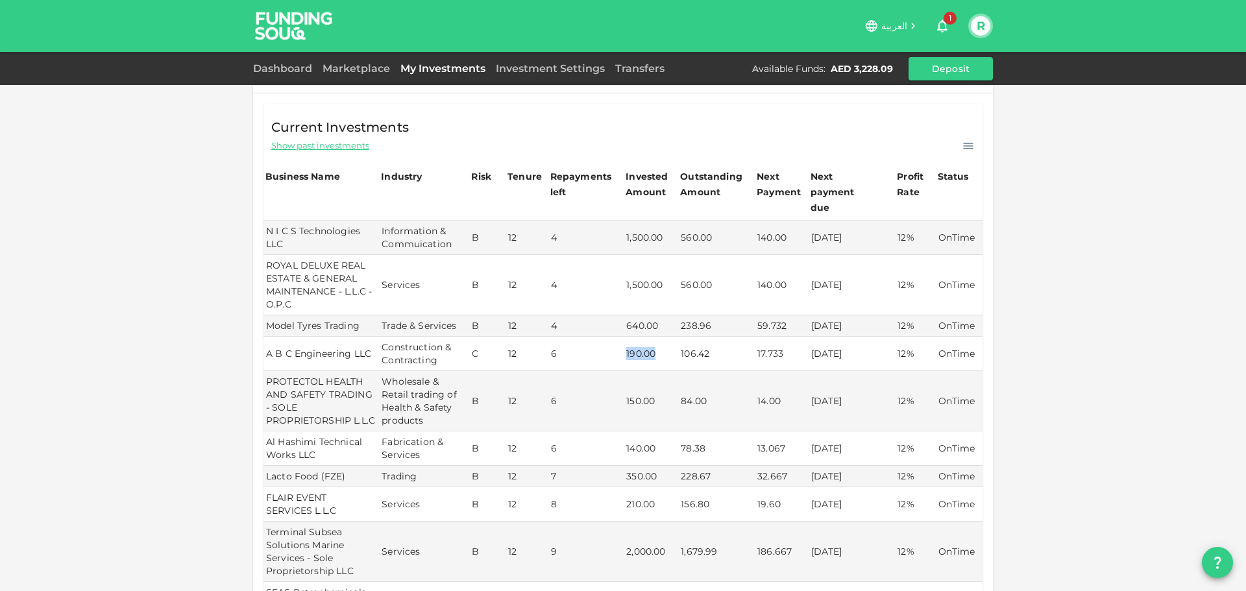
drag, startPoint x: 621, startPoint y: 337, endPoint x: 668, endPoint y: 334, distance: 46.8
click at [668, 337] on td "190.00" at bounding box center [651, 354] width 55 height 34
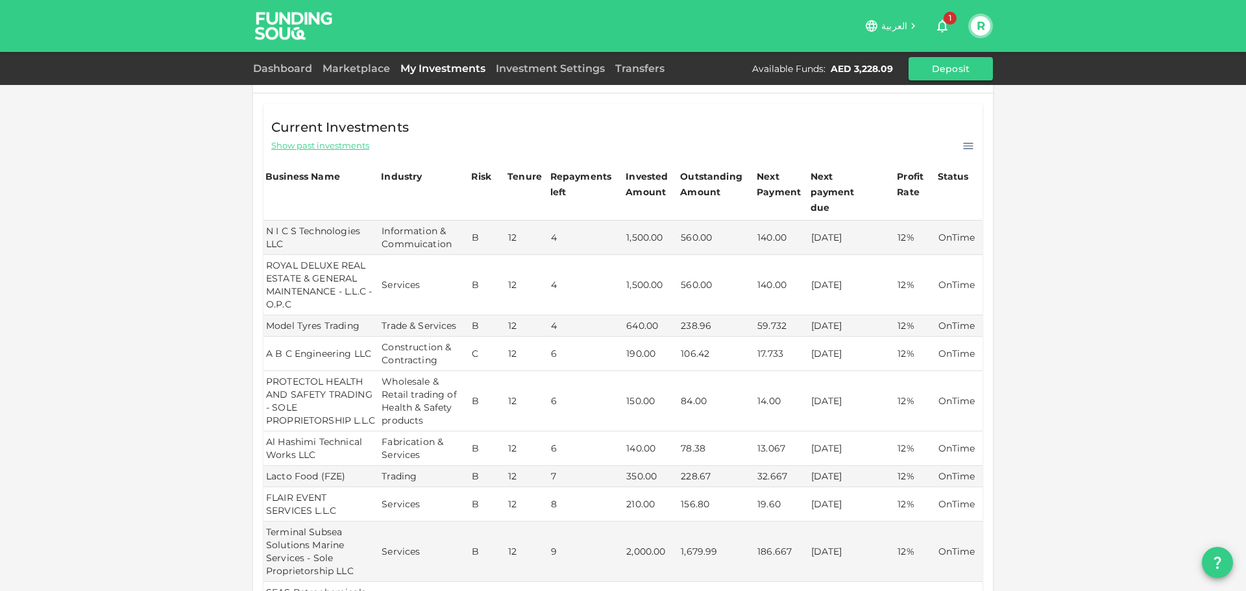
click at [636, 389] on td "150.00" at bounding box center [651, 401] width 55 height 60
drag, startPoint x: 622, startPoint y: 392, endPoint x: 650, endPoint y: 392, distance: 27.9
click at [650, 392] on td "150.00" at bounding box center [651, 401] width 55 height 60
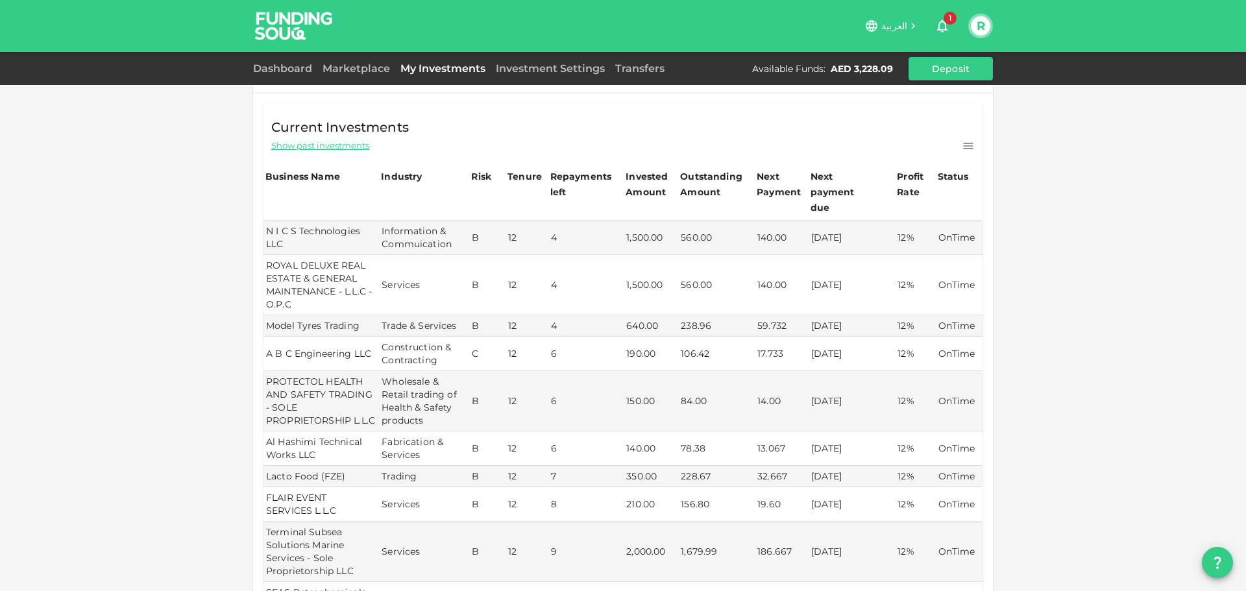
click at [634, 338] on td "190.00" at bounding box center [651, 354] width 55 height 34
click at [627, 221] on td "1,500.00" at bounding box center [651, 238] width 55 height 34
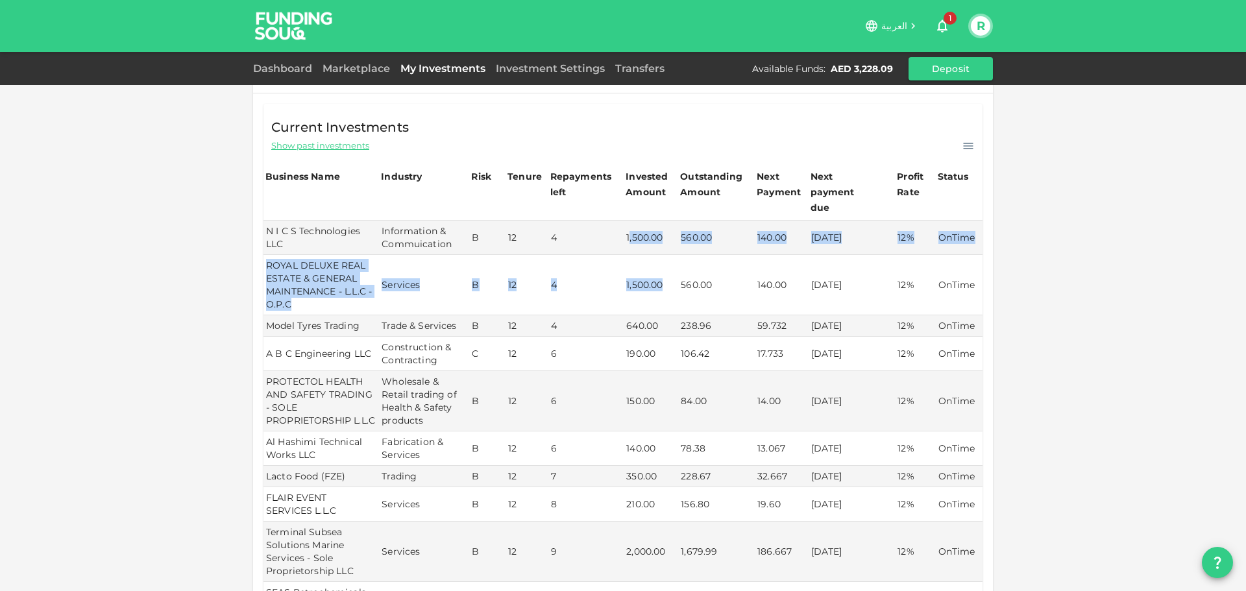
drag, startPoint x: 625, startPoint y: 219, endPoint x: 661, endPoint y: 284, distance: 73.5
click at [661, 284] on tbody "N I C S Technologies LLC Information & Commuication B 12 4 1,500.00 560.00 140.…" at bounding box center [622, 511] width 719 height 581
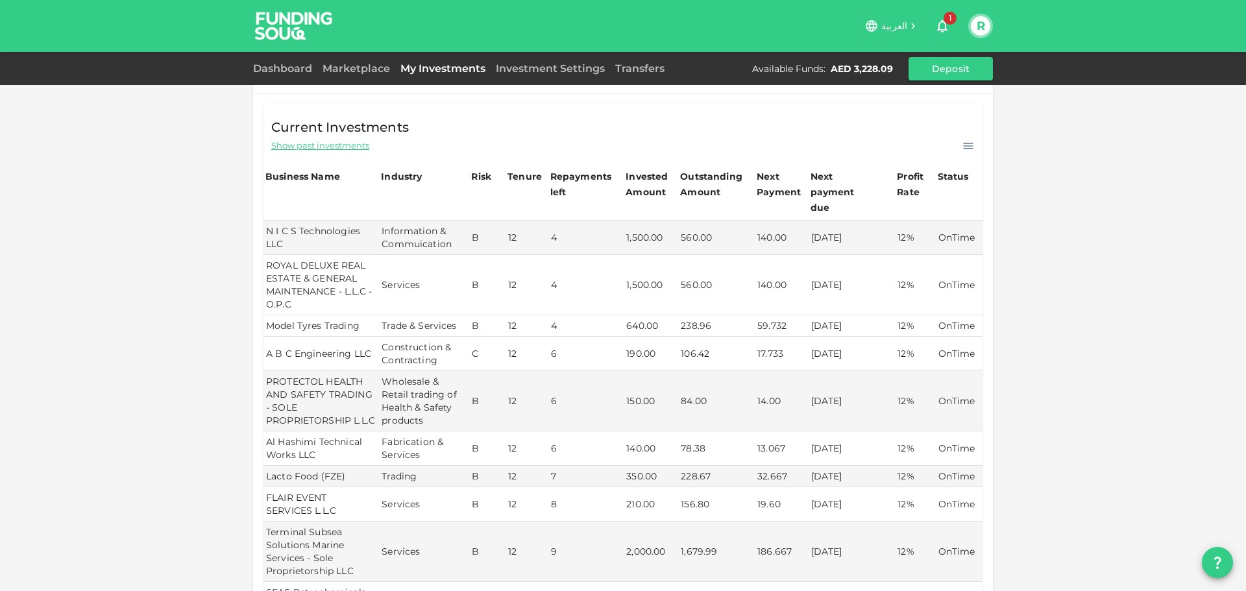
click at [631, 315] on td "640.00" at bounding box center [651, 325] width 55 height 21
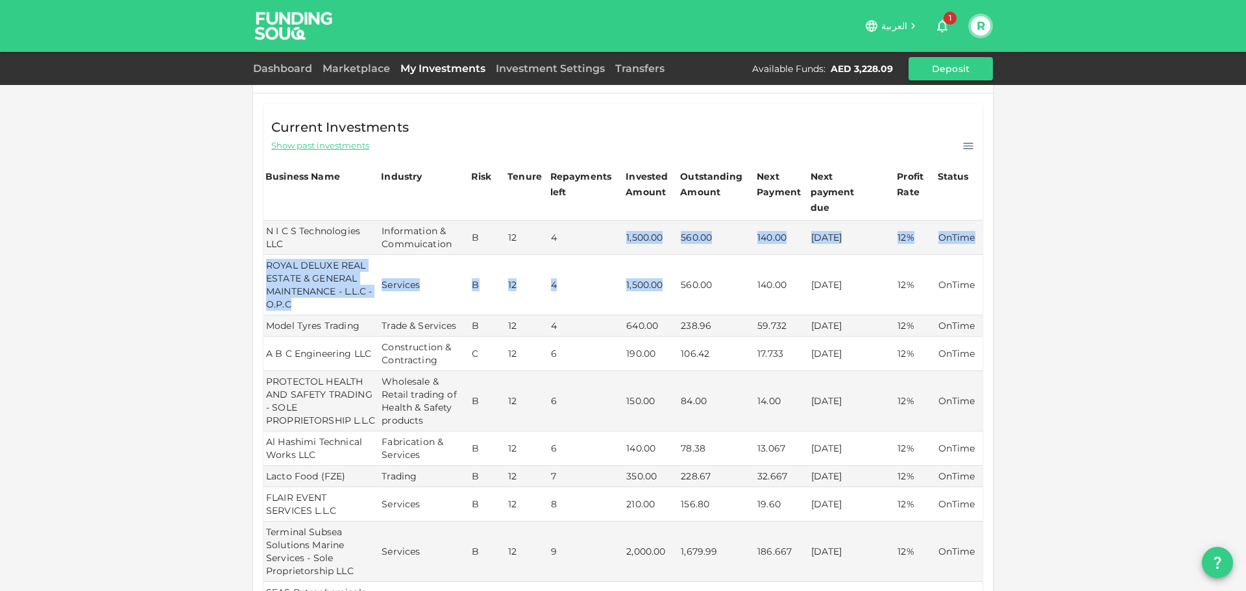
drag, startPoint x: 623, startPoint y: 221, endPoint x: 672, endPoint y: 295, distance: 88.5
click at [672, 295] on tbody "N I C S Technologies LLC Information & Commuication B 12 4 1,500.00 560.00 140.…" at bounding box center [622, 511] width 719 height 581
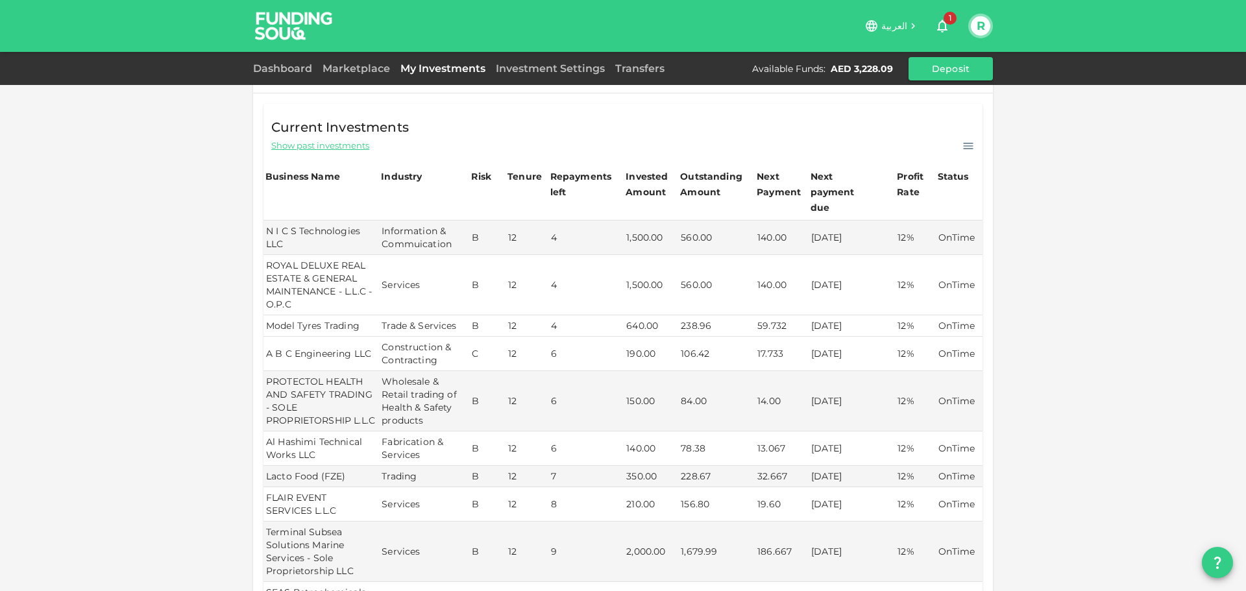
click at [650, 315] on td "640.00" at bounding box center [651, 325] width 55 height 21
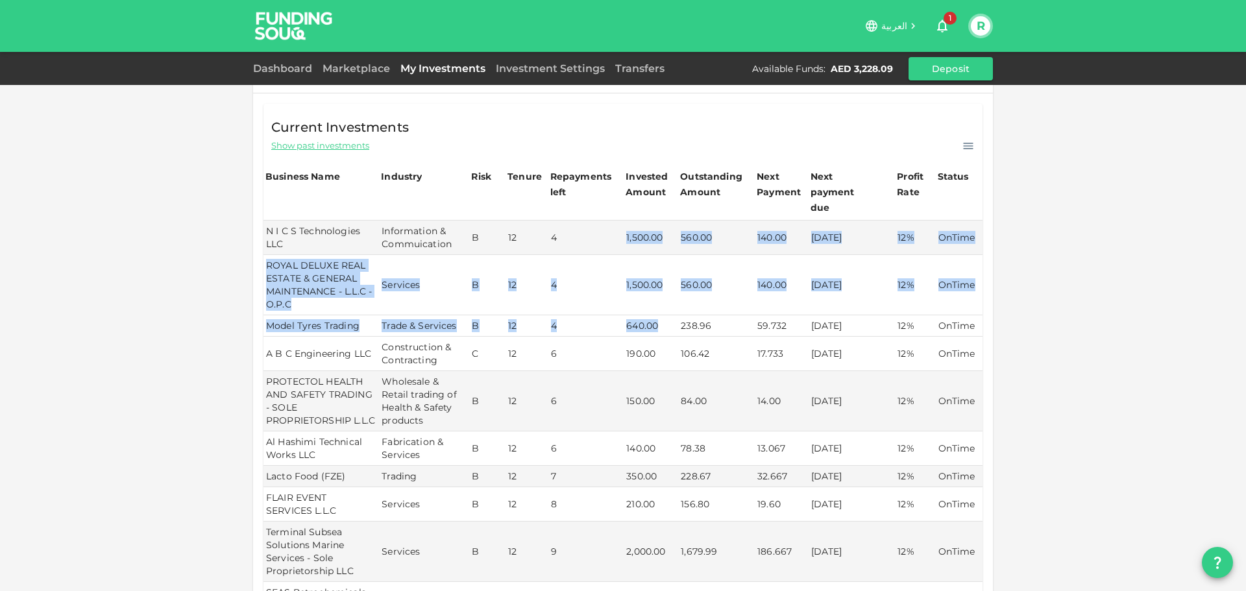
drag, startPoint x: 620, startPoint y: 221, endPoint x: 676, endPoint y: 306, distance: 101.5
click at [676, 306] on tbody "N I C S Technologies LLC Information & Commuication B 12 4 1,500.00 560.00 140.…" at bounding box center [622, 511] width 719 height 581
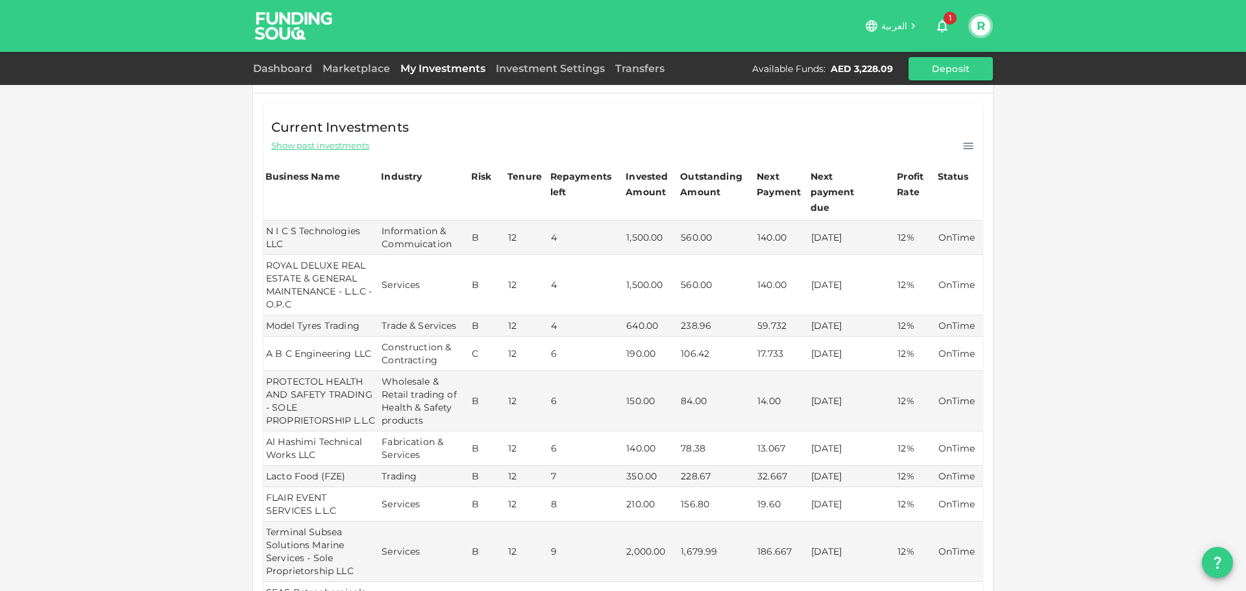
click at [1006, 350] on div "My Orders Business Name Industry Amount Risk Rating Type Profit Rate ALFAZANCE …" at bounding box center [623, 448] width 1246 height 1335
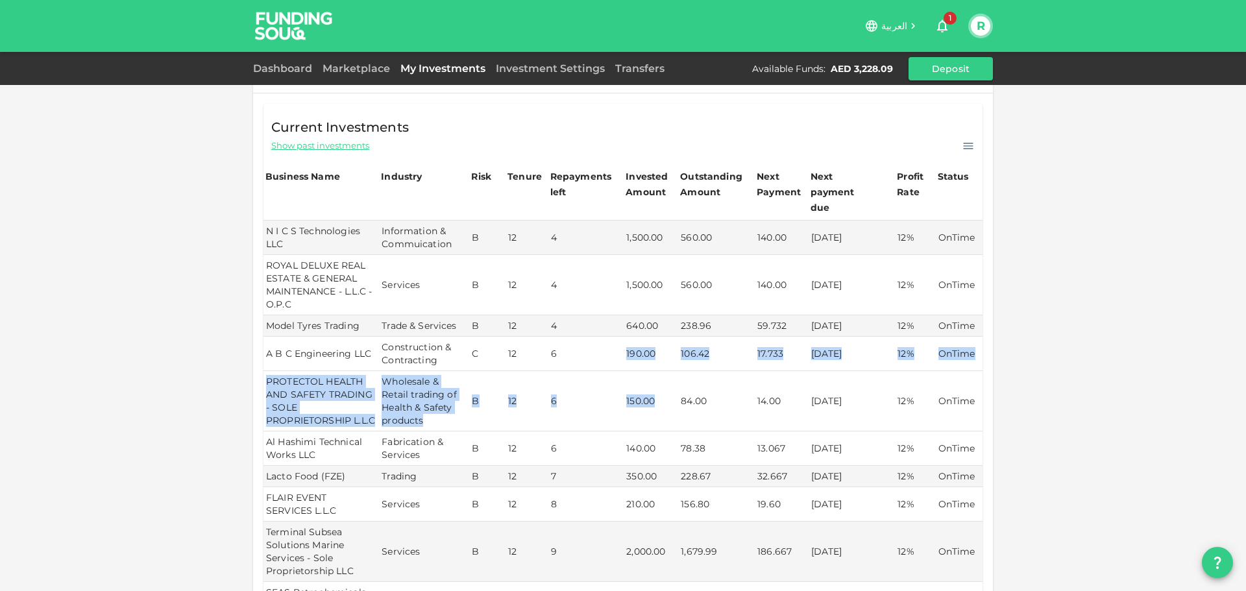
drag, startPoint x: 622, startPoint y: 339, endPoint x: 657, endPoint y: 395, distance: 66.8
click at [657, 395] on tbody "N I C S Technologies LLC Information & Commuication B 12 4 1,500.00 560.00 140.…" at bounding box center [622, 511] width 719 height 581
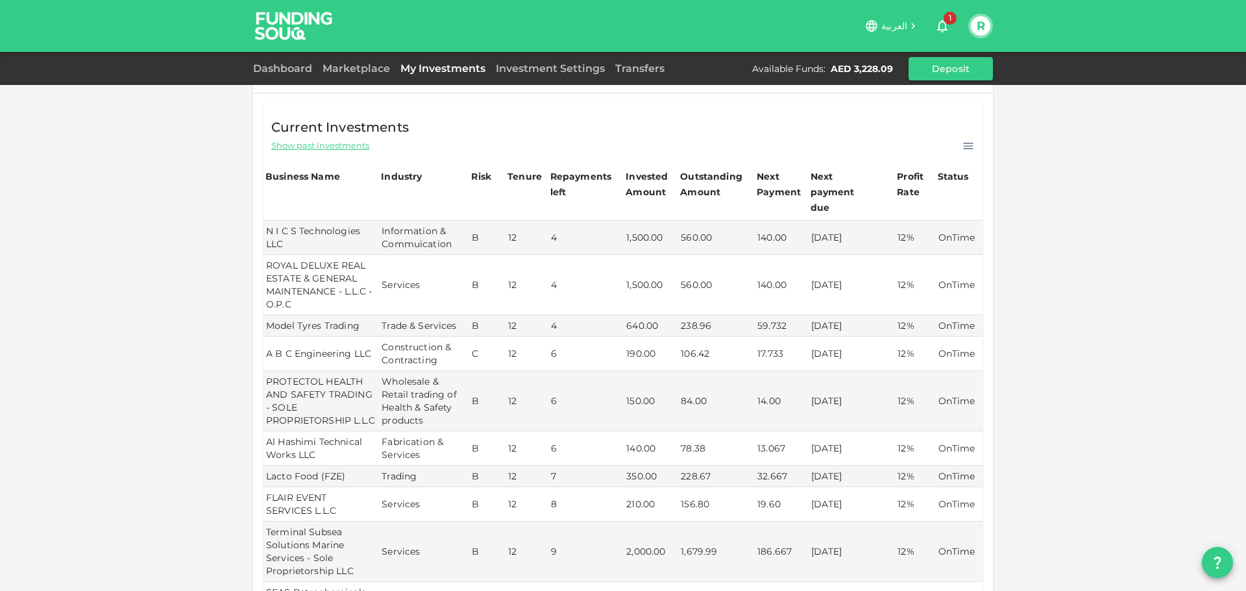
click at [1065, 348] on div "My Orders Business Name Industry Amount Risk Rating Type Profit Rate ALFAZANCE …" at bounding box center [623, 448] width 1246 height 1335
click at [640, 225] on td "1,500.00" at bounding box center [651, 238] width 55 height 34
drag, startPoint x: 624, startPoint y: 220, endPoint x: 660, endPoint y: 223, distance: 36.5
click at [660, 223] on td "1,500.00" at bounding box center [651, 238] width 55 height 34
click at [624, 273] on td "1,500.00" at bounding box center [651, 285] width 55 height 60
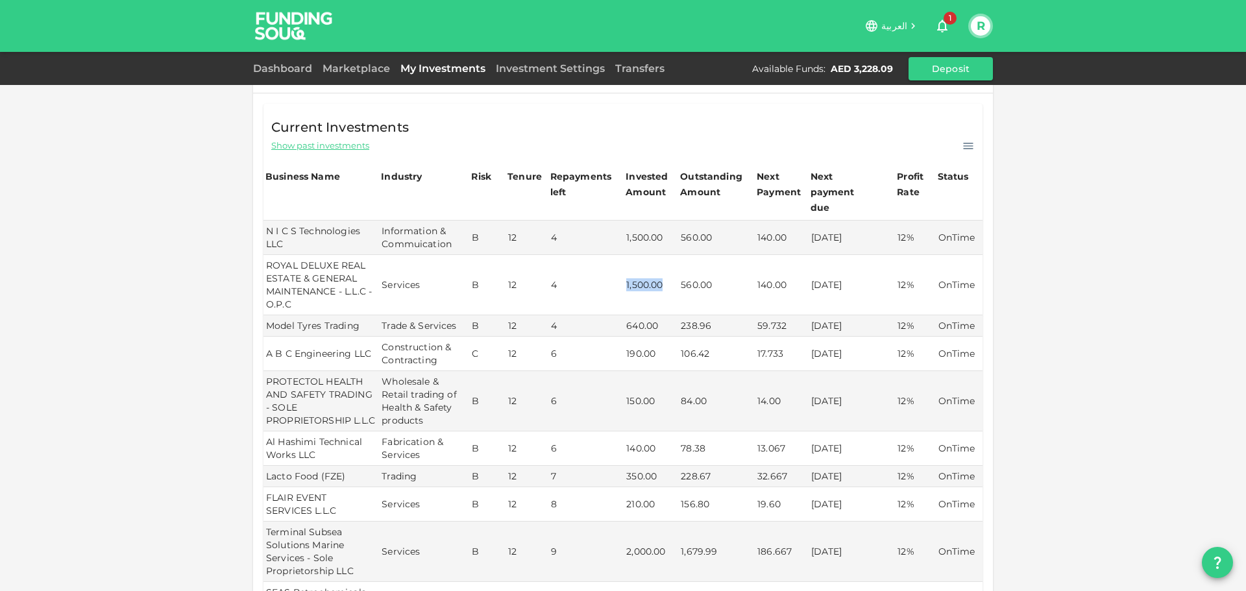
drag, startPoint x: 624, startPoint y: 269, endPoint x: 663, endPoint y: 268, distance: 39.0
click at [663, 268] on td "1,500.00" at bounding box center [651, 285] width 55 height 60
click at [628, 315] on td "640.00" at bounding box center [651, 325] width 55 height 21
drag, startPoint x: 623, startPoint y: 308, endPoint x: 657, endPoint y: 309, distance: 34.4
click at [657, 315] on td "640.00" at bounding box center [651, 325] width 55 height 21
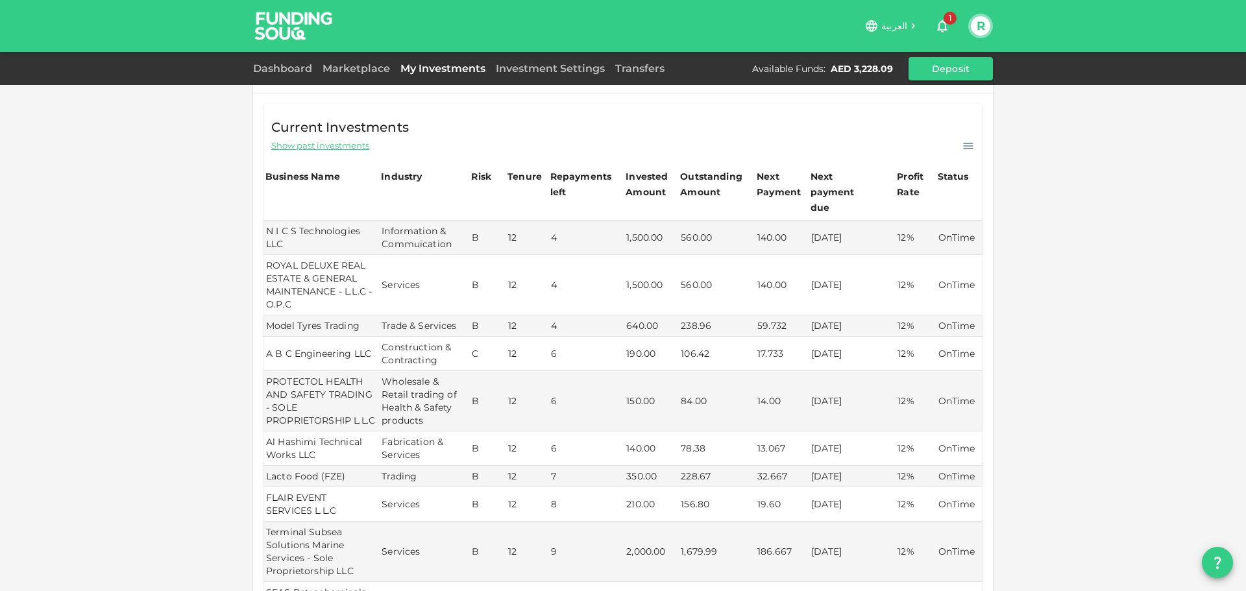
click at [615, 274] on td "4" at bounding box center [586, 285] width 76 height 60
drag, startPoint x: 622, startPoint y: 221, endPoint x: 661, endPoint y: 223, distance: 39.6
click at [661, 223] on td "1,500.00" at bounding box center [651, 238] width 55 height 34
click at [638, 273] on td "1,500.00" at bounding box center [651, 285] width 55 height 60
drag, startPoint x: 620, startPoint y: 269, endPoint x: 662, endPoint y: 271, distance: 42.2
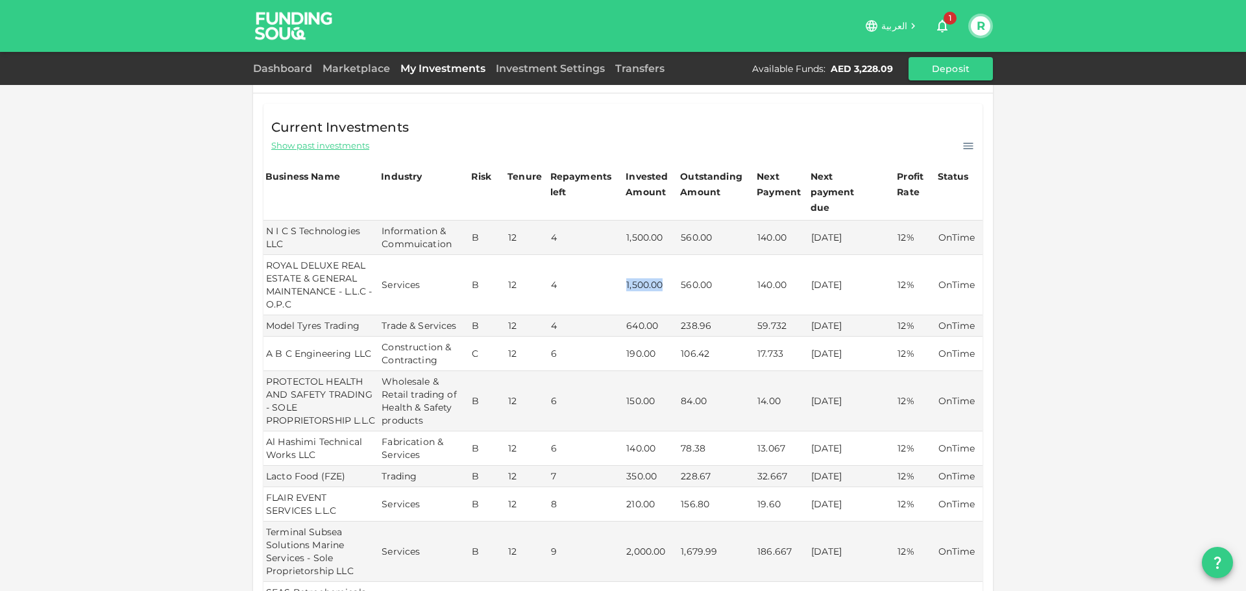
click at [662, 271] on td "1,500.00" at bounding box center [651, 285] width 55 height 60
click at [633, 225] on td "1,500.00" at bounding box center [651, 238] width 55 height 34
drag, startPoint x: 620, startPoint y: 221, endPoint x: 669, endPoint y: 224, distance: 49.4
click at [669, 224] on td "1,500.00" at bounding box center [651, 238] width 55 height 34
click at [632, 267] on td "1,500.00" at bounding box center [651, 285] width 55 height 60
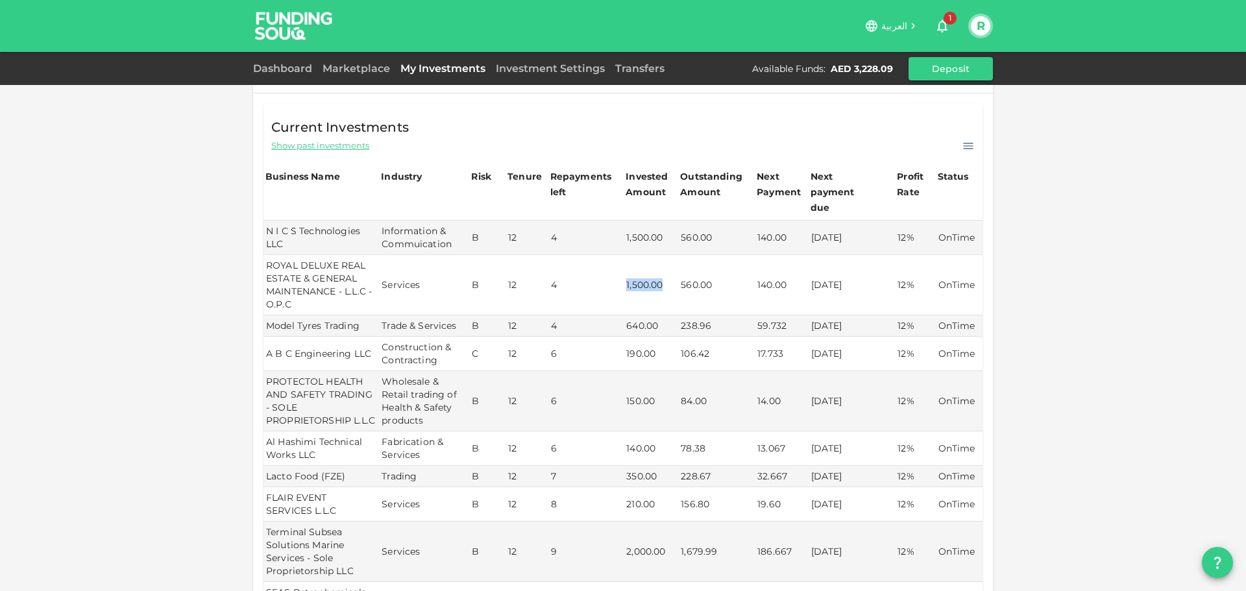
drag, startPoint x: 622, startPoint y: 268, endPoint x: 668, endPoint y: 269, distance: 46.1
click at [668, 269] on td "1,500.00" at bounding box center [651, 285] width 55 height 60
click at [644, 315] on td "640.00" at bounding box center [651, 325] width 55 height 21
drag, startPoint x: 618, startPoint y: 310, endPoint x: 658, endPoint y: 311, distance: 40.2
click at [658, 315] on tr "Model Tyres Trading Trade & Services B 12 4 640.00 238.96 59.732 07/11/2025 12%…" at bounding box center [622, 325] width 719 height 21
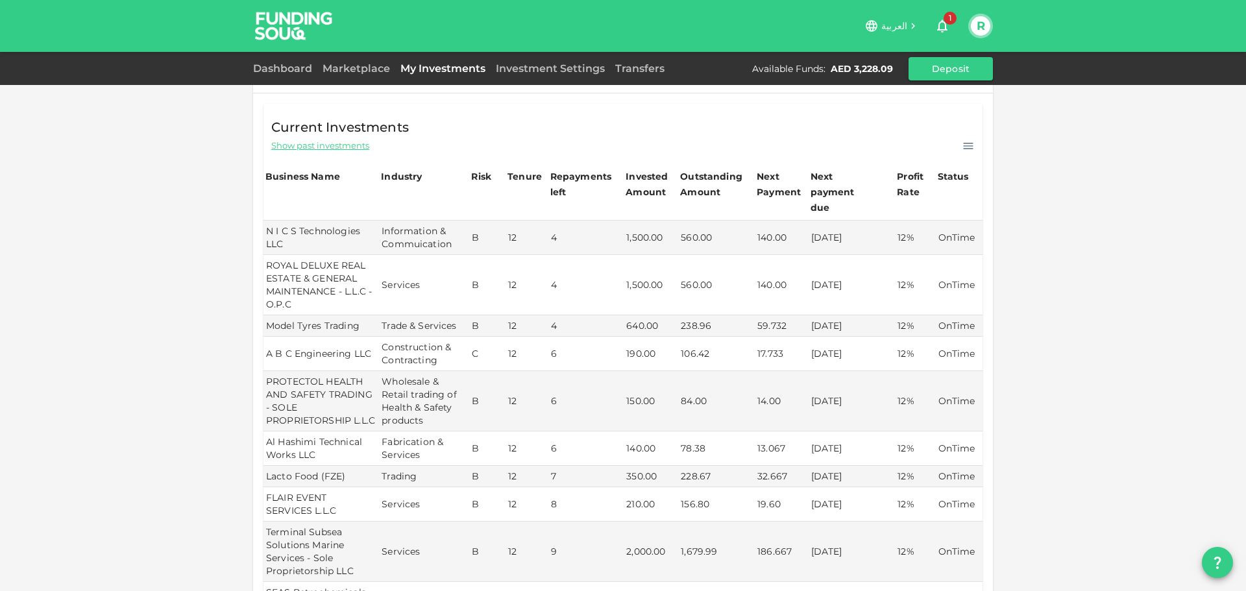
click at [633, 345] on td "190.00" at bounding box center [651, 354] width 55 height 34
drag, startPoint x: 621, startPoint y: 333, endPoint x: 661, endPoint y: 336, distance: 40.3
click at [661, 337] on td "190.00" at bounding box center [651, 354] width 55 height 34
click at [639, 315] on td "640.00" at bounding box center [651, 325] width 55 height 21
drag, startPoint x: 623, startPoint y: 308, endPoint x: 684, endPoint y: 302, distance: 61.2
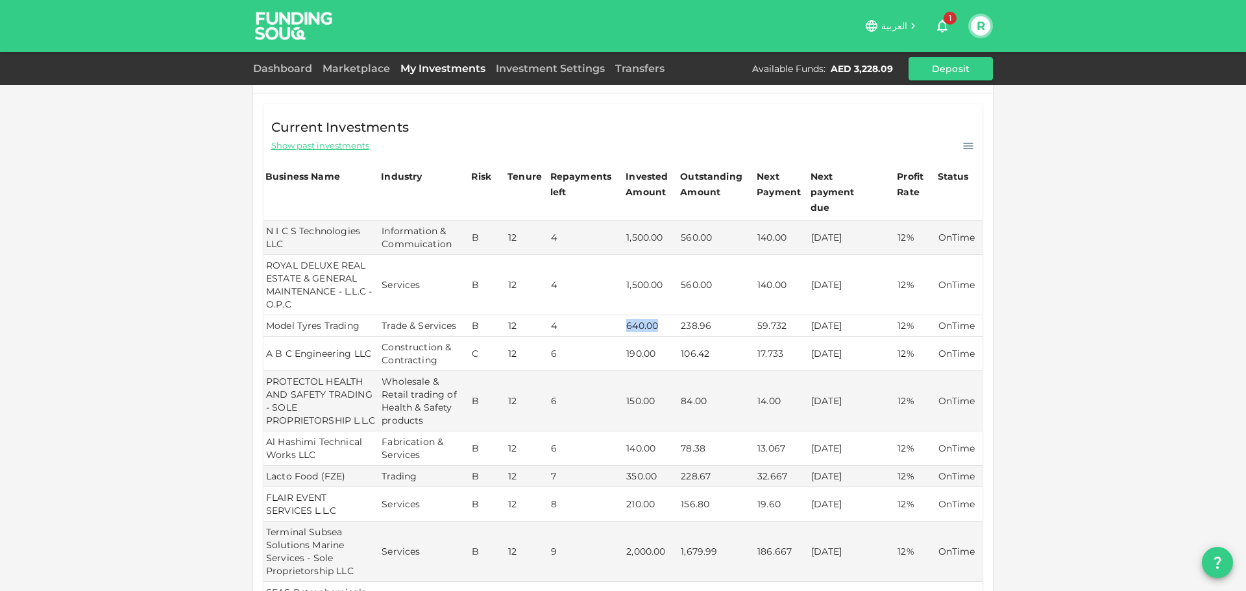
click at [684, 315] on tr "Model Tyres Trading Trade & Services B 12 4 640.00 238.96 59.732 07/11/2025 12%…" at bounding box center [622, 325] width 719 height 21
click at [639, 270] on td "1,500.00" at bounding box center [651, 285] width 55 height 60
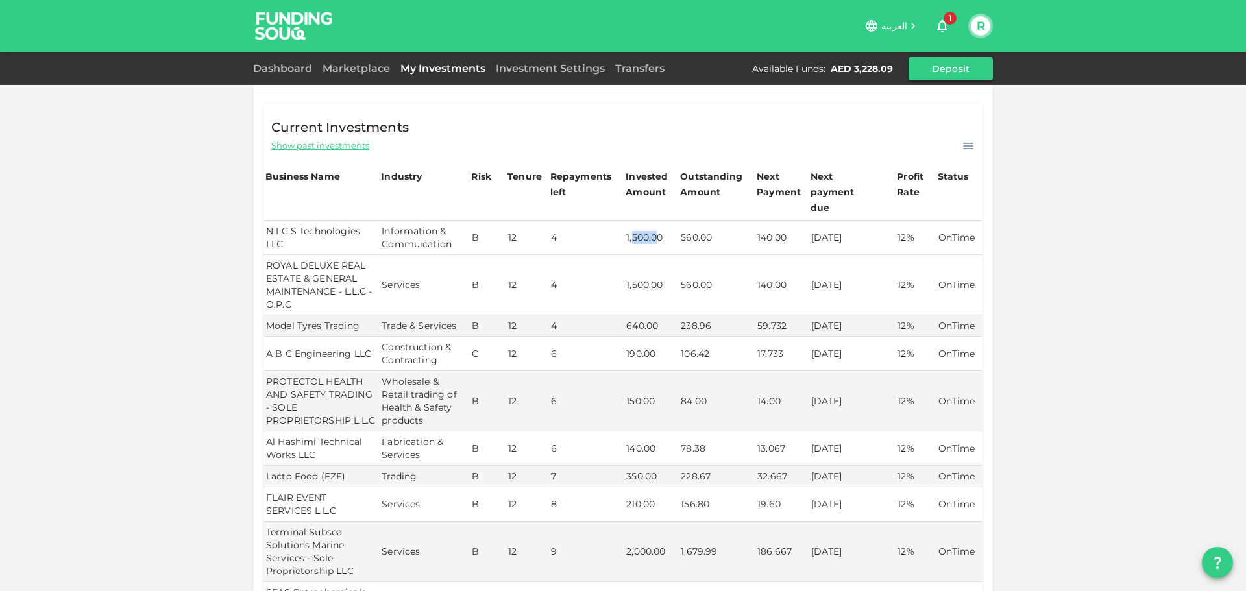
drag, startPoint x: 629, startPoint y: 222, endPoint x: 673, endPoint y: 221, distance: 43.5
click at [673, 221] on td "1,500.00" at bounding box center [651, 238] width 55 height 34
drag, startPoint x: 626, startPoint y: 267, endPoint x: 666, endPoint y: 267, distance: 40.2
click at [666, 267] on td "1,500.00" at bounding box center [651, 285] width 55 height 60
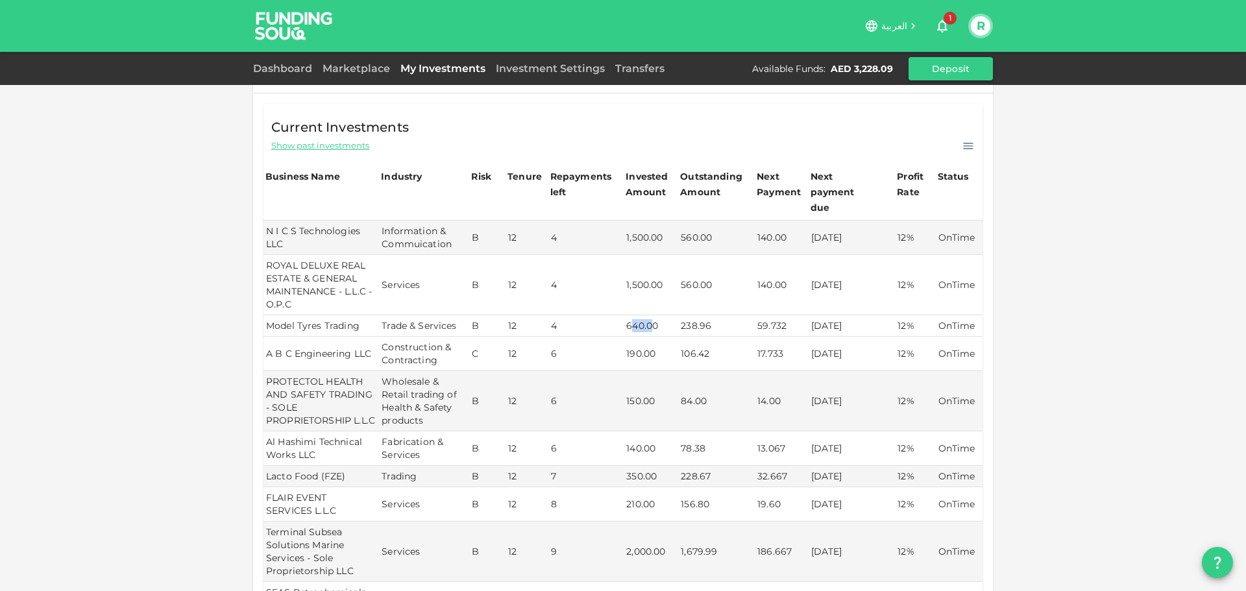
drag, startPoint x: 626, startPoint y: 311, endPoint x: 655, endPoint y: 309, distance: 28.6
click at [655, 315] on td "640.00" at bounding box center [651, 325] width 55 height 21
drag, startPoint x: 624, startPoint y: 337, endPoint x: 655, endPoint y: 337, distance: 31.8
click at [655, 337] on td "190.00" at bounding box center [651, 354] width 55 height 34
click at [636, 343] on td "190.00" at bounding box center [651, 354] width 55 height 34
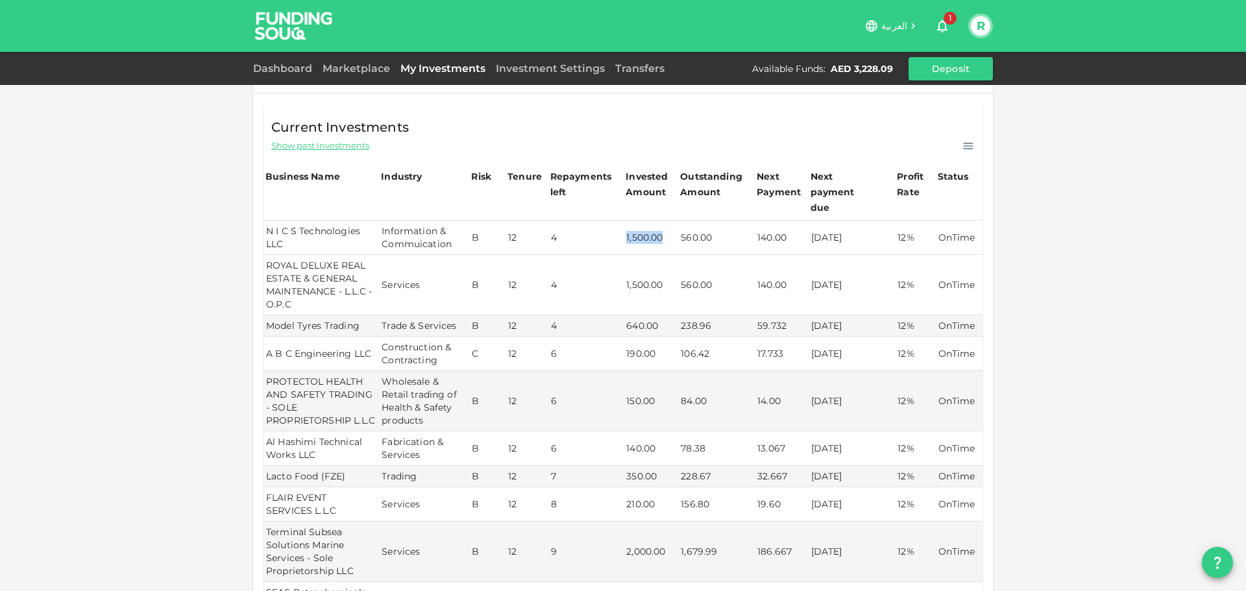
drag, startPoint x: 616, startPoint y: 223, endPoint x: 661, endPoint y: 224, distance: 45.4
click at [662, 221] on tr "N I C S Technologies LLC Information & Commuication B 12 4 1,500.00 560.00 140.…" at bounding box center [622, 238] width 719 height 34
drag, startPoint x: 624, startPoint y: 267, endPoint x: 672, endPoint y: 267, distance: 47.4
click at [672, 267] on td "1,500.00" at bounding box center [651, 285] width 55 height 60
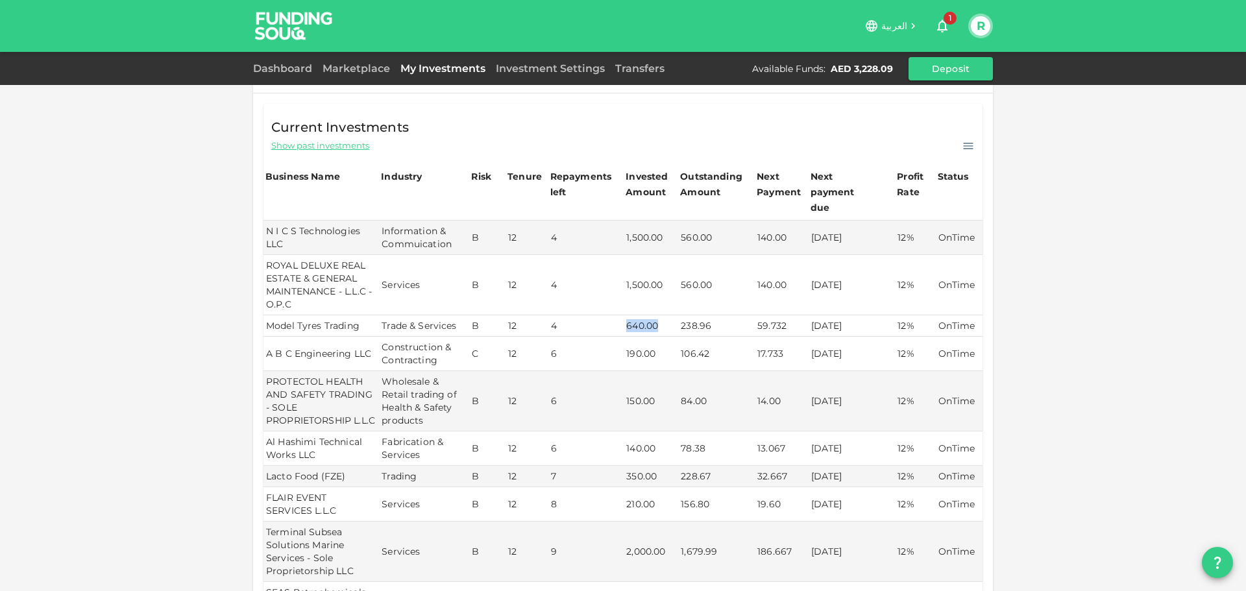
drag, startPoint x: 618, startPoint y: 313, endPoint x: 658, endPoint y: 310, distance: 40.3
click at [657, 315] on tr "Model Tyres Trading Trade & Services B 12 4 640.00 238.96 59.732 07/11/2025 12%…" at bounding box center [622, 325] width 719 height 21
drag, startPoint x: 616, startPoint y: 339, endPoint x: 651, endPoint y: 338, distance: 35.1
click at [651, 338] on tr "A B C Engineering LLC Construction & Contracting C 12 6 190.00 106.42 17.733 22…" at bounding box center [622, 354] width 719 height 34
click at [641, 339] on td "190.00" at bounding box center [651, 354] width 55 height 34
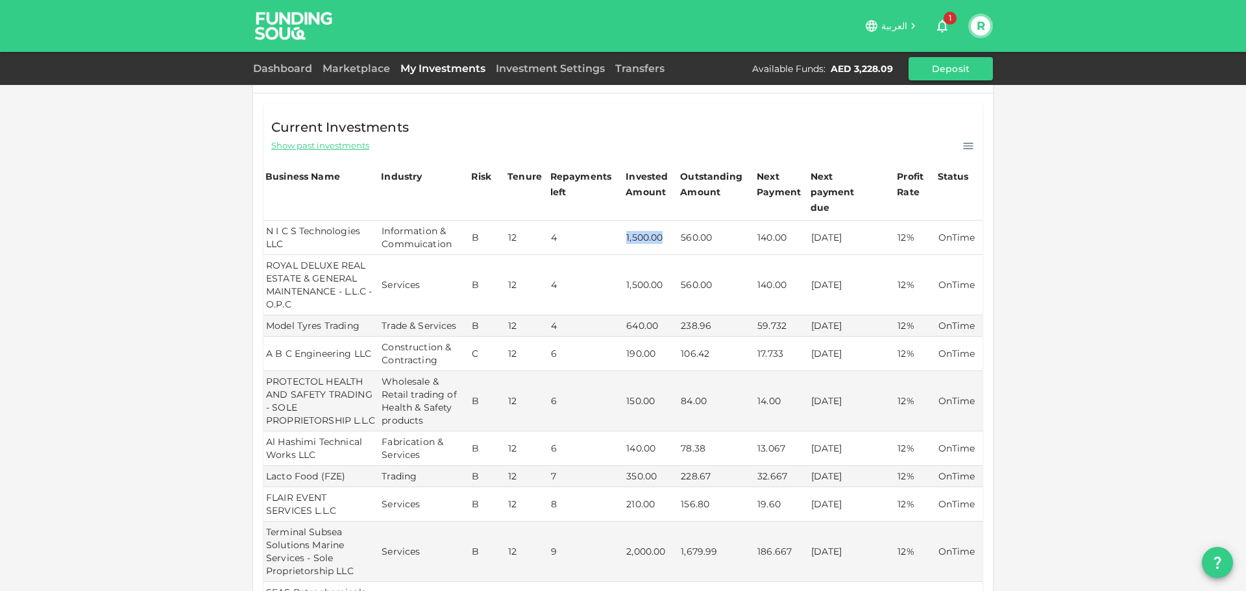
drag, startPoint x: 619, startPoint y: 222, endPoint x: 672, endPoint y: 218, distance: 53.3
click at [672, 221] on tr "N I C S Technologies LLC Information & Commuication B 12 4 1,500.00 560.00 140.…" at bounding box center [622, 238] width 719 height 34
drag, startPoint x: 623, startPoint y: 267, endPoint x: 677, endPoint y: 276, distance: 55.1
click at [677, 272] on tr "ROYAL DELUXE REAL ESTATE & GENERAL MAINTENANCE - L.L.C - O.P.C Services B 12 4 …" at bounding box center [622, 285] width 719 height 60
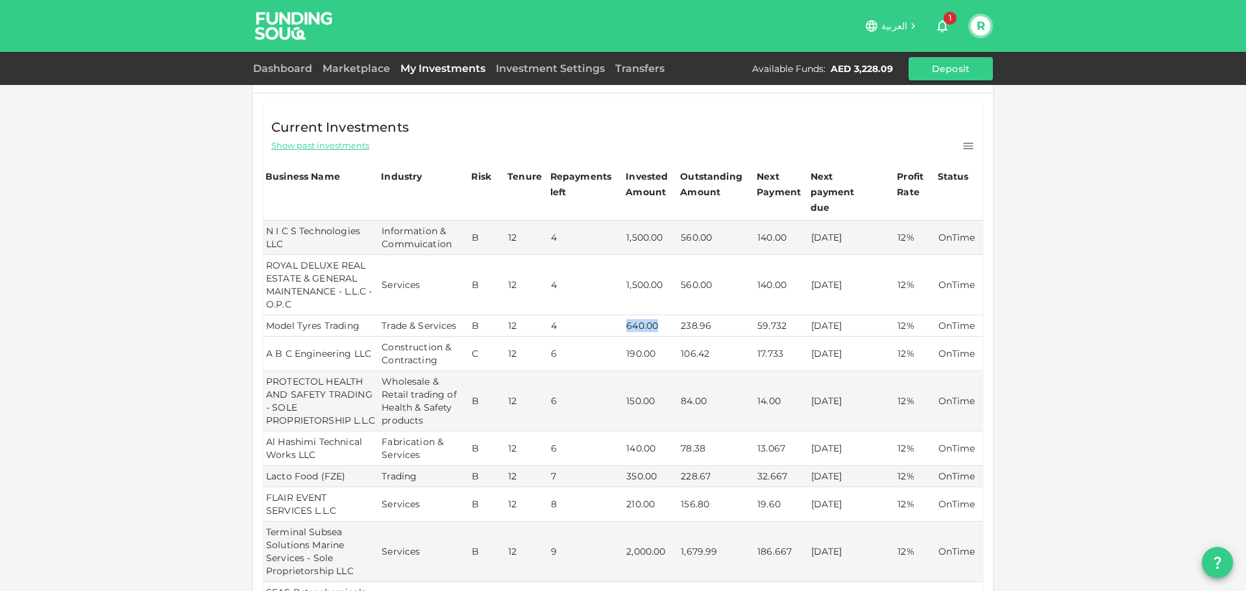
drag, startPoint x: 623, startPoint y: 311, endPoint x: 660, endPoint y: 317, distance: 38.1
click at [662, 315] on td "640.00" at bounding box center [651, 325] width 55 height 21
drag, startPoint x: 615, startPoint y: 339, endPoint x: 662, endPoint y: 337, distance: 47.4
click at [662, 337] on tr "A B C Engineering LLC Construction & Contracting C 12 6 190.00 106.42 17.733 22…" at bounding box center [622, 354] width 719 height 34
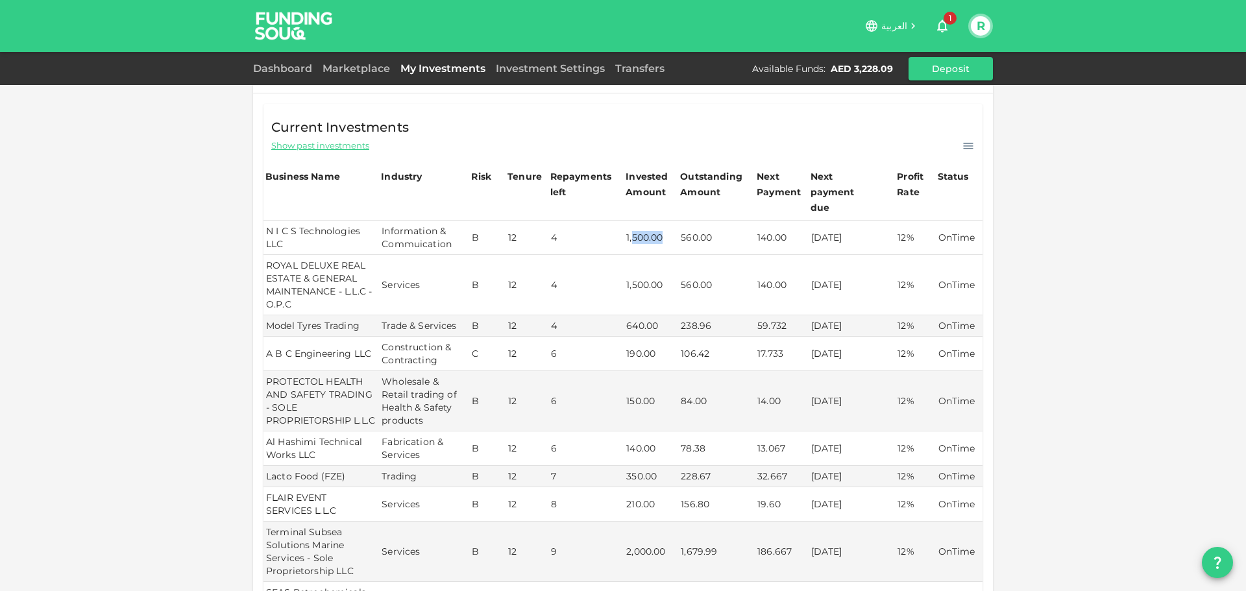
click at [680, 221] on tr "N I C S Technologies LLC Information & Commuication B 12 4 1,500.00 560.00 140.…" at bounding box center [622, 238] width 719 height 34
drag, startPoint x: 629, startPoint y: 266, endPoint x: 664, endPoint y: 266, distance: 35.7
click at [662, 266] on td "1,500.00" at bounding box center [651, 285] width 55 height 60
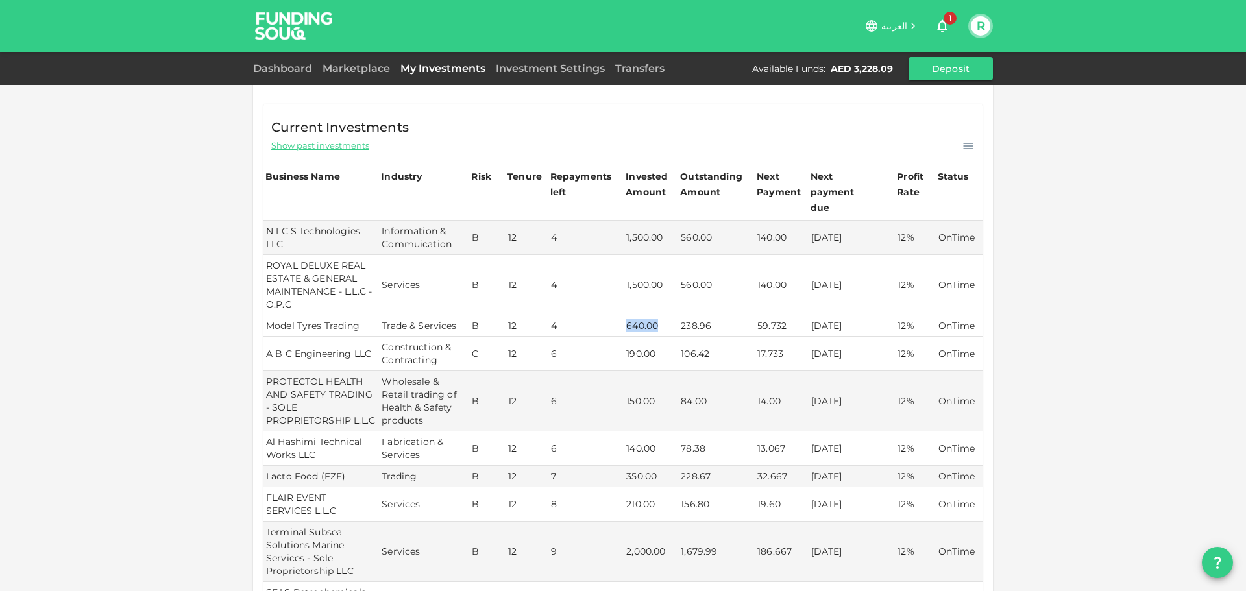
drag, startPoint x: 624, startPoint y: 311, endPoint x: 681, endPoint y: 304, distance: 58.1
click at [681, 315] on tr "Model Tyres Trading Trade & Services B 12 4 640.00 238.96 59.732 07/11/2025 12%…" at bounding box center [622, 325] width 719 height 21
drag, startPoint x: 622, startPoint y: 339, endPoint x: 657, endPoint y: 339, distance: 35.0
click at [649, 340] on td "190.00" at bounding box center [651, 354] width 55 height 34
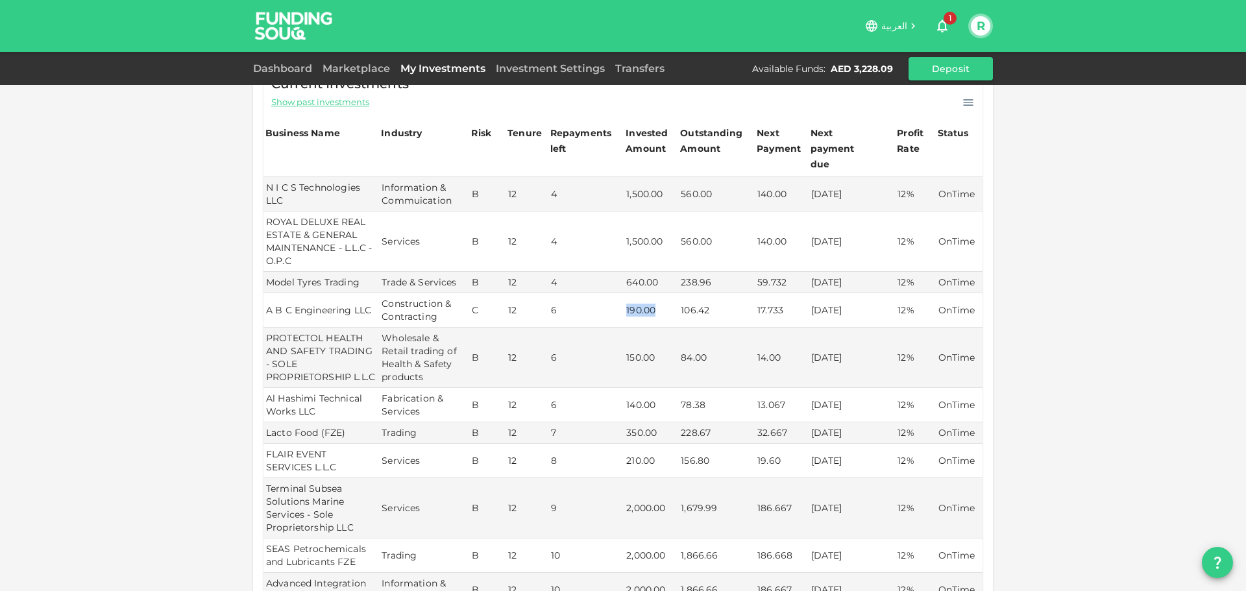
scroll to position [284, 0]
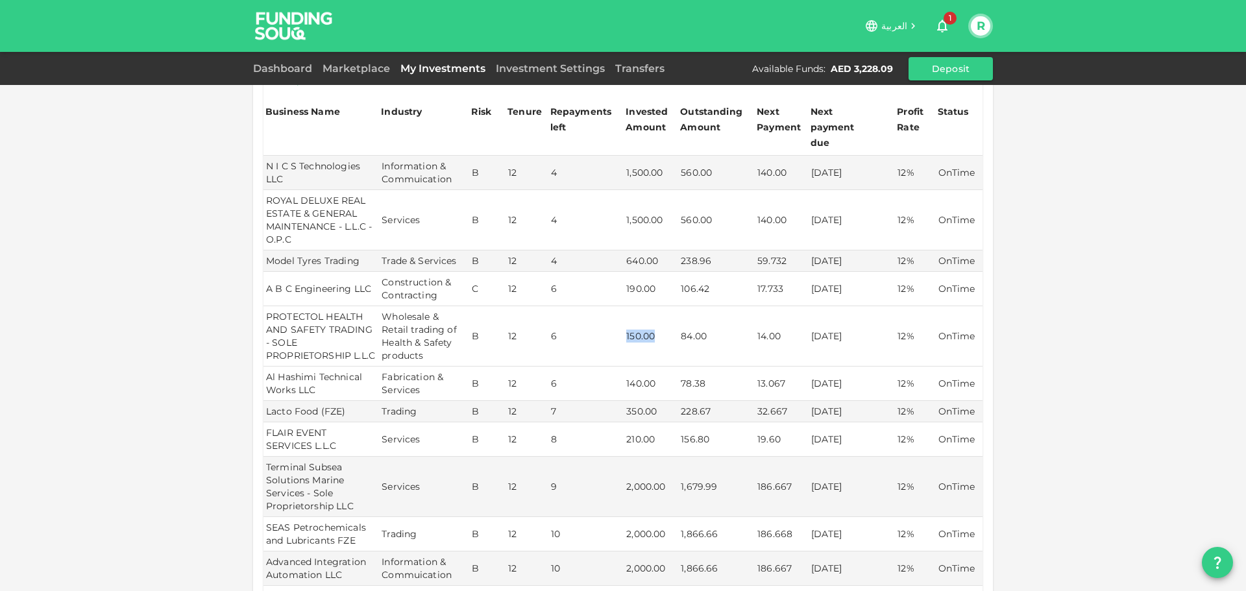
drag
click at [651, 324] on td "150.00" at bounding box center [651, 336] width 55 height 60
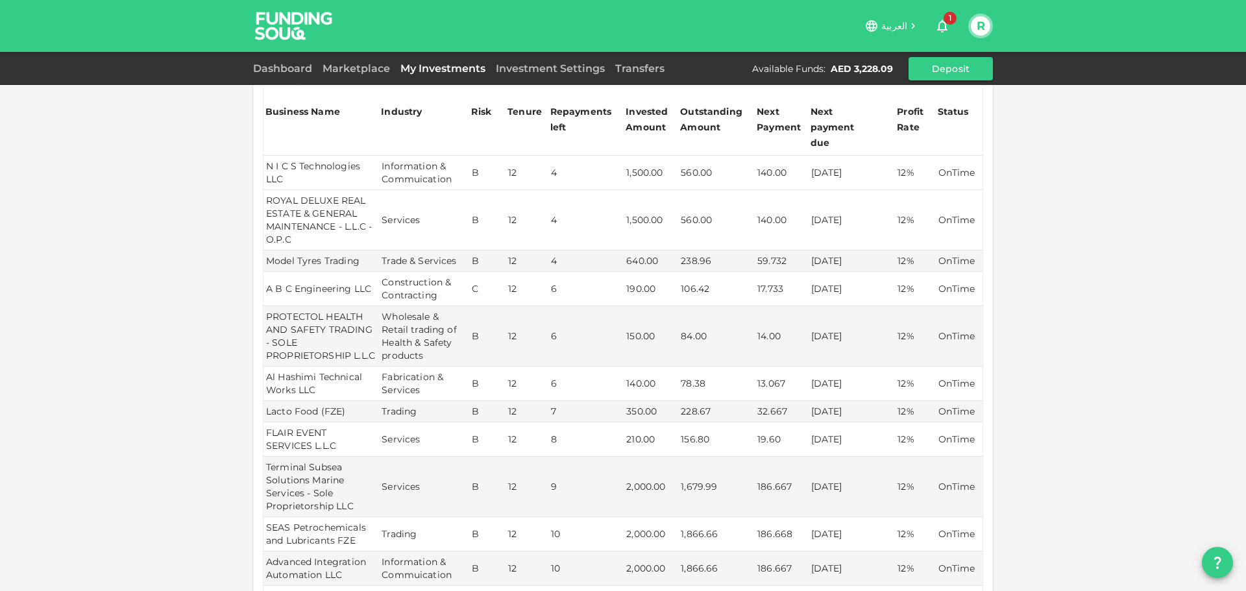
click at [624, 158] on td "1,500.00" at bounding box center [651, 173] width 55 height 34
click at [655, 156] on td "1,500.00" at bounding box center [651, 173] width 55 height 34
click at [679, 204] on tr "ROYAL DELUXE REAL ESTATE & GENERAL MAINTENANCE - L.L.C - O.P.C Services B 12 4 …" at bounding box center [622, 220] width 719 height 60
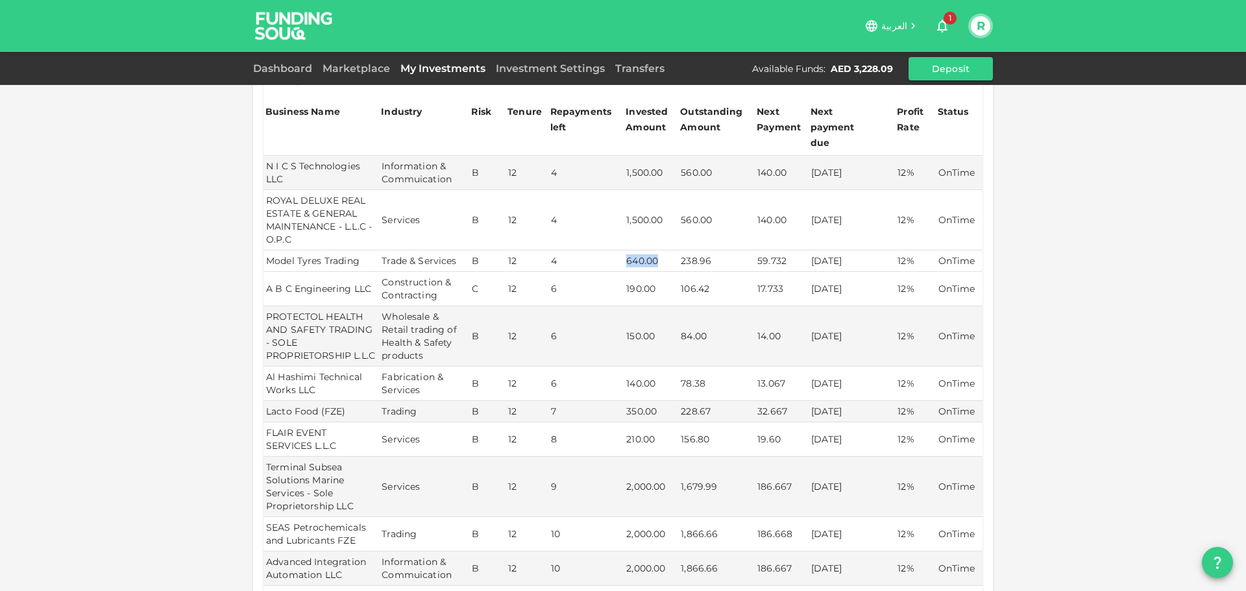
click at [658, 250] on tr "Model Tyres Trading Trade & Services B 12 4 640.00 238.96 59.732 07/11/2025 12%…" at bounding box center [622, 260] width 719 height 21
click at [631, 272] on td "190.00" at bounding box center [651, 289] width 55 height 34
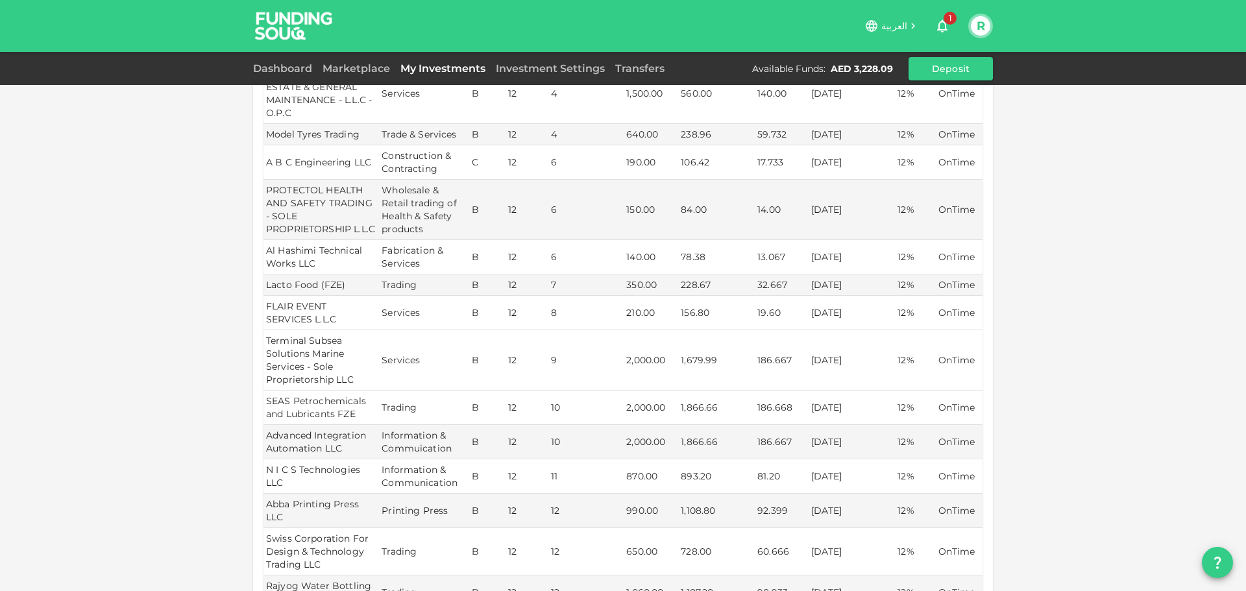
scroll to position [481, 0]
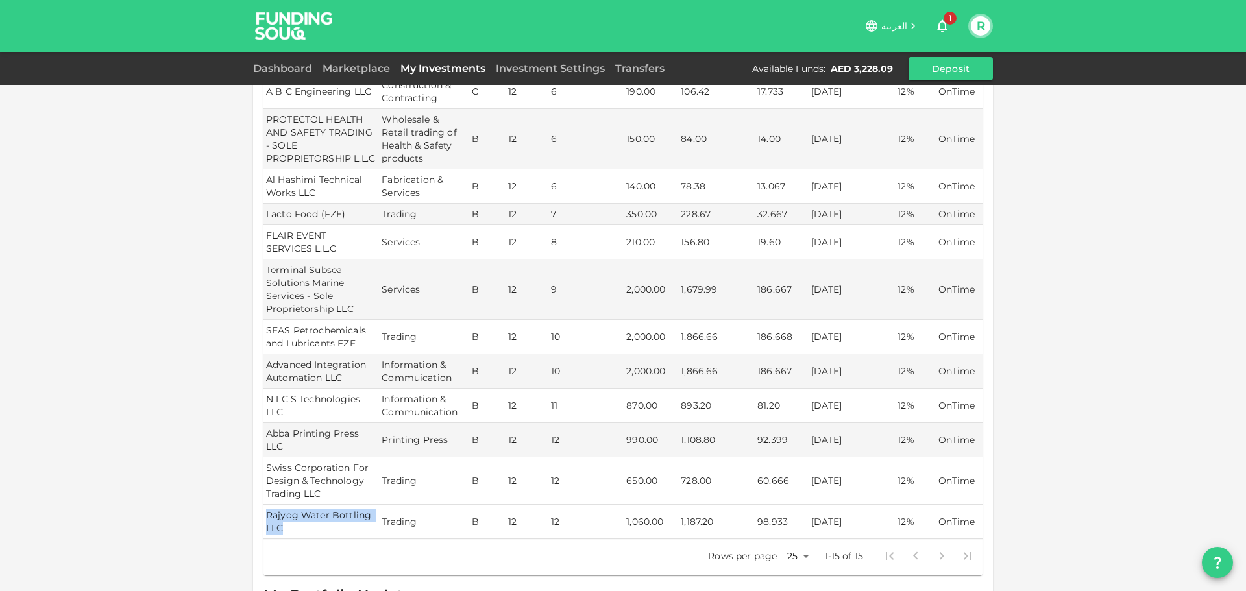
drag, startPoint x: 263, startPoint y: 513, endPoint x: 359, endPoint y: 522, distance: 96.5
click at [359, 522] on td "Rajyog Water Bottling LLC" at bounding box center [320, 522] width 115 height 34
click at [300, 515] on td "Rajyog Water Bottling LLC" at bounding box center [320, 522] width 115 height 34
click at [367, 511] on td "Rajyog Water Bottling LLC" at bounding box center [320, 522] width 115 height 34
click at [379, 520] on td "Trading" at bounding box center [424, 522] width 90 height 34
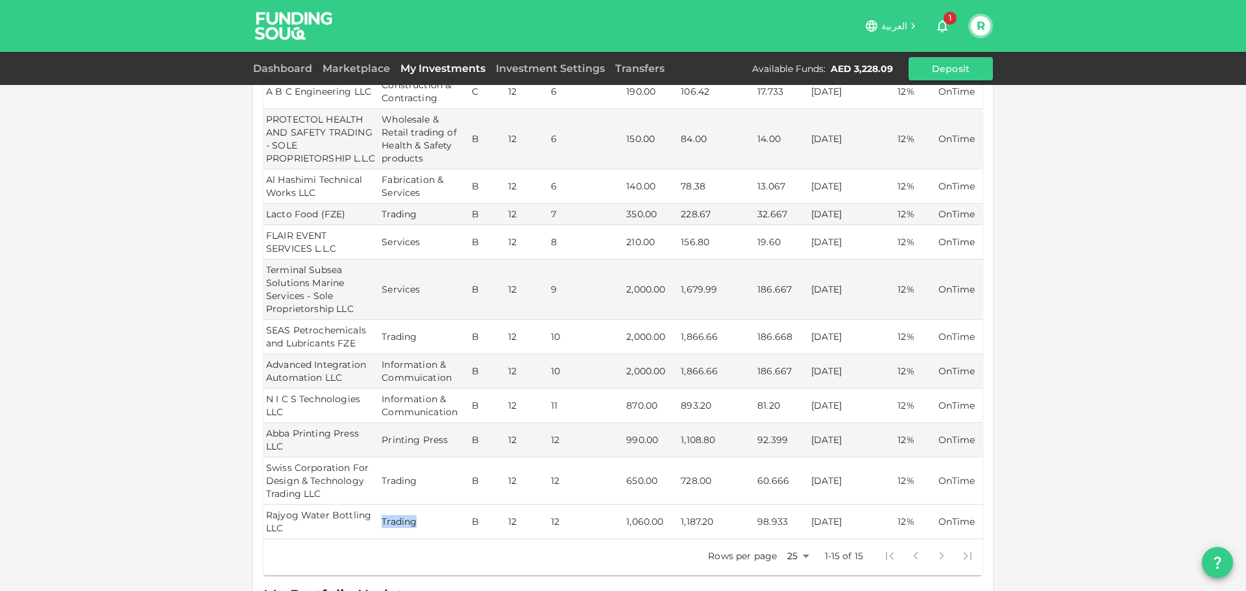
click at [411, 518] on td "Trading" at bounding box center [424, 522] width 90 height 34
click at [406, 520] on td "Trading" at bounding box center [424, 522] width 90 height 34
click at [1116, 458] on div "My Orders Business Name Industry Amount Risk Rating Type Profit Rate ALFAZANCE …" at bounding box center [623, 186] width 1246 height 1335
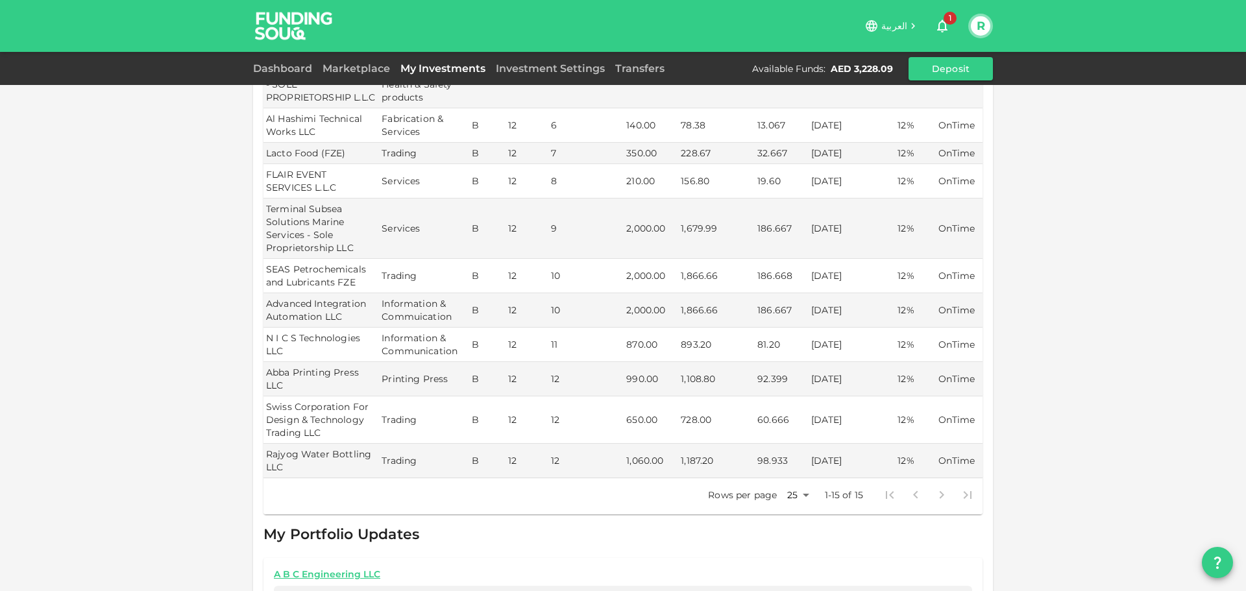
scroll to position [546, 0]
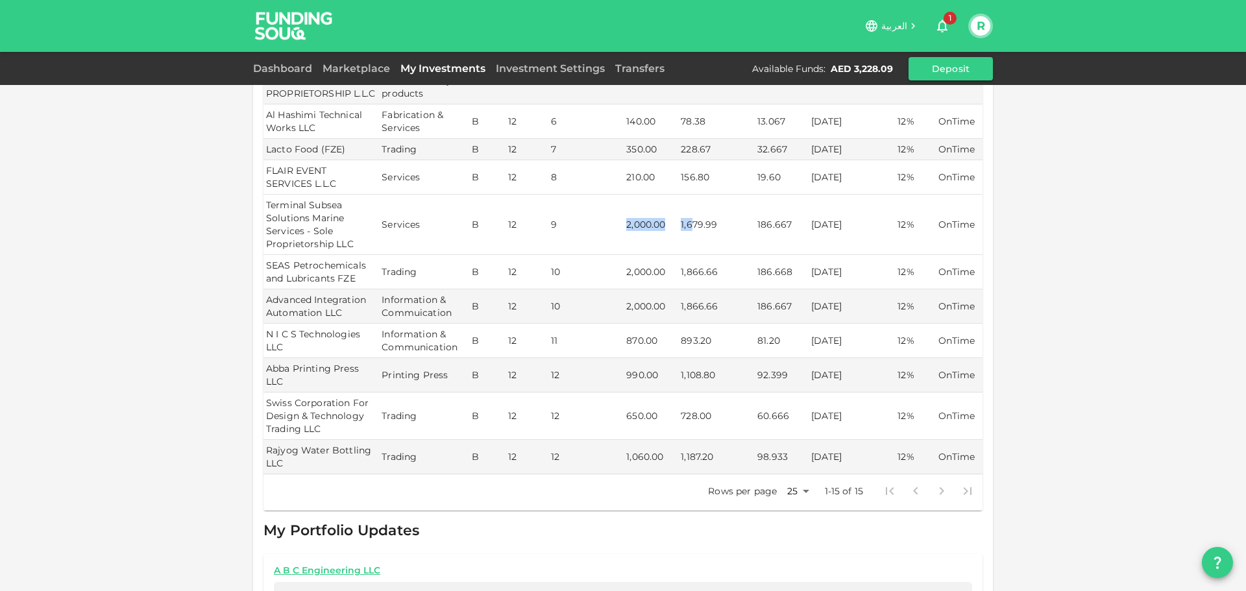
drag, startPoint x: 624, startPoint y: 219, endPoint x: 688, endPoint y: 219, distance: 64.2
click at [688, 219] on tr "Terminal Subsea Solutions Marine Services - Sole Proprietorship LLC Services B …" at bounding box center [622, 225] width 719 height 60
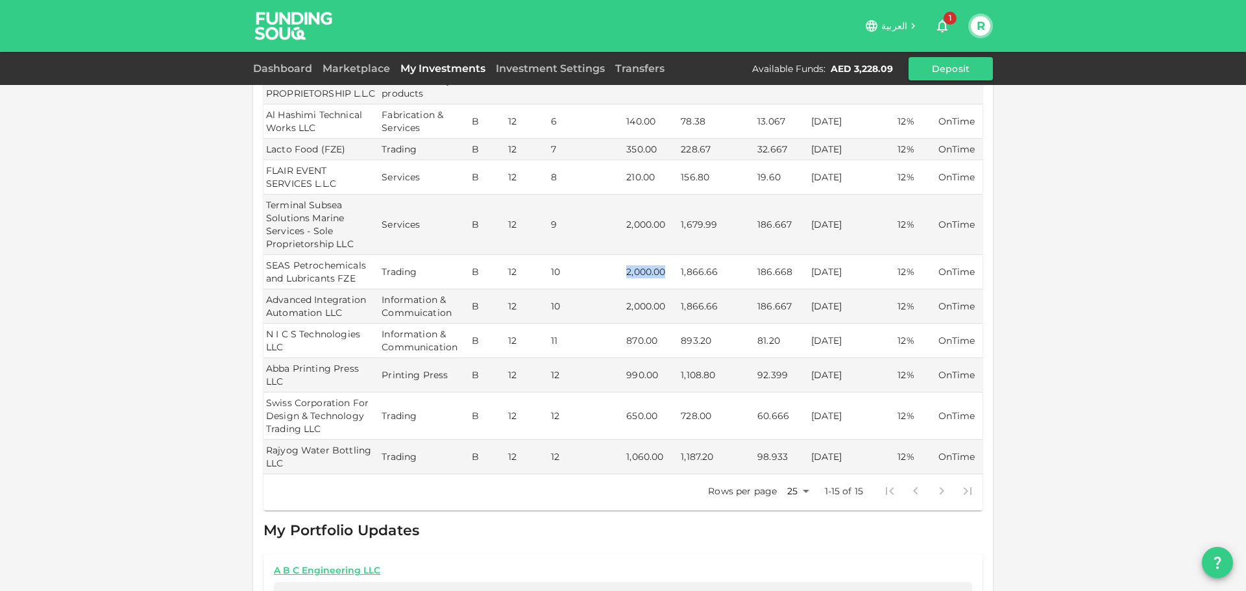
drag, startPoint x: 622, startPoint y: 269, endPoint x: 673, endPoint y: 269, distance: 51.3
click at [673, 269] on td "2,000.00" at bounding box center [651, 272] width 55 height 34
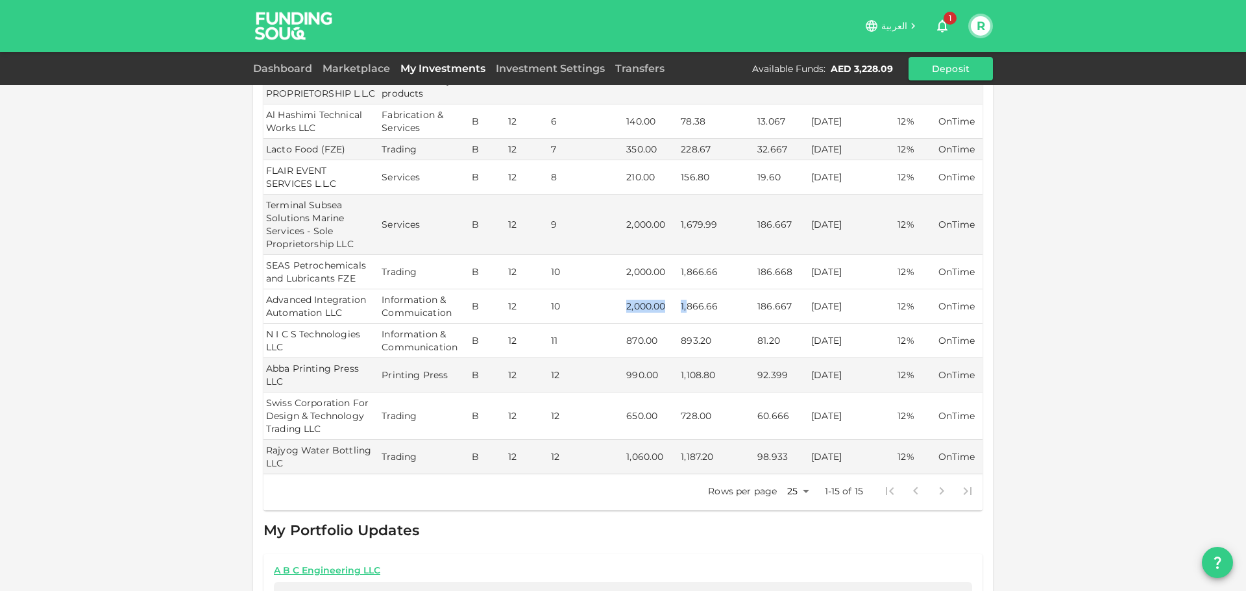
drag, startPoint x: 623, startPoint y: 303, endPoint x: 688, endPoint y: 303, distance: 65.5
click at [688, 303] on tr "Advanced Integration Automation LLC Information & Commuication B 12 10 2,000.00…" at bounding box center [622, 306] width 719 height 34
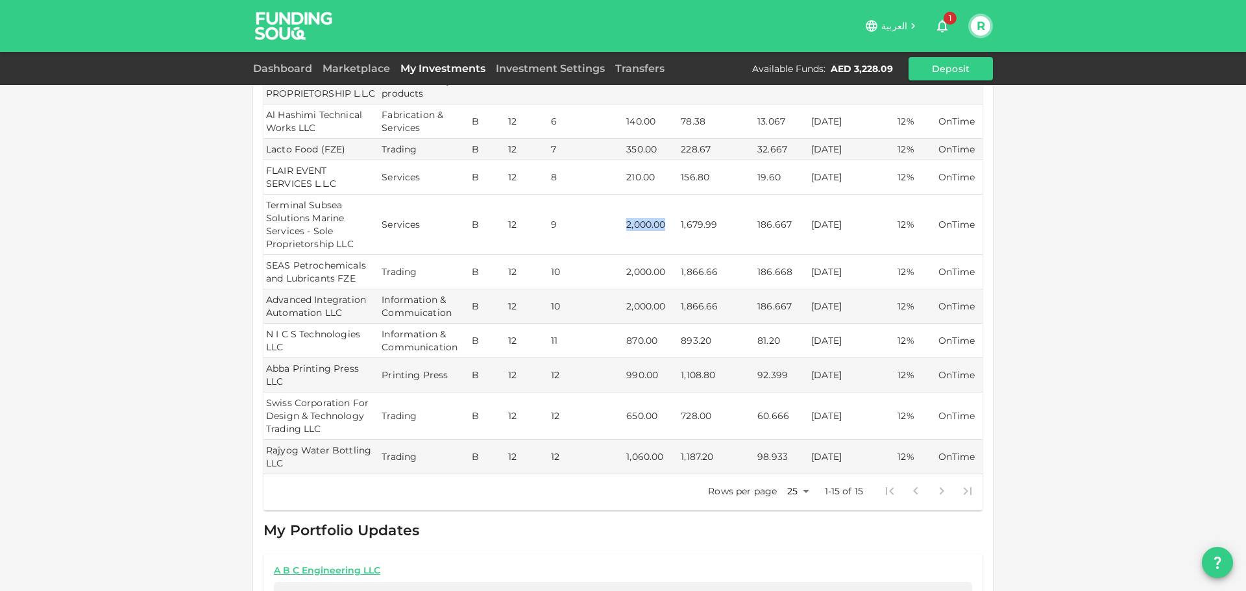
drag, startPoint x: 614, startPoint y: 221, endPoint x: 661, endPoint y: 223, distance: 47.4
click at [661, 223] on tr "Terminal Subsea Solutions Marine Services - Sole Proprietorship LLC Services B …" at bounding box center [622, 225] width 719 height 60
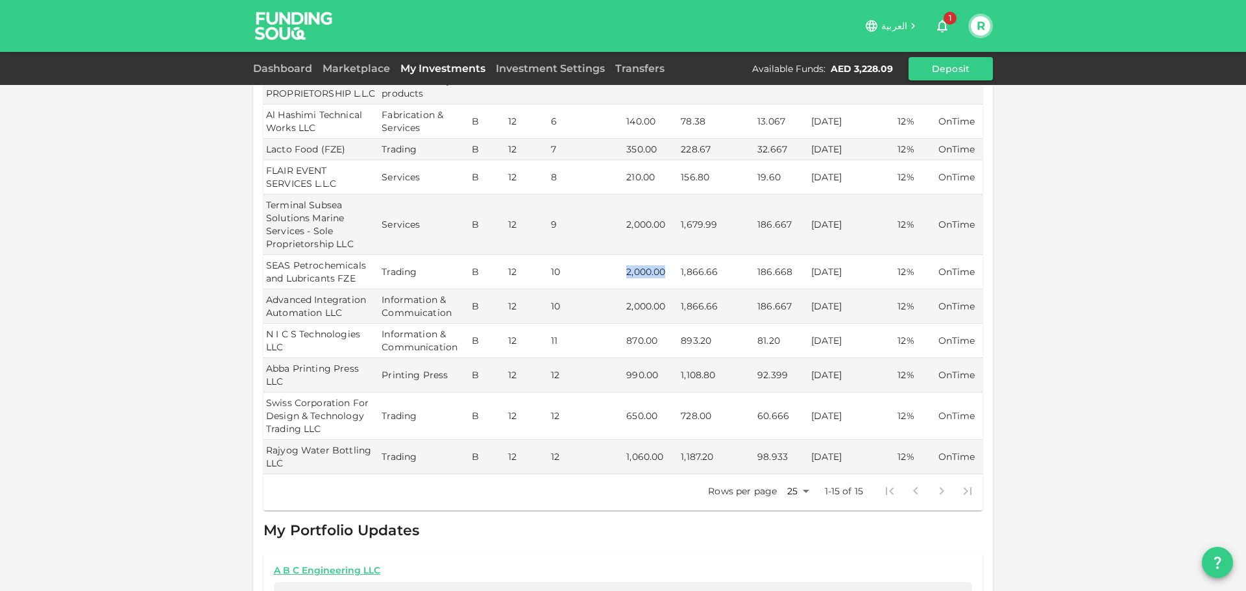
drag, startPoint x: 625, startPoint y: 270, endPoint x: 672, endPoint y: 270, distance: 46.7
click at [672, 270] on td "2,000.00" at bounding box center [651, 272] width 55 height 34
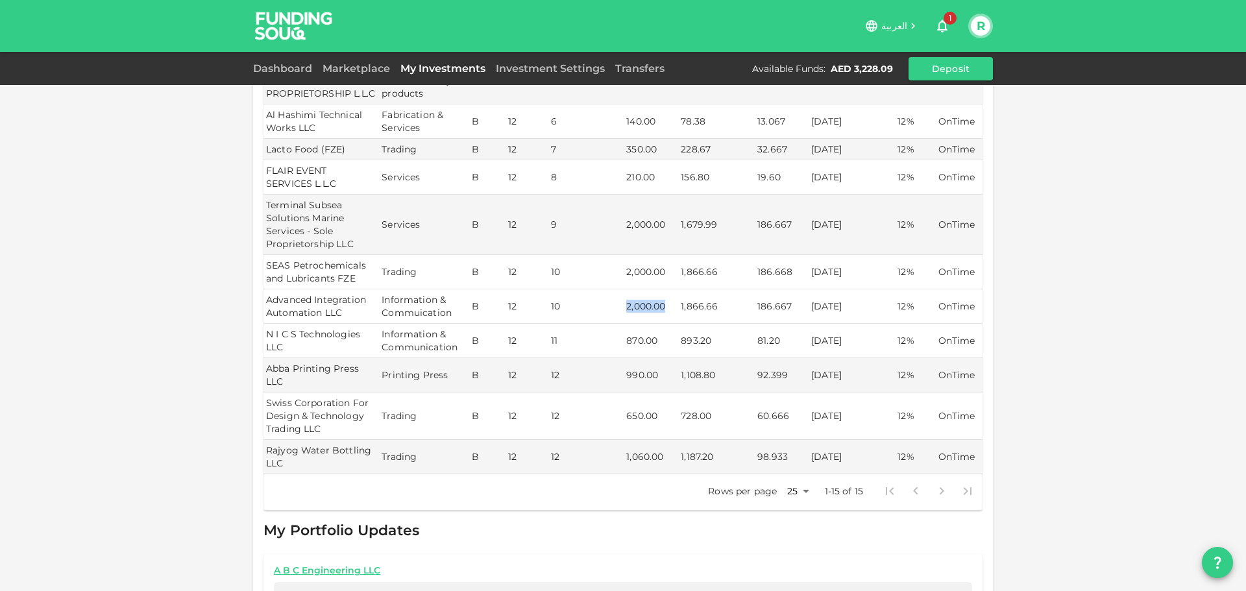
drag, startPoint x: 624, startPoint y: 305, endPoint x: 670, endPoint y: 305, distance: 46.1
click at [670, 305] on td "2,000.00" at bounding box center [651, 306] width 55 height 34
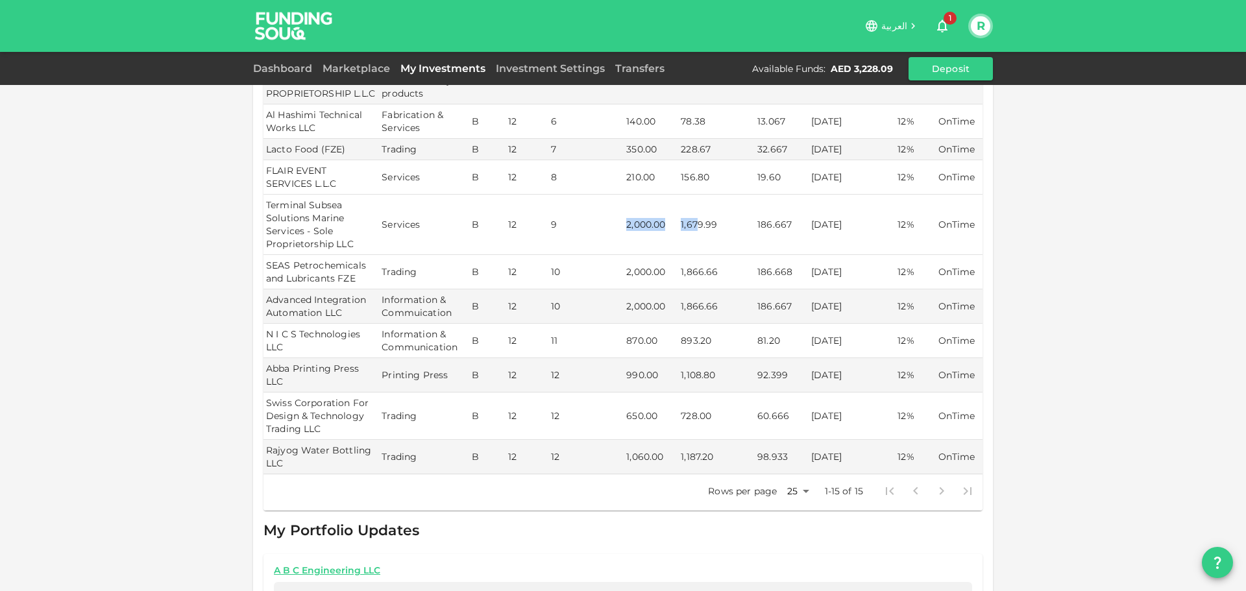
drag, startPoint x: 622, startPoint y: 221, endPoint x: 691, endPoint y: 223, distance: 68.8
click at [691, 223] on tr "Terminal Subsea Solutions Marine Services - Sole Proprietorship LLC Services B …" at bounding box center [622, 225] width 719 height 60
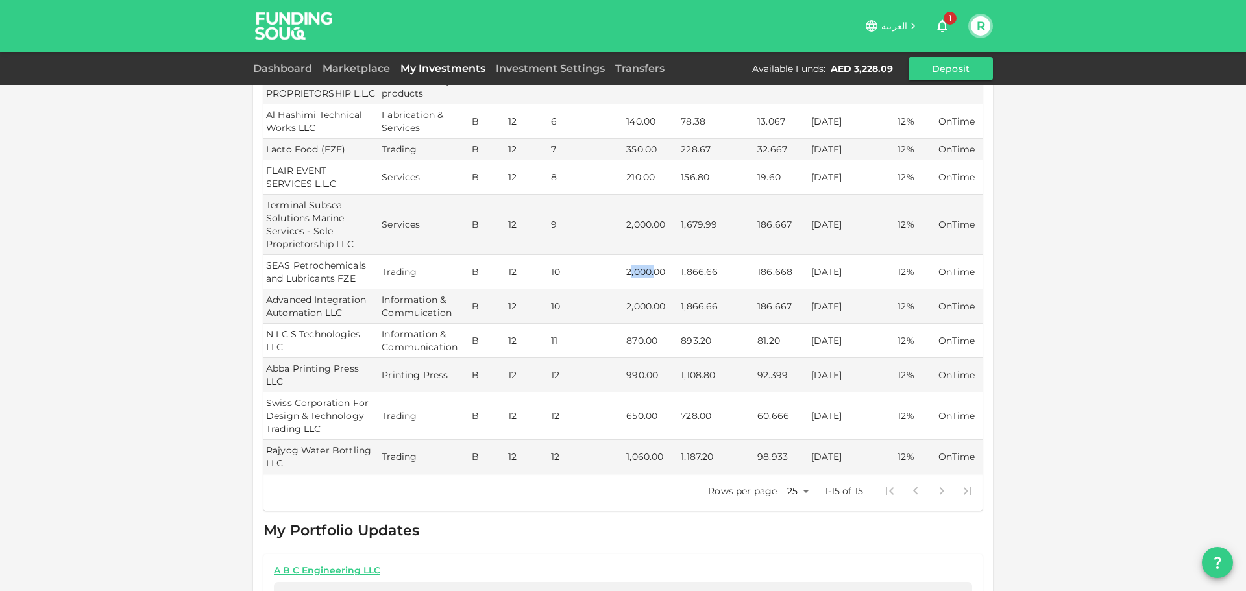
drag, startPoint x: 626, startPoint y: 270, endPoint x: 657, endPoint y: 271, distance: 30.5
click at [657, 271] on td "2,000.00" at bounding box center [651, 272] width 55 height 34
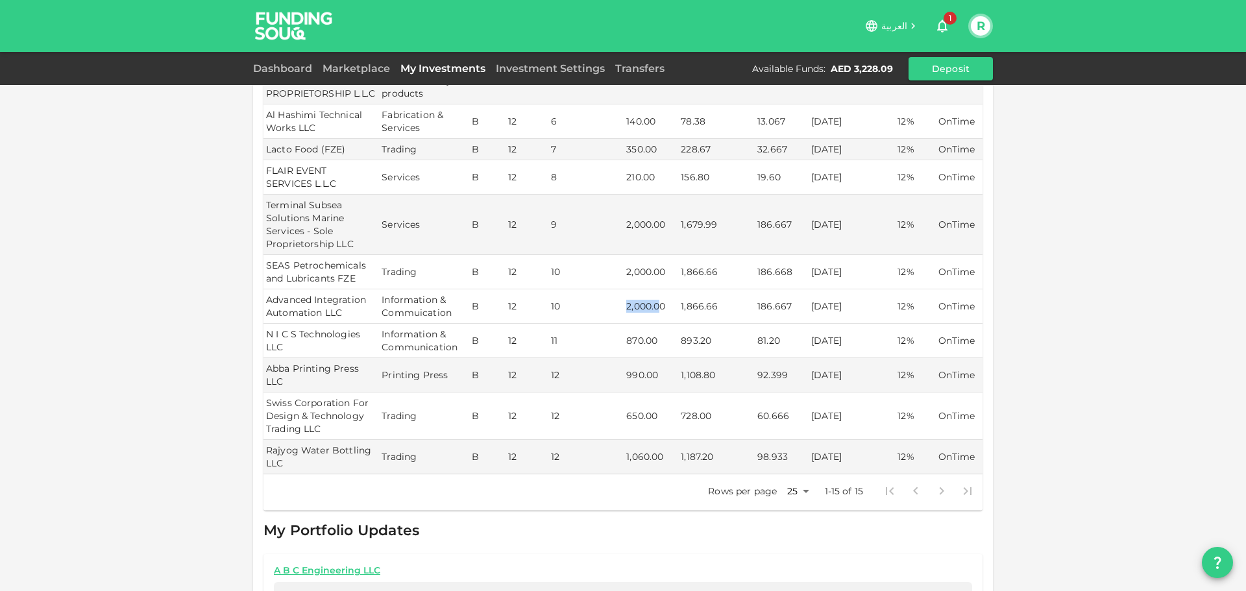
drag, startPoint x: 622, startPoint y: 303, endPoint x: 654, endPoint y: 304, distance: 31.8
click at [654, 304] on td "2,000.00" at bounding box center [651, 306] width 55 height 34
click at [662, 303] on td "2,000.00" at bounding box center [651, 306] width 55 height 34
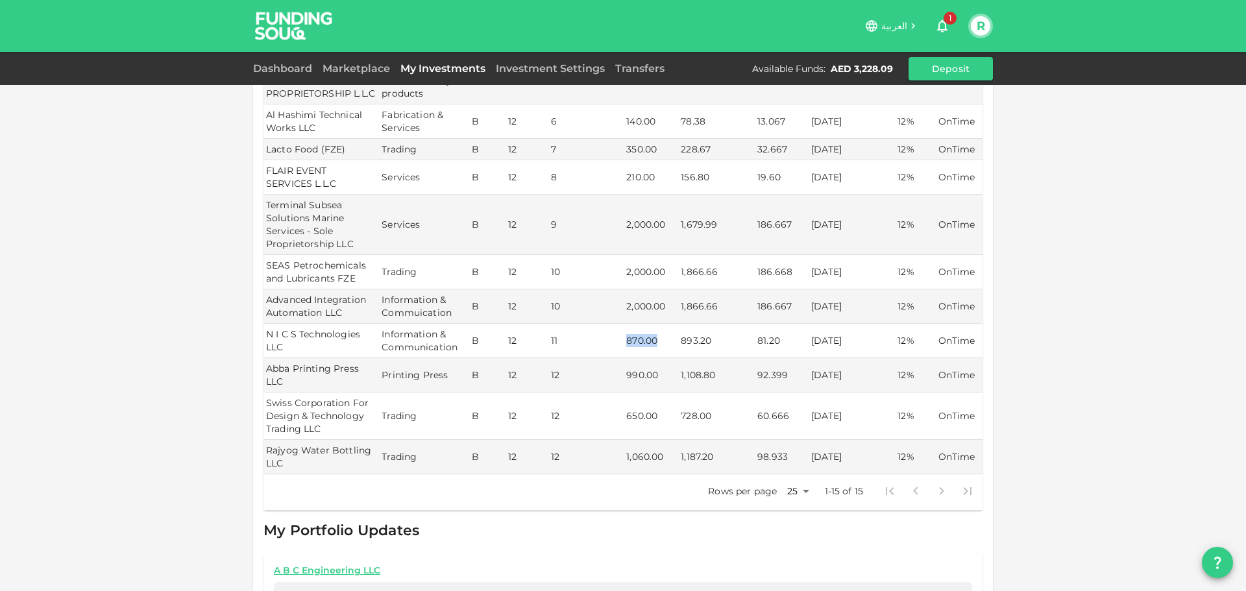
drag, startPoint x: 653, startPoint y: 339, endPoint x: 665, endPoint y: 339, distance: 11.7
click at [665, 339] on td "870.00" at bounding box center [651, 341] width 55 height 34
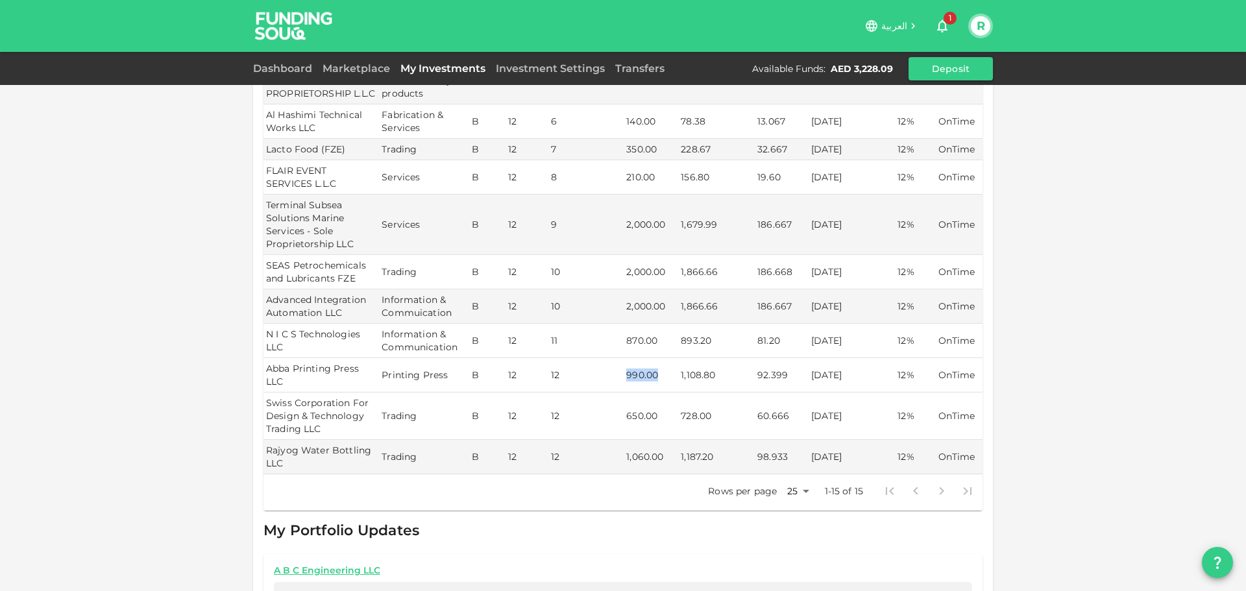
drag, startPoint x: 618, startPoint y: 372, endPoint x: 654, endPoint y: 370, distance: 35.8
click at [654, 370] on tr "Abba Printing Press LLC Printing Press B 12 12 990.00 1,108.80 92.399 07/11/202…" at bounding box center [622, 375] width 719 height 34
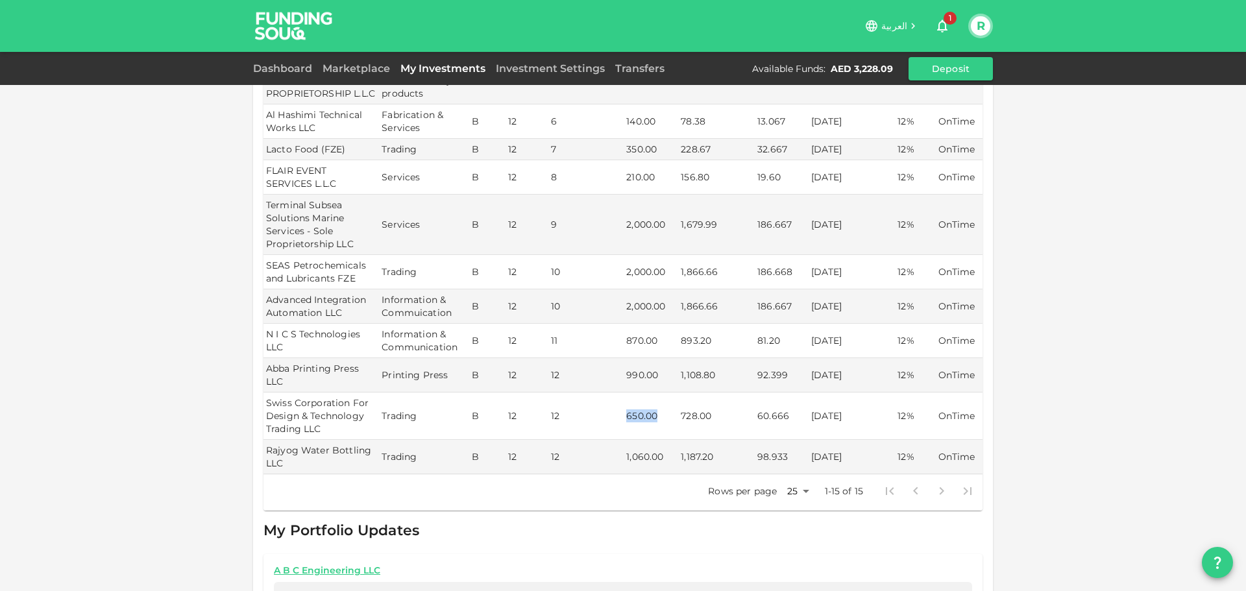
drag, startPoint x: 623, startPoint y: 412, endPoint x: 654, endPoint y: 415, distance: 31.3
click at [654, 415] on td "650.00" at bounding box center [651, 416] width 55 height 47
click at [650, 417] on td "650.00" at bounding box center [651, 416] width 55 height 47
drag, startPoint x: 625, startPoint y: 457, endPoint x: 653, endPoint y: 437, distance: 34.3
click at [653, 455] on td "1,060.00" at bounding box center [651, 457] width 55 height 34
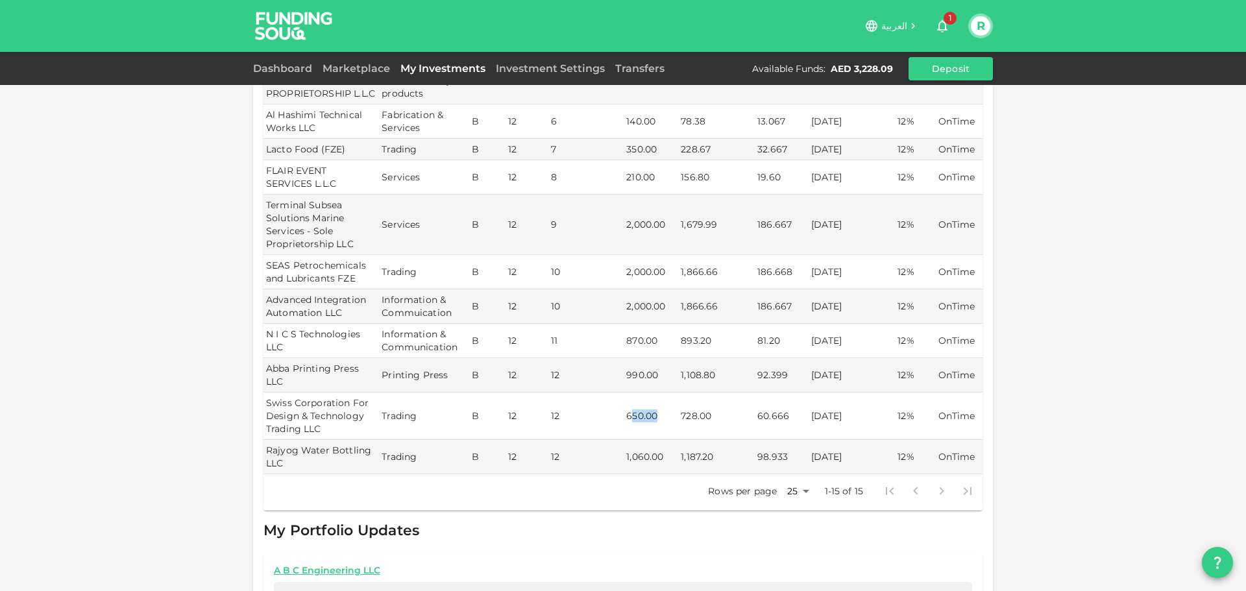
drag, startPoint x: 629, startPoint y: 415, endPoint x: 662, endPoint y: 405, distance: 33.9
click at [660, 406] on td "650.00" at bounding box center [651, 416] width 55 height 47
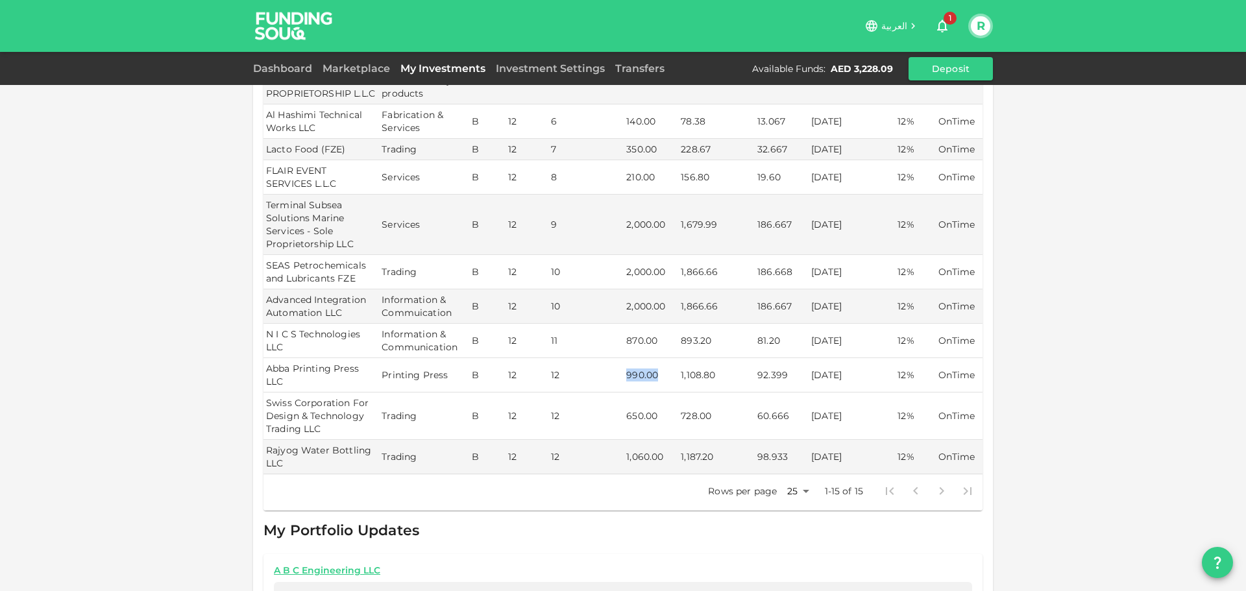
drag, startPoint x: 624, startPoint y: 374, endPoint x: 659, endPoint y: 368, distance: 36.2
click at [659, 368] on td "990.00" at bounding box center [651, 375] width 55 height 34
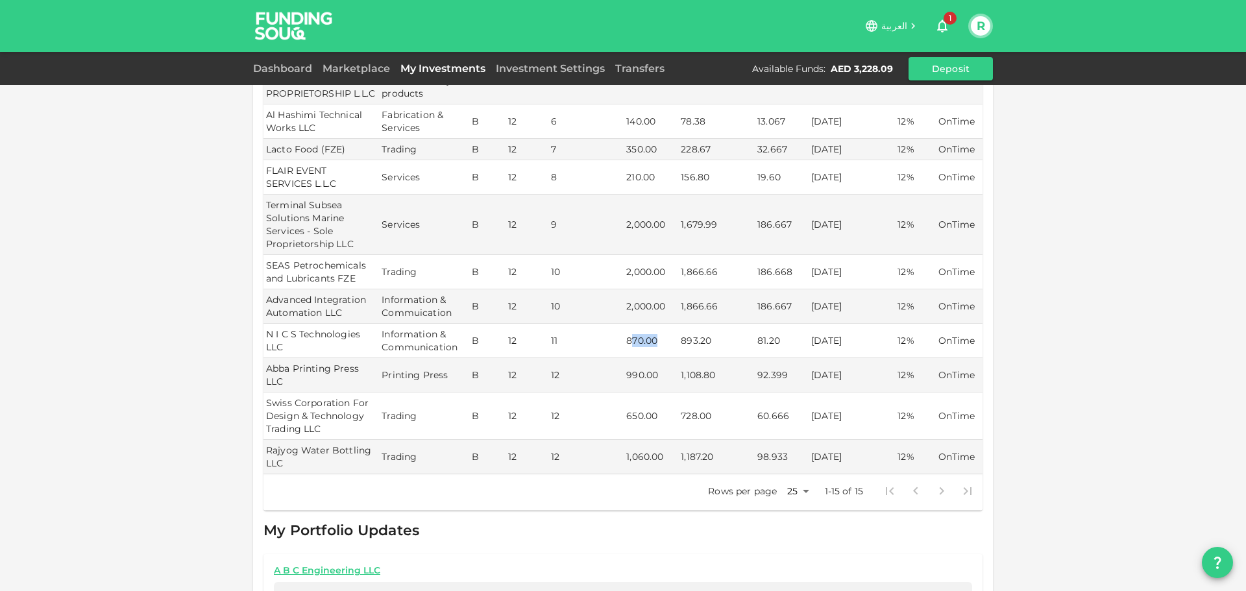
drag, startPoint x: 627, startPoint y: 340, endPoint x: 663, endPoint y: 334, distance: 36.8
click at [663, 334] on td "870.00" at bounding box center [651, 341] width 55 height 34
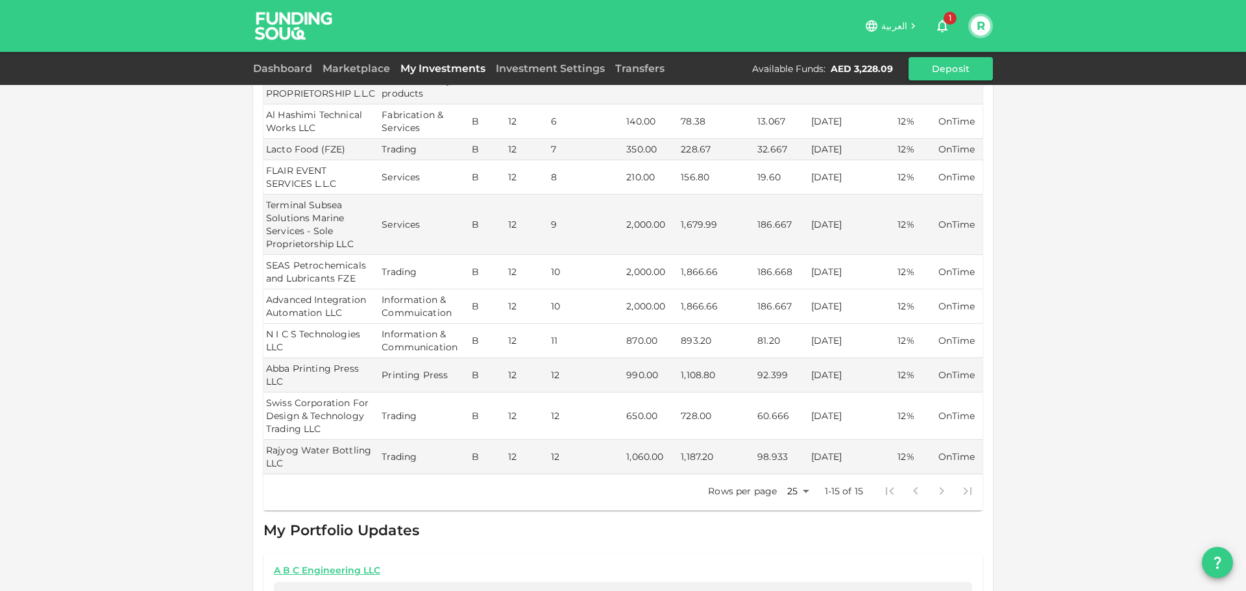
click at [640, 305] on td "2,000.00" at bounding box center [651, 306] width 55 height 34
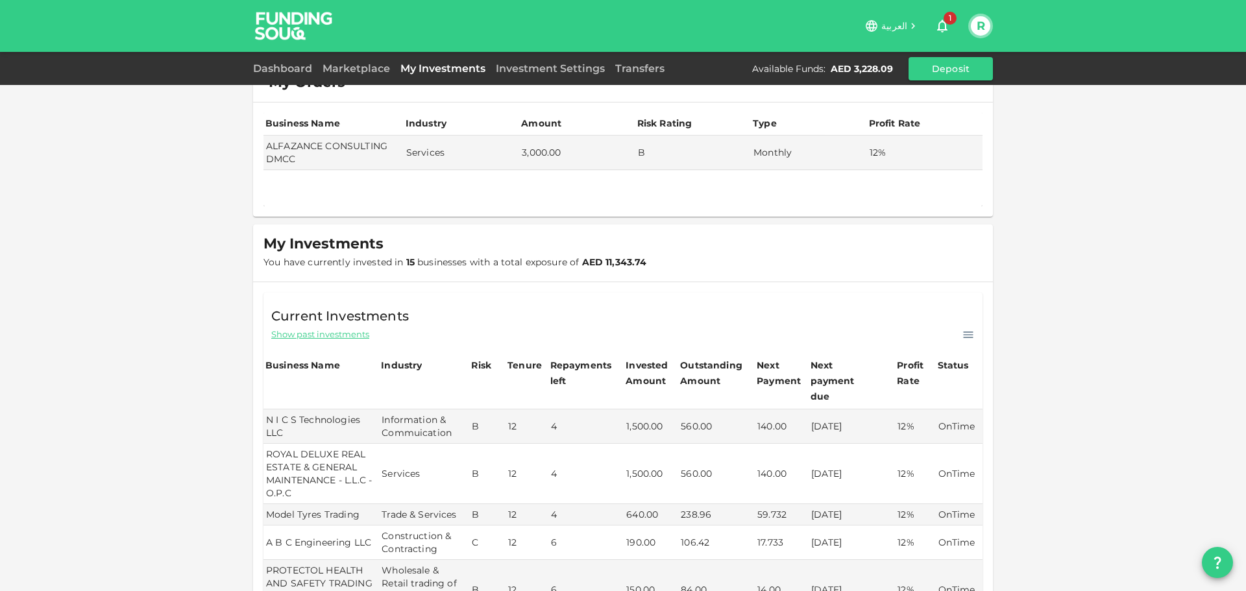
scroll to position [0, 0]
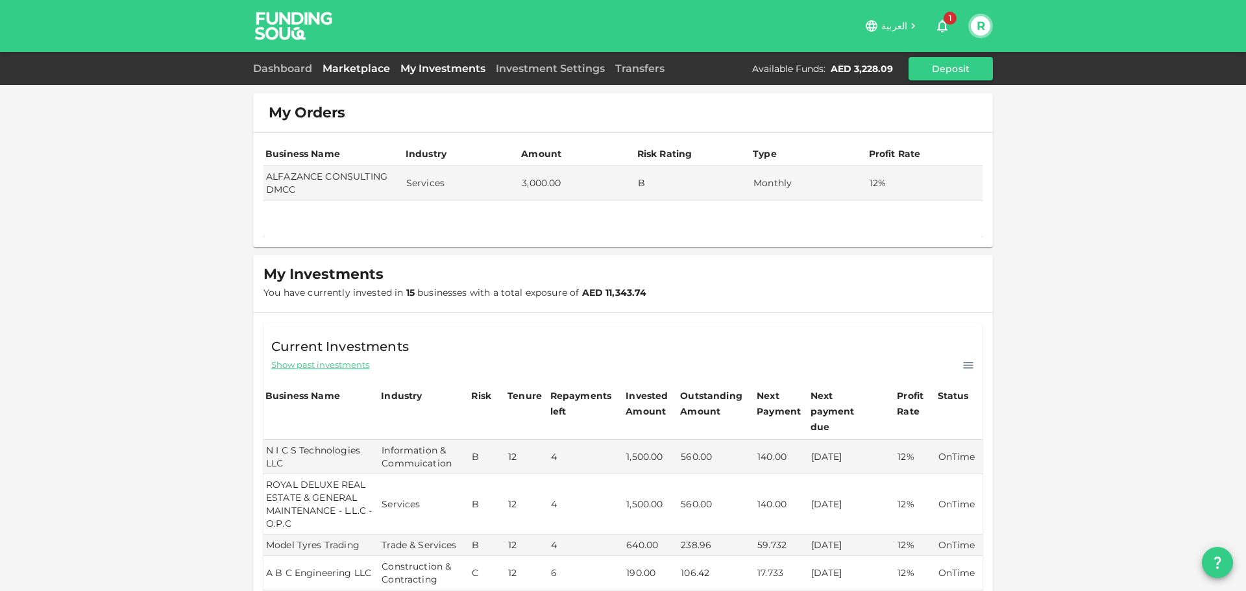
click at [363, 69] on link "Marketplace" at bounding box center [356, 68] width 78 height 12
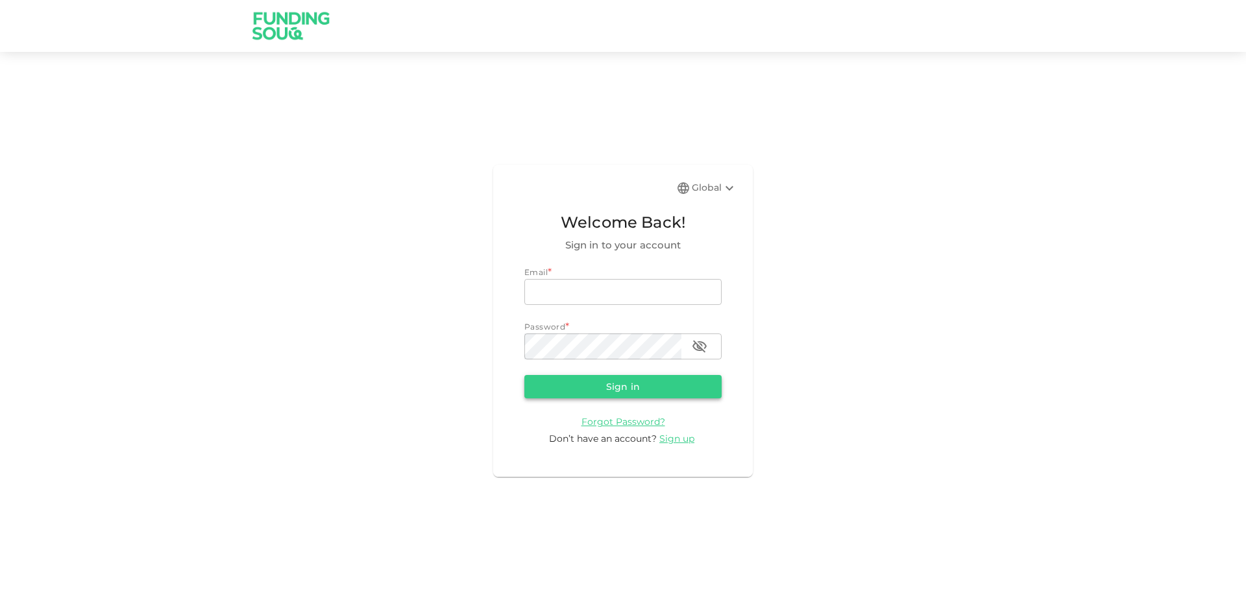
type input "riadh.glenza@gmail.com"
click at [611, 387] on button "Sign in" at bounding box center [622, 386] width 197 height 23
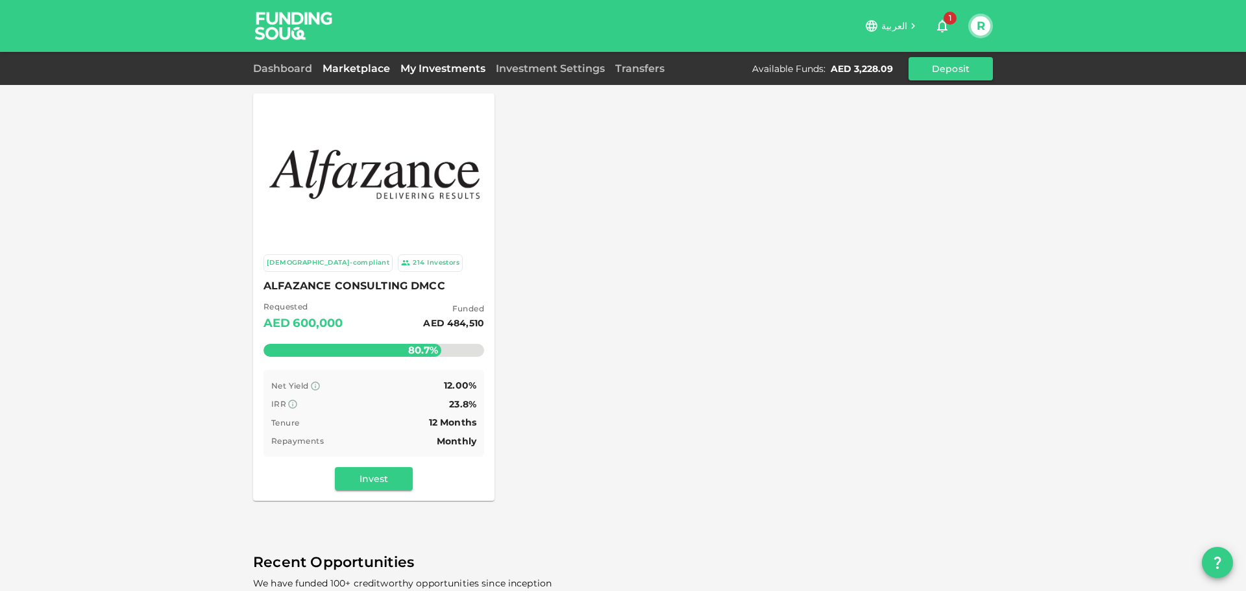
click at [449, 64] on link "My Investments" at bounding box center [442, 68] width 95 height 12
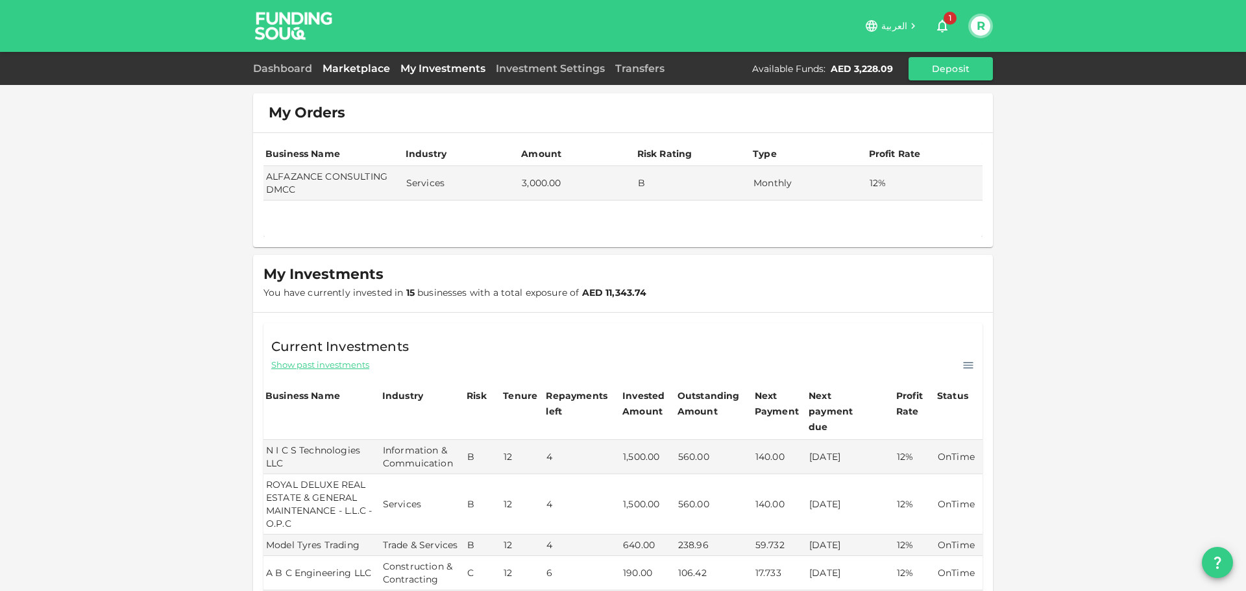
click at [362, 66] on link "Marketplace" at bounding box center [356, 68] width 78 height 12
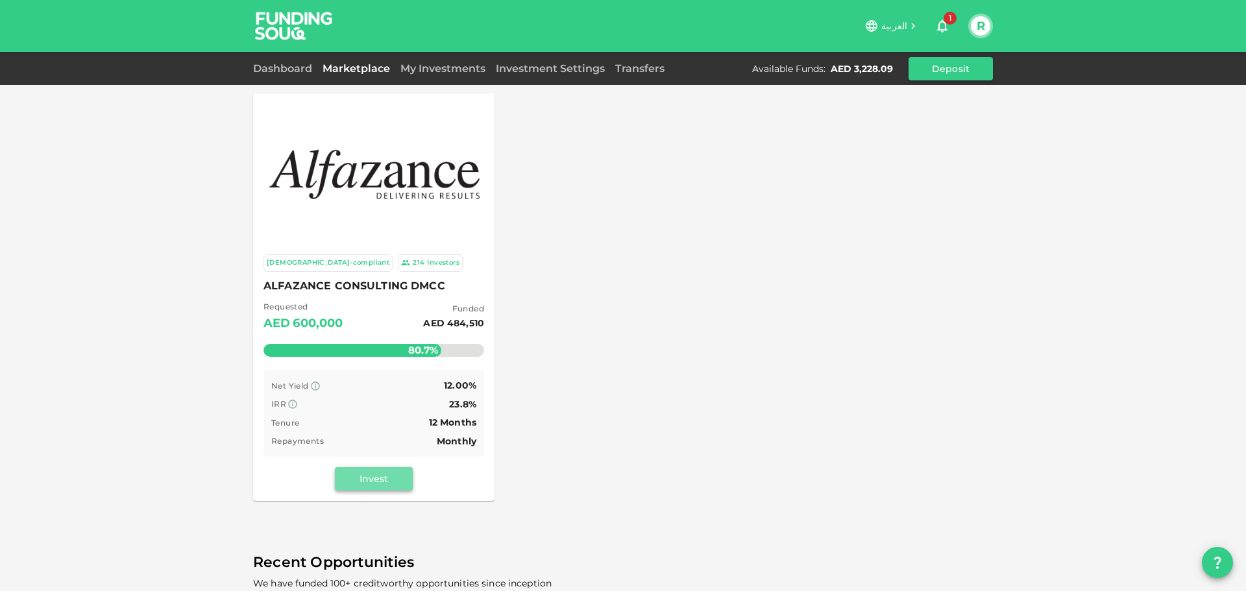
click at [375, 487] on button "Invest" at bounding box center [374, 478] width 78 height 23
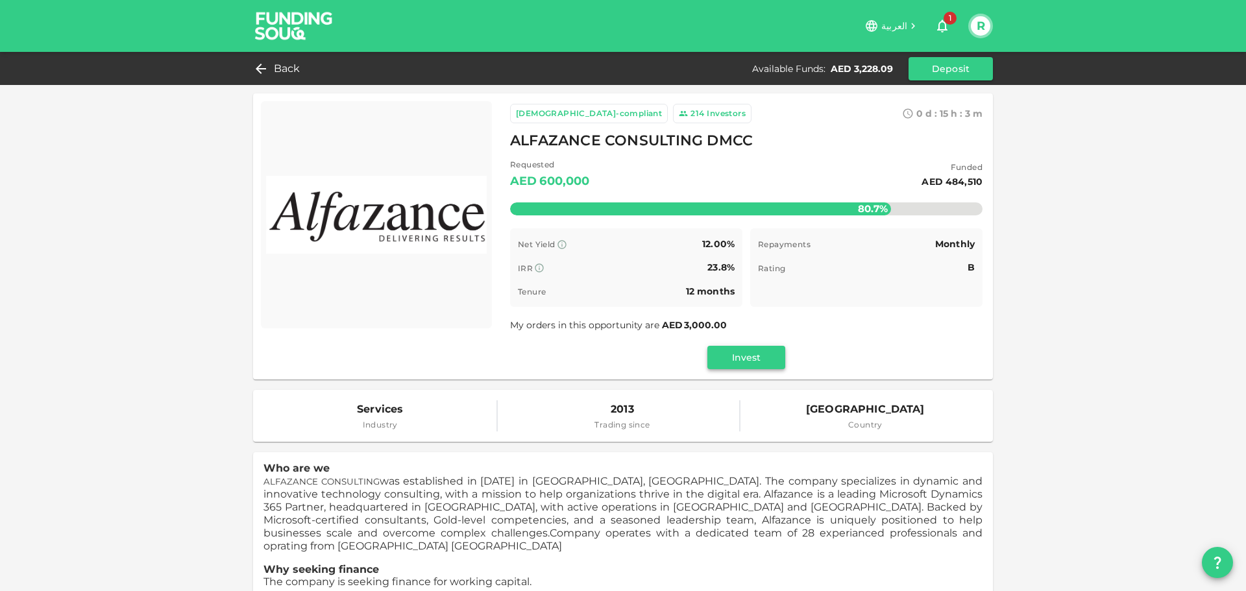
click at [750, 357] on button "Invest" at bounding box center [746, 357] width 78 height 23
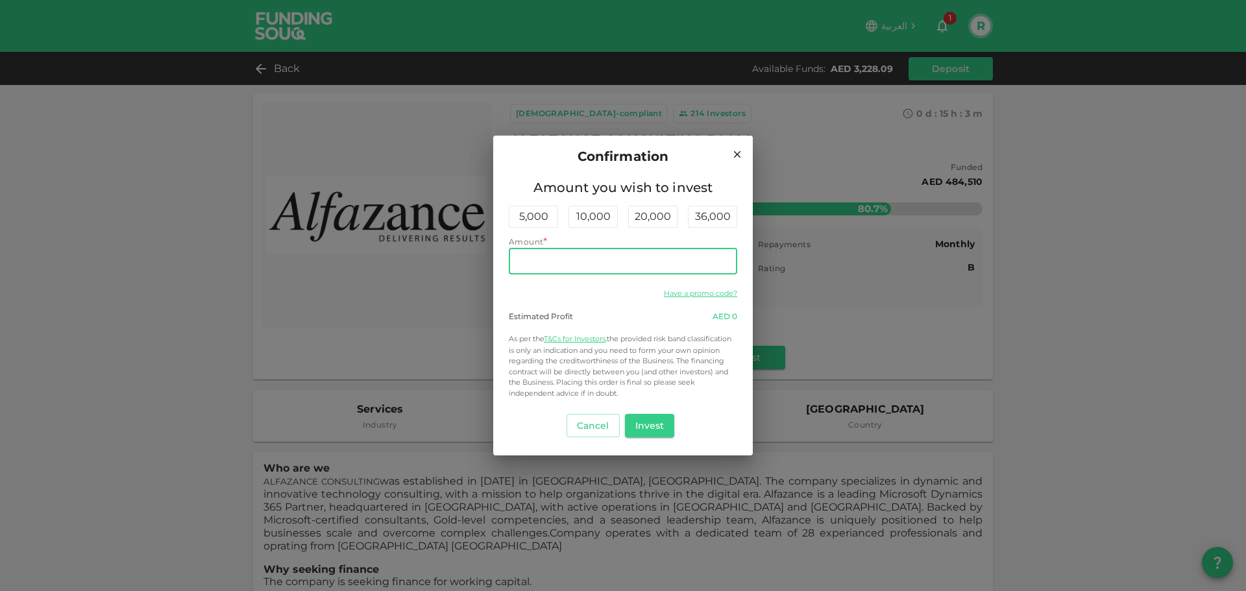
click at [550, 253] on input "Amount" at bounding box center [623, 261] width 228 height 26
click at [500, 169] on h2 "Confirmation" at bounding box center [623, 157] width 260 height 42
click at [540, 261] on input "Amount" at bounding box center [623, 261] width 228 height 26
type input "500"
click at [657, 425] on button "Invest" at bounding box center [650, 425] width 50 height 23
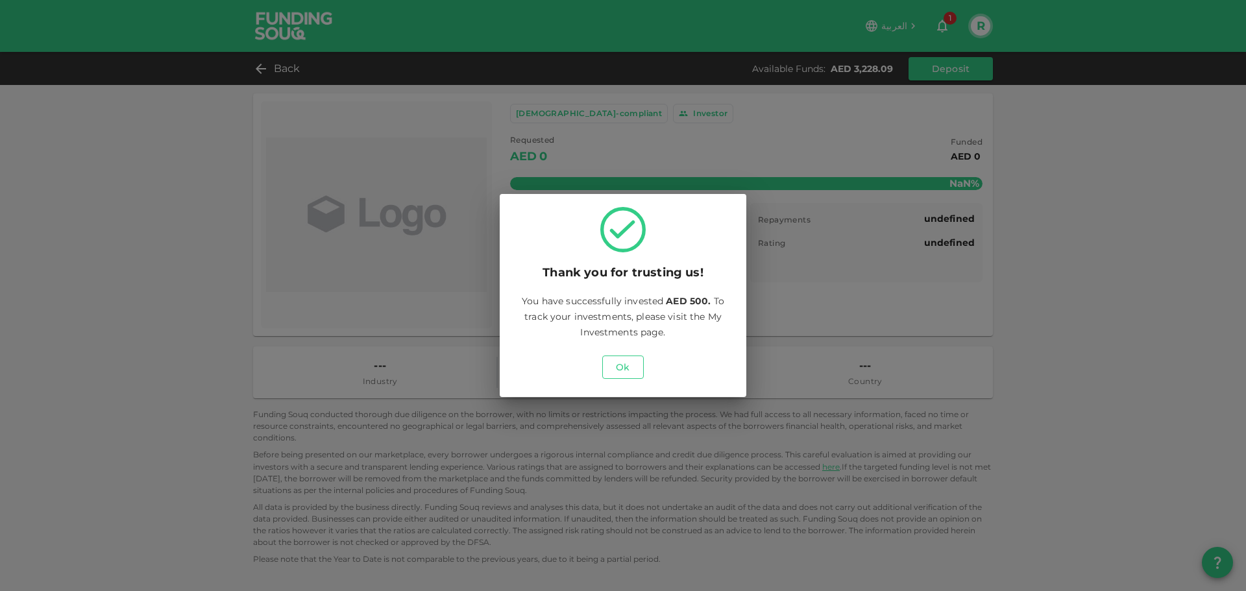
click at [622, 369] on button "Ok" at bounding box center [623, 367] width 42 height 23
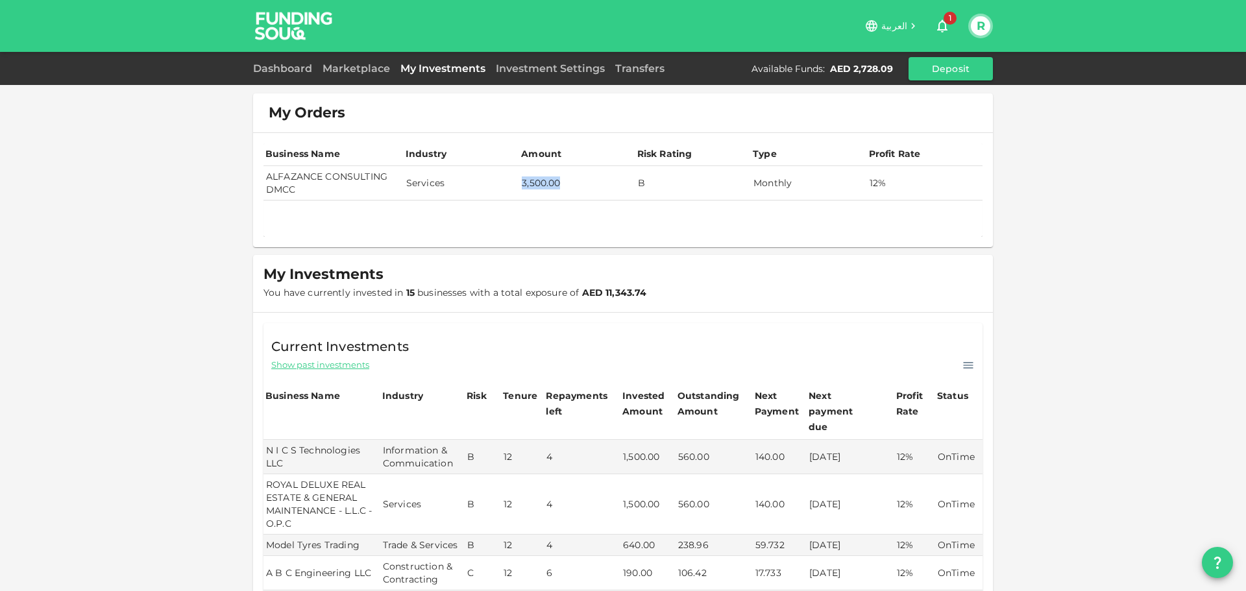
drag, startPoint x: 518, startPoint y: 183, endPoint x: 563, endPoint y: 183, distance: 44.1
click at [563, 183] on td "3,500.00" at bounding box center [576, 183] width 115 height 34
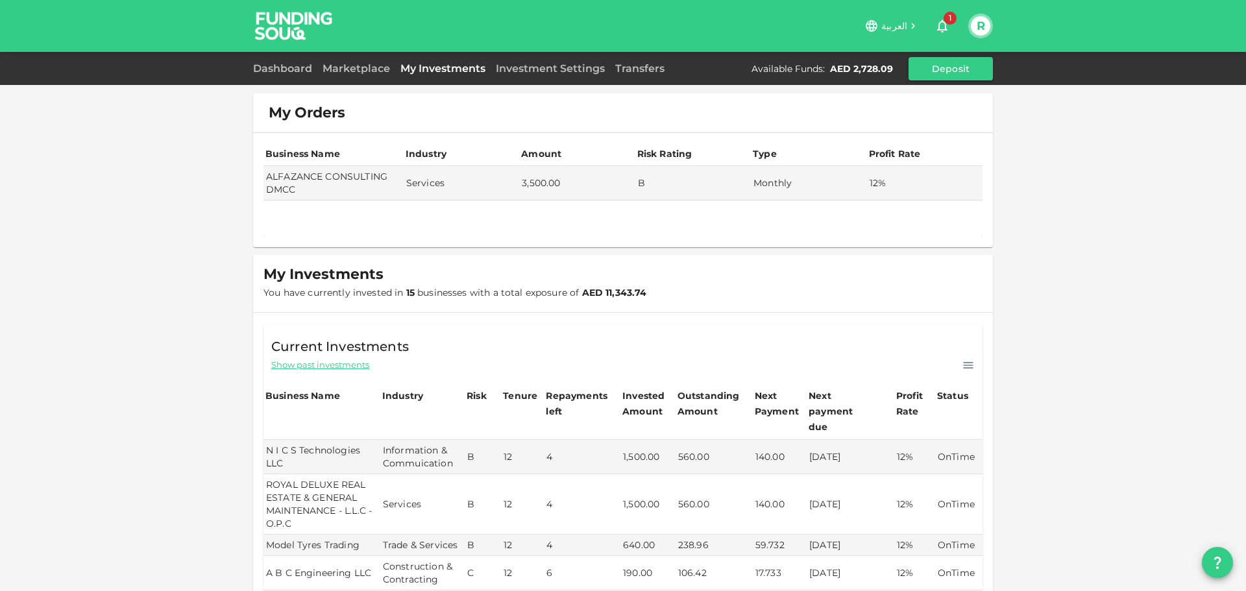
click at [1058, 274] on div "My Orders Business Name Industry Amount Risk Rating Type Profit Rate ALFAZANCE …" at bounding box center [623, 575] width 1246 height 1150
click at [355, 69] on link "Marketplace" at bounding box center [356, 68] width 78 height 12
